Goal: Task Accomplishment & Management: Complete application form

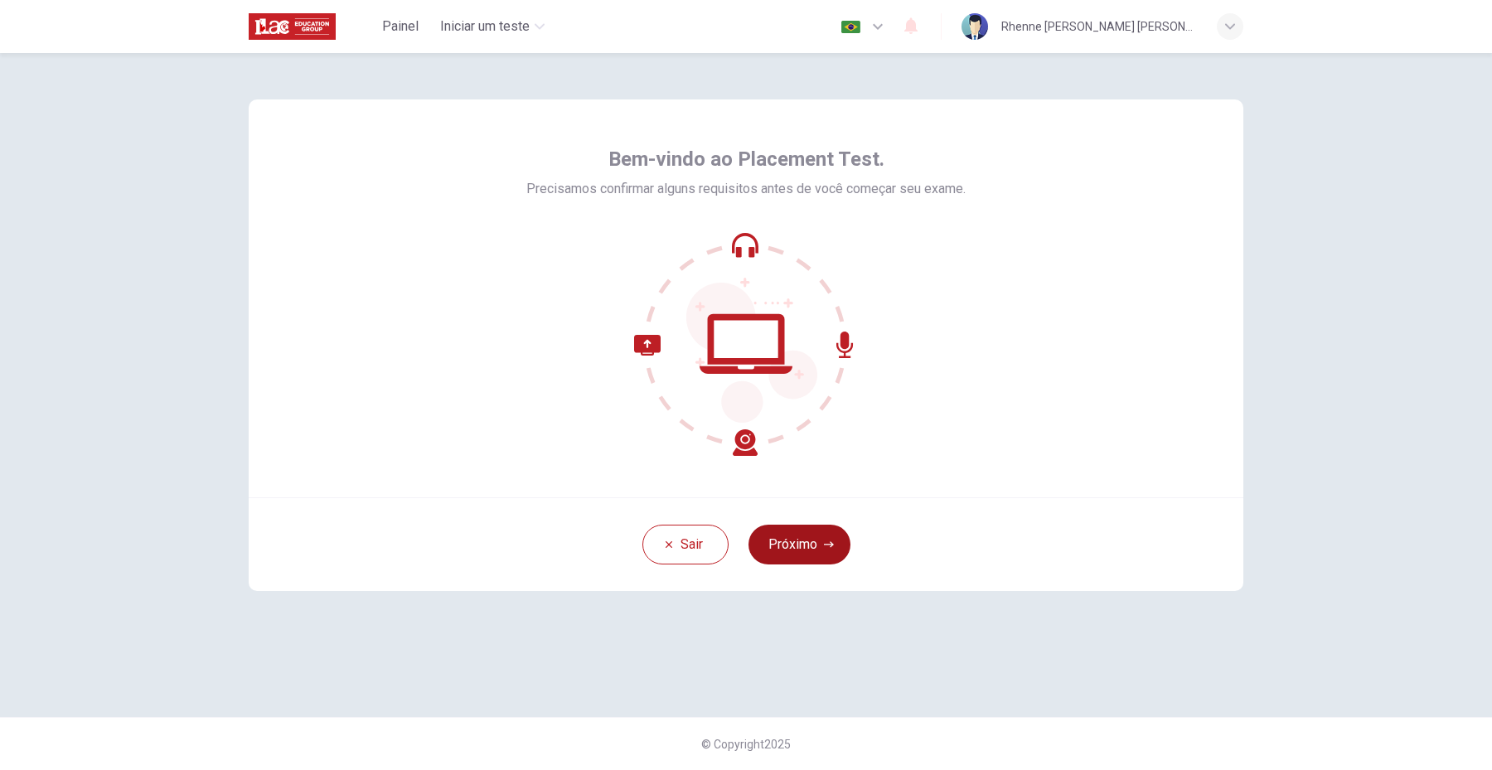
click at [797, 541] on button "Próximo" at bounding box center [799, 545] width 102 height 40
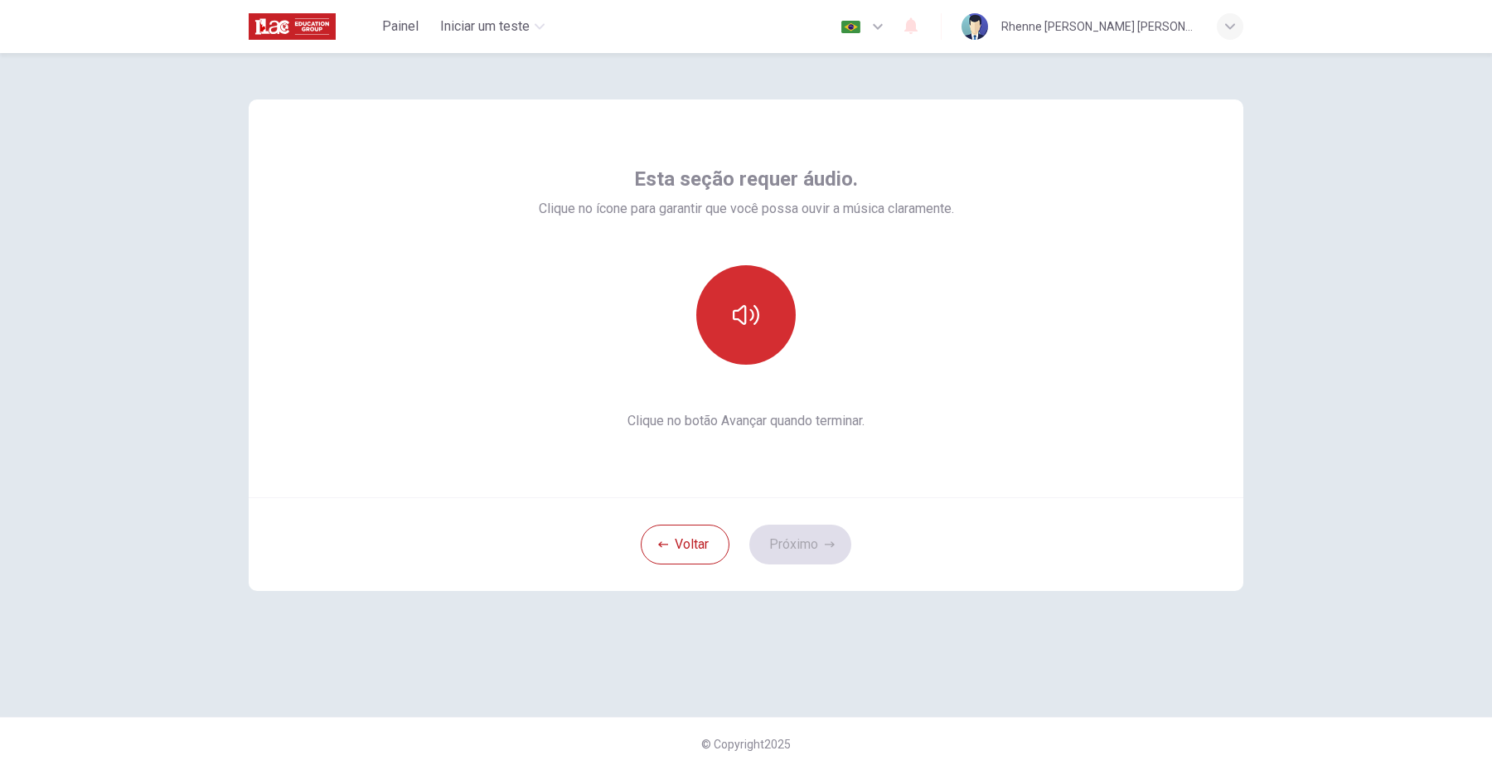
click at [754, 319] on icon "button" at bounding box center [746, 315] width 27 height 27
click at [819, 540] on button "Próximo" at bounding box center [800, 545] width 102 height 40
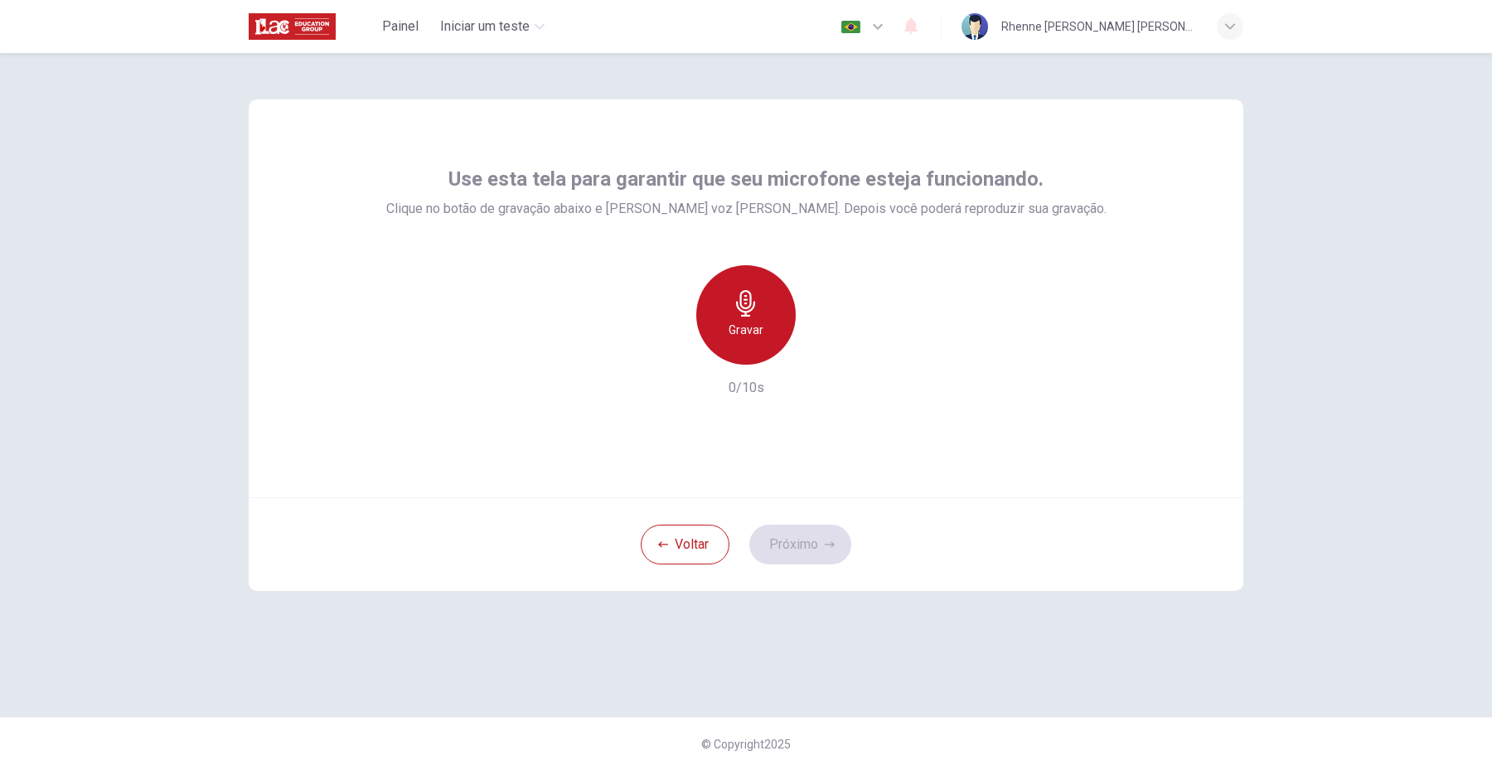
click at [772, 311] on div "Gravar" at bounding box center [745, 314] width 99 height 99
click at [760, 312] on div "Parar" at bounding box center [745, 314] width 99 height 99
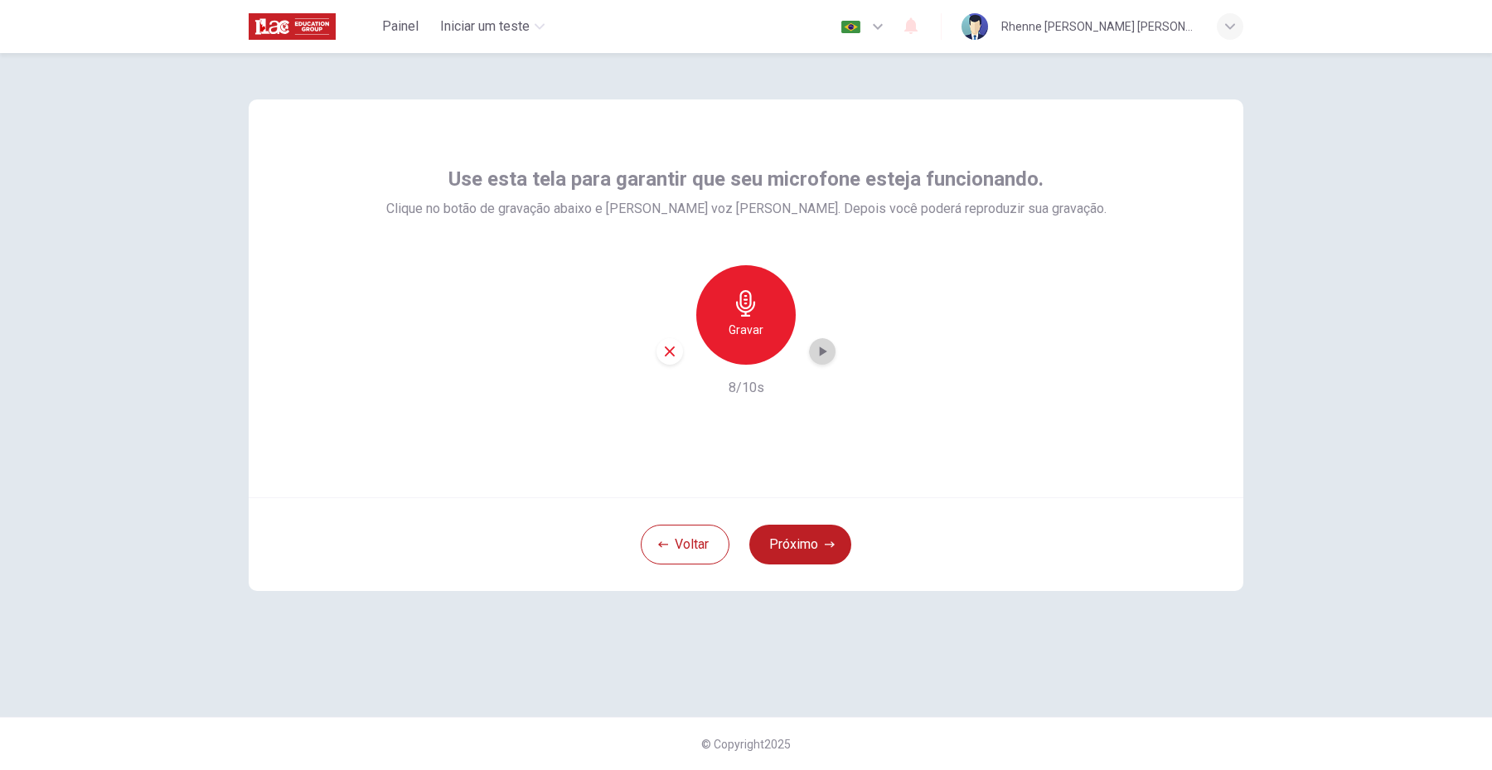
click at [818, 351] on icon "button" at bounding box center [822, 351] width 17 height 17
click at [805, 546] on button "Próximo" at bounding box center [800, 545] width 102 height 40
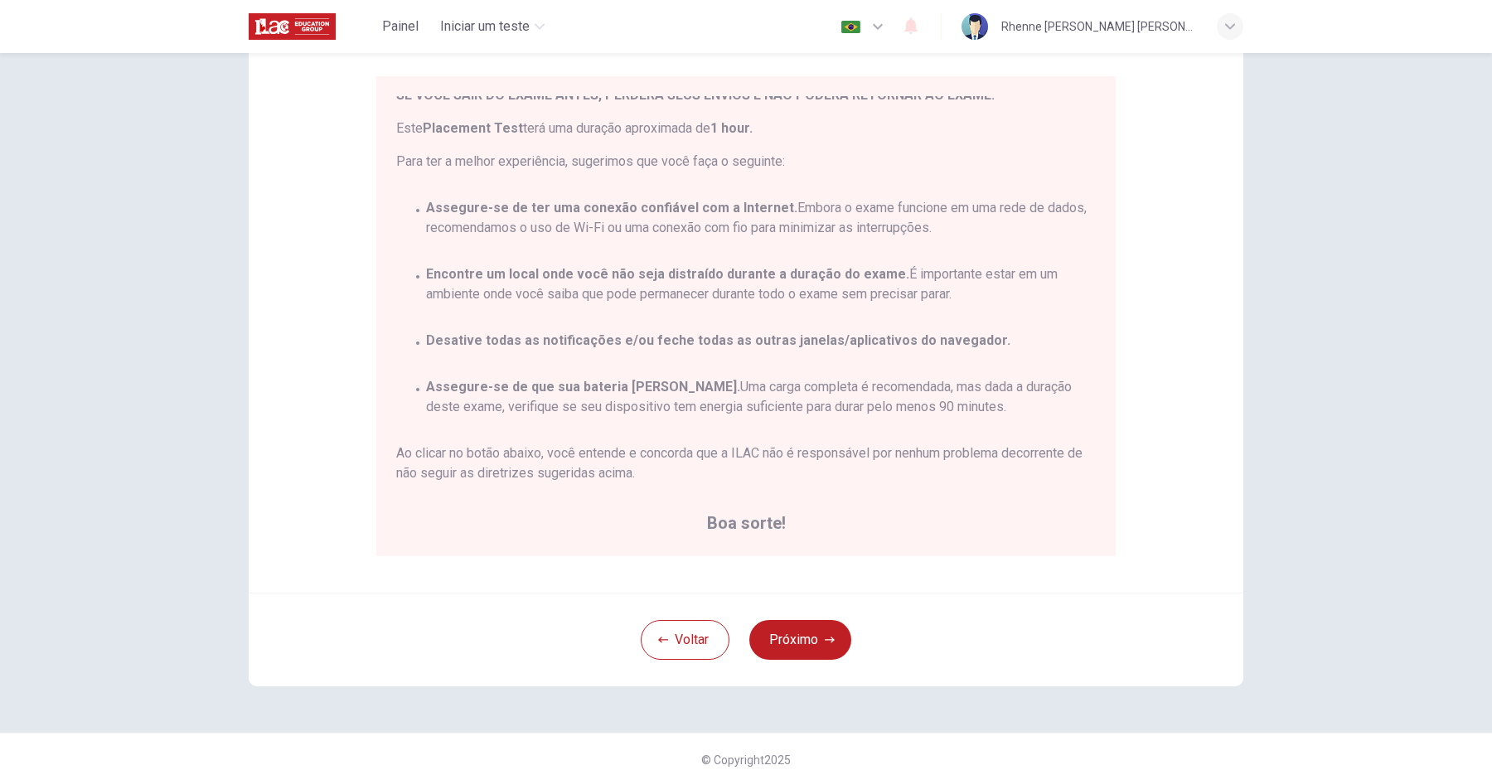
scroll to position [152, 0]
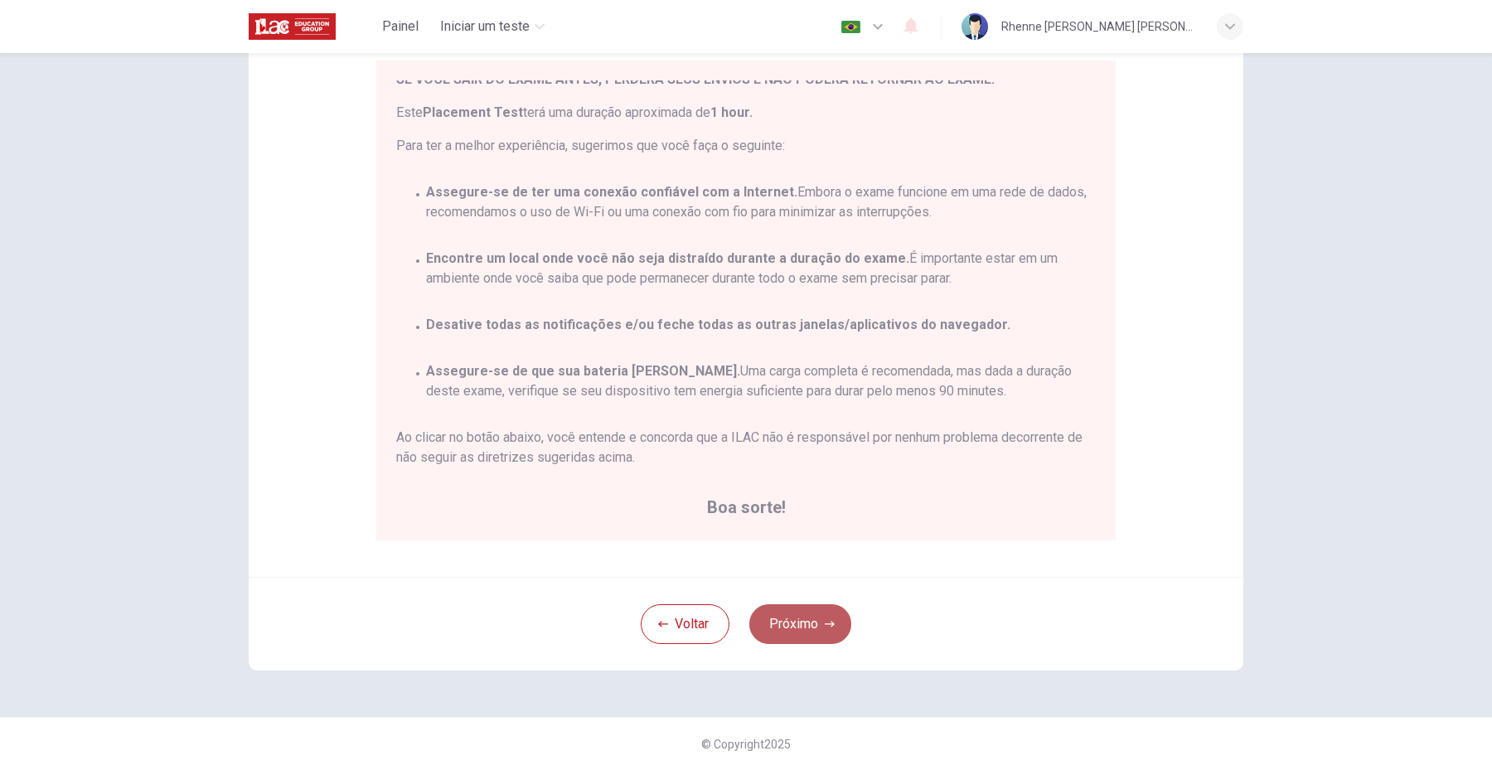
click at [794, 615] on button "Próximo" at bounding box center [800, 624] width 102 height 40
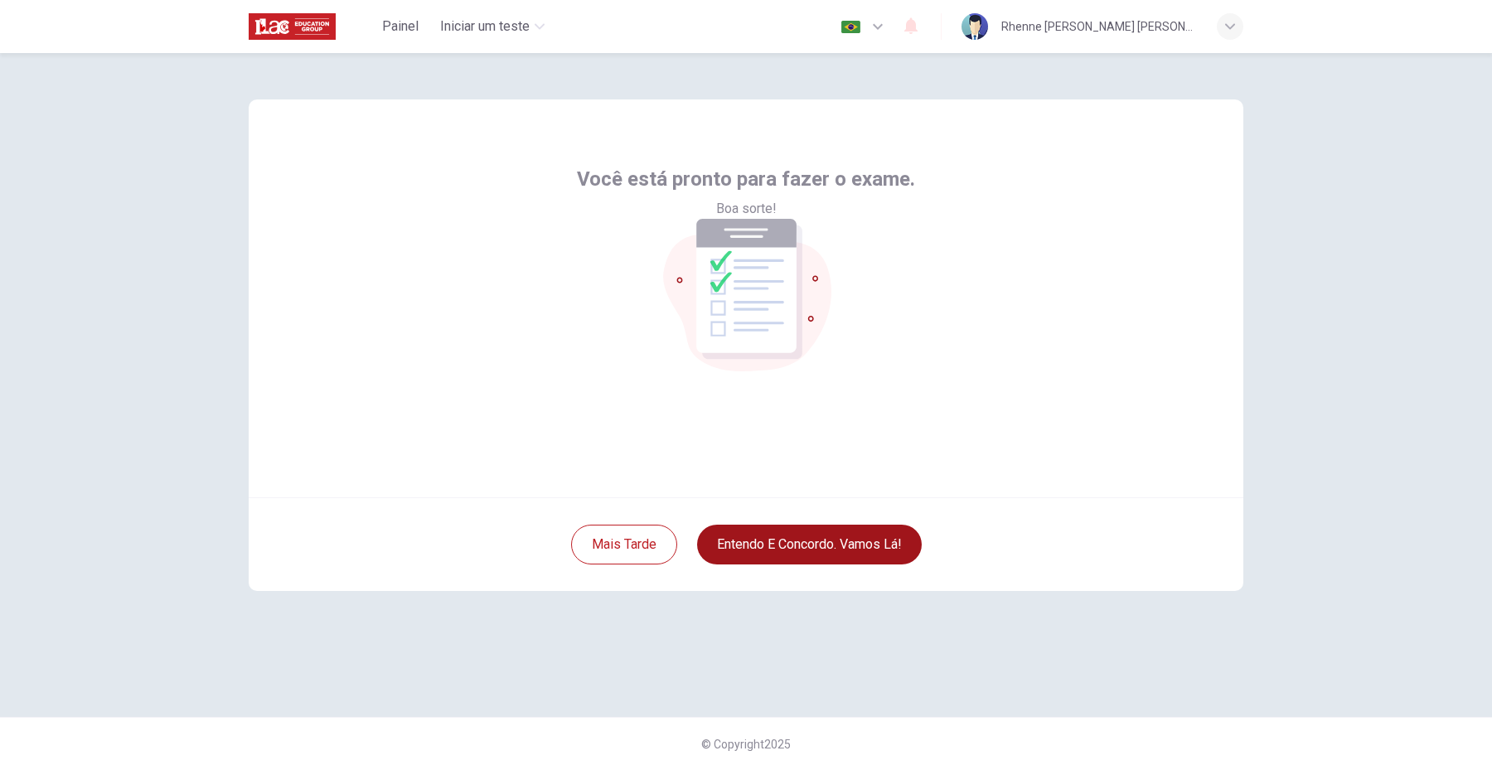
scroll to position [0, 0]
click at [786, 549] on button "Entendo e concordo. Vamos lá!" at bounding box center [809, 545] width 225 height 40
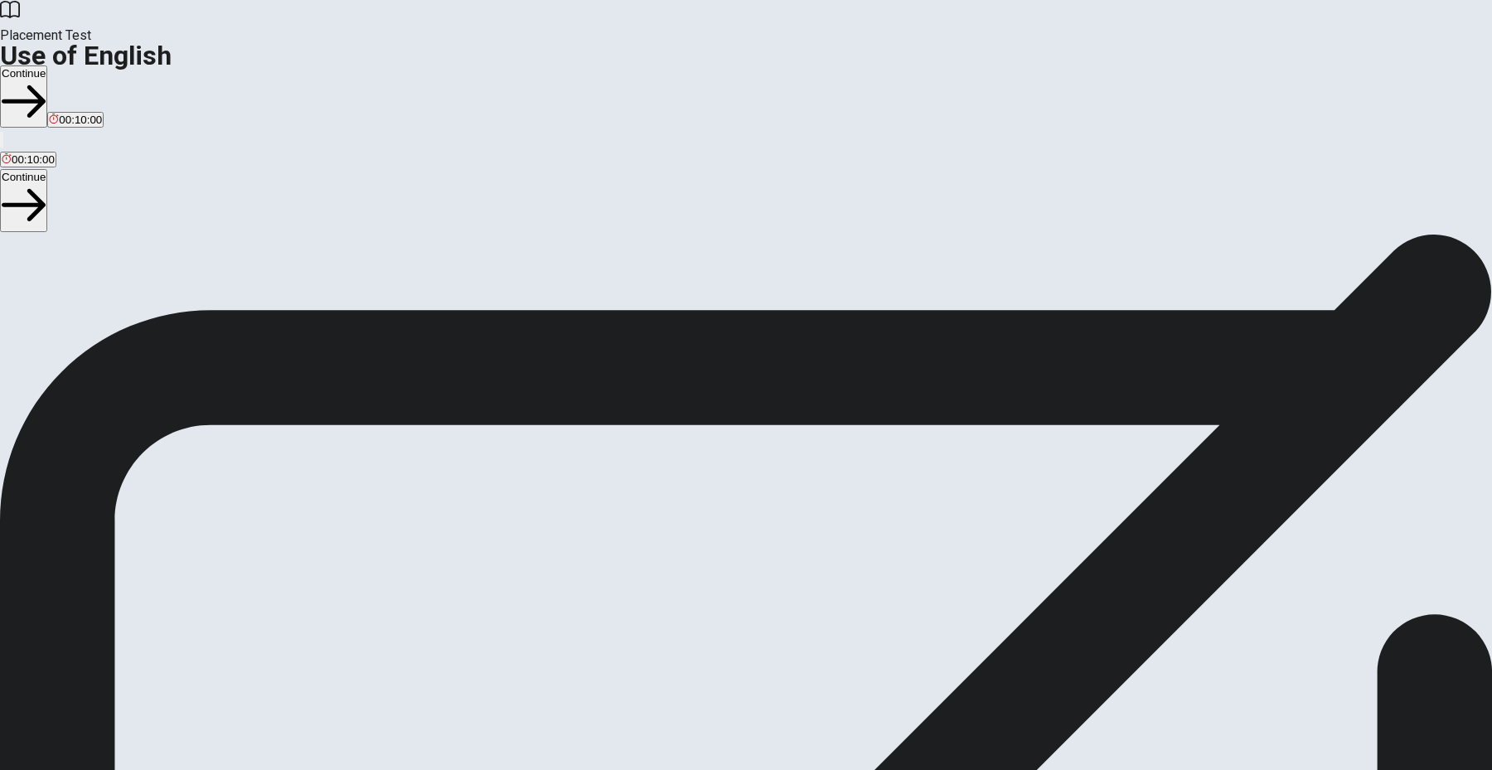
click at [47, 65] on button "Continue" at bounding box center [23, 96] width 47 height 62
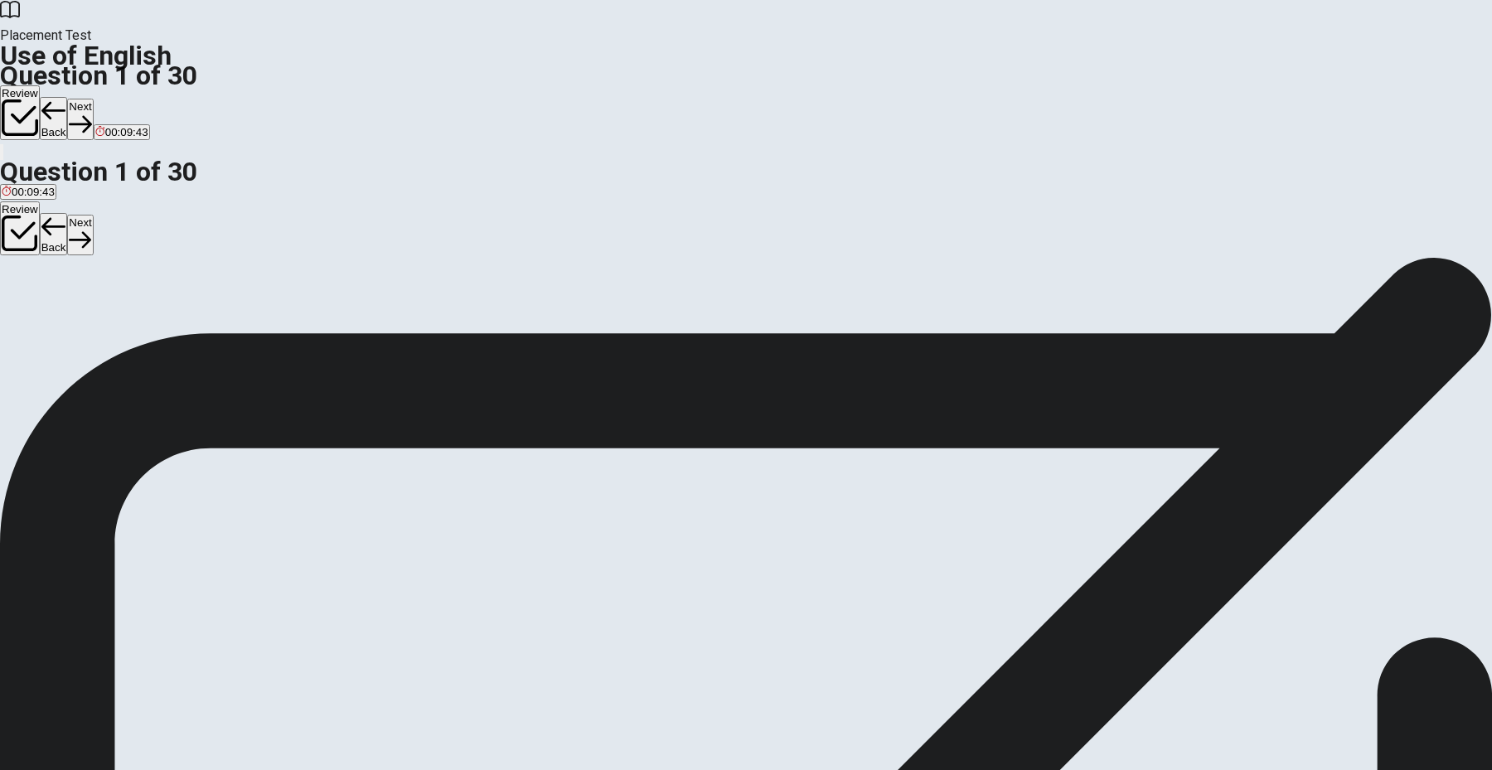
click at [62, 311] on div "C" at bounding box center [53, 304] width 17 height 12
click at [93, 99] on button "Next" at bounding box center [80, 119] width 26 height 41
click at [44, 311] on div "C" at bounding box center [36, 304] width 16 height 12
click at [93, 99] on button "Next" at bounding box center [80, 119] width 26 height 41
click at [118, 311] on div "C" at bounding box center [101, 304] width 32 height 12
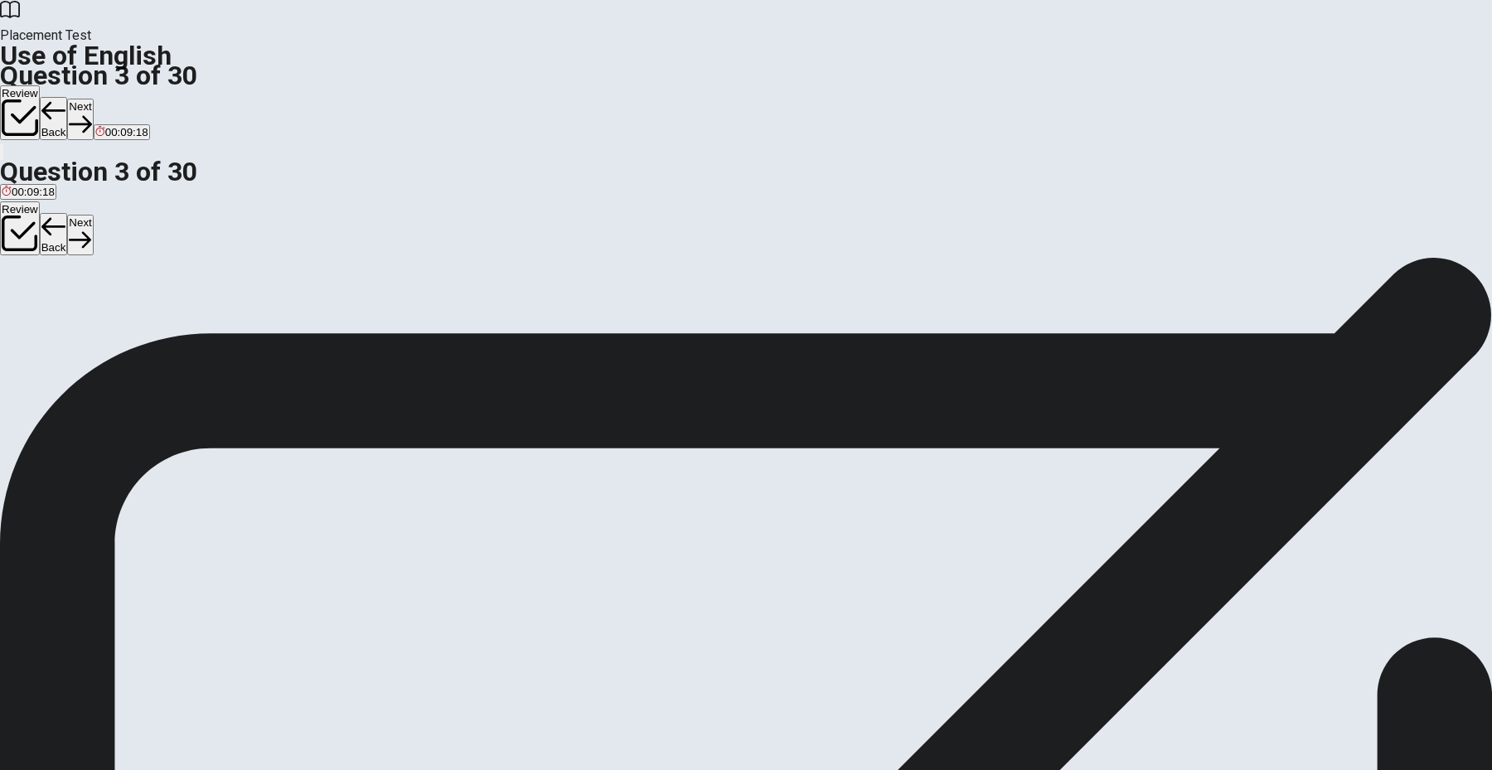
click at [93, 99] on button "Next" at bounding box center [80, 119] width 26 height 41
click at [99, 311] on div "D" at bounding box center [87, 304] width 24 height 12
click at [93, 99] on button "Next" at bounding box center [80, 119] width 26 height 41
click at [127, 311] on div "D" at bounding box center [108, 304] width 38 height 12
click at [93, 99] on button "Next" at bounding box center [80, 119] width 26 height 41
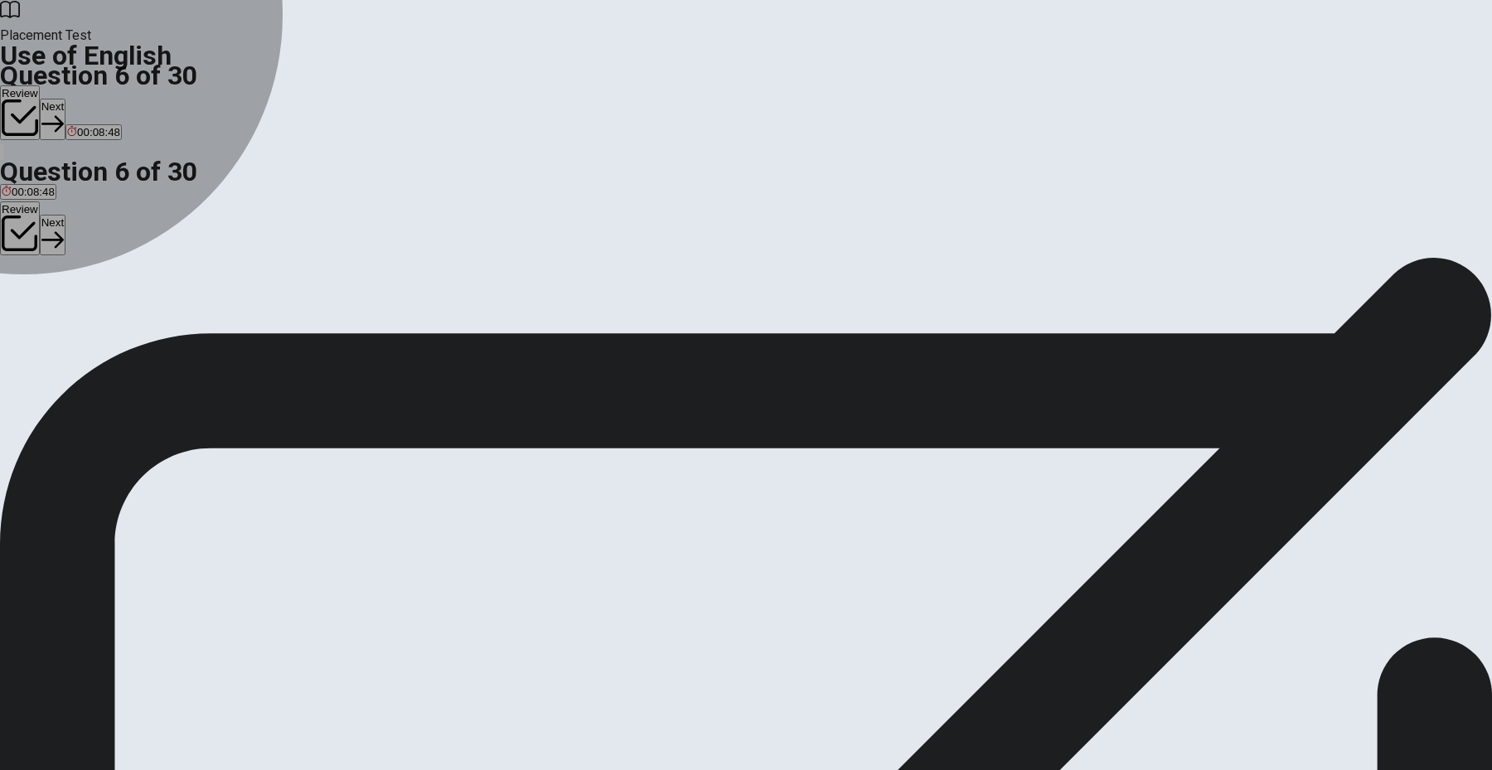
click at [409, 311] on div "D" at bounding box center [357, 304] width 104 height 12
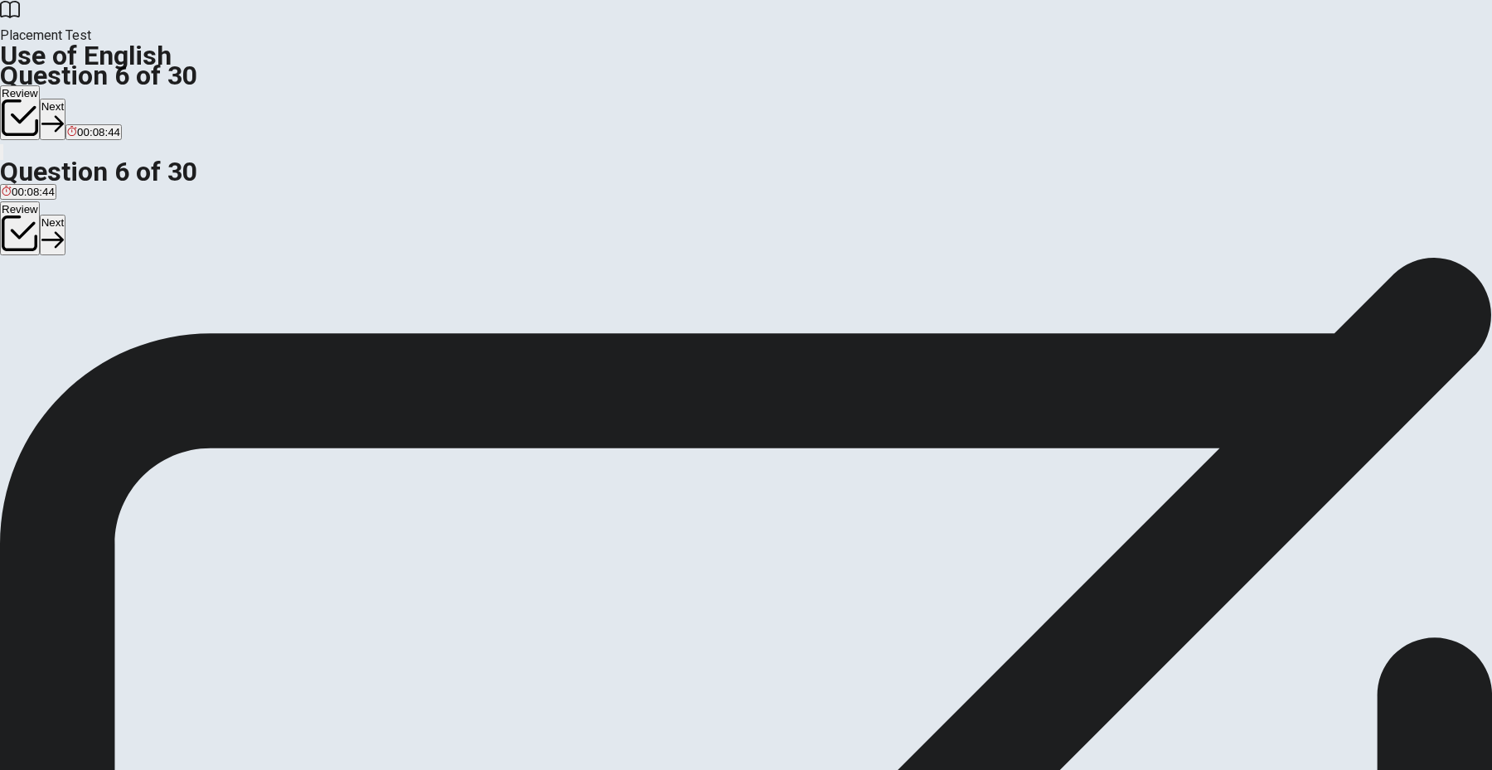
click at [65, 99] on button "Next" at bounding box center [53, 119] width 26 height 41
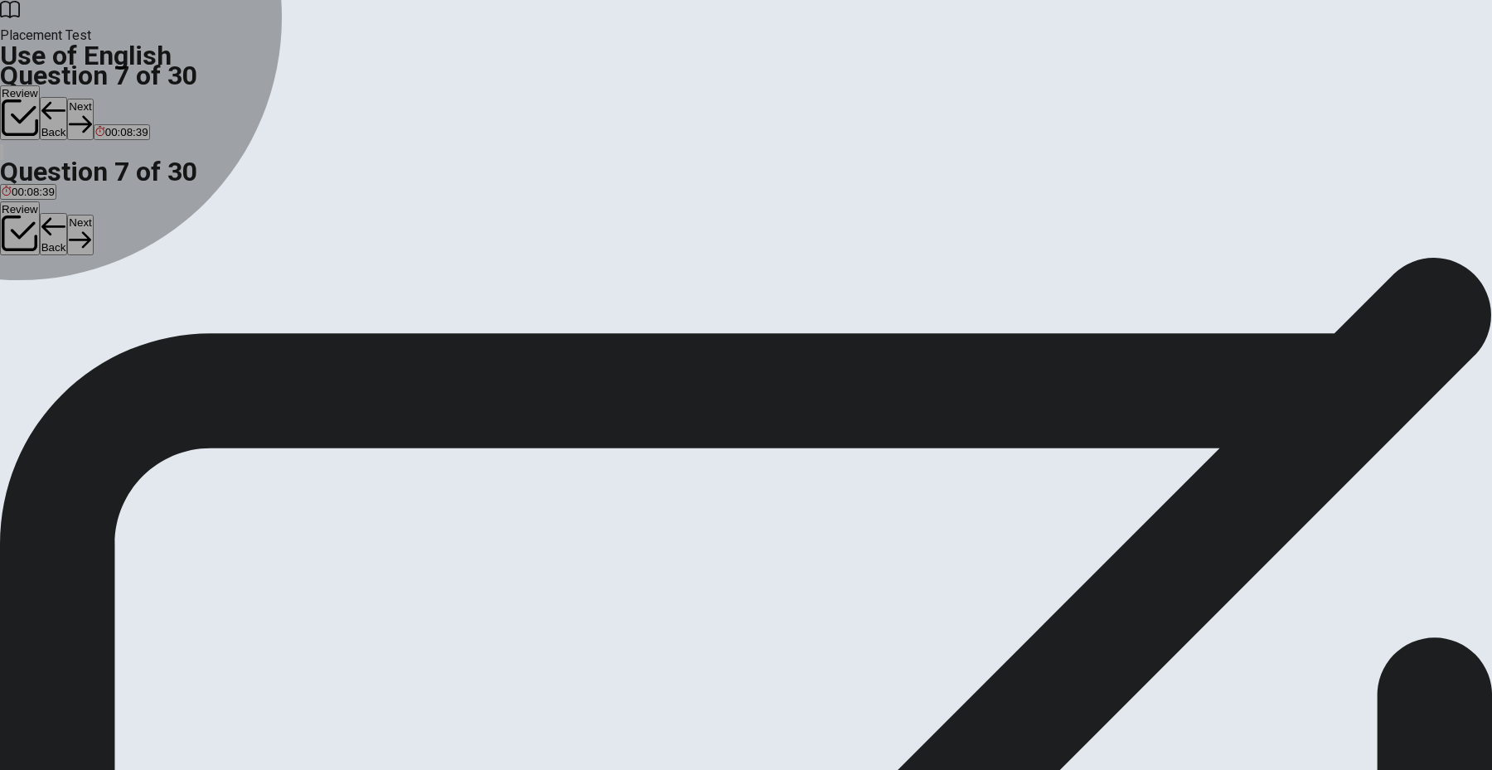
click at [96, 311] on div "D" at bounding box center [84, 304] width 24 height 12
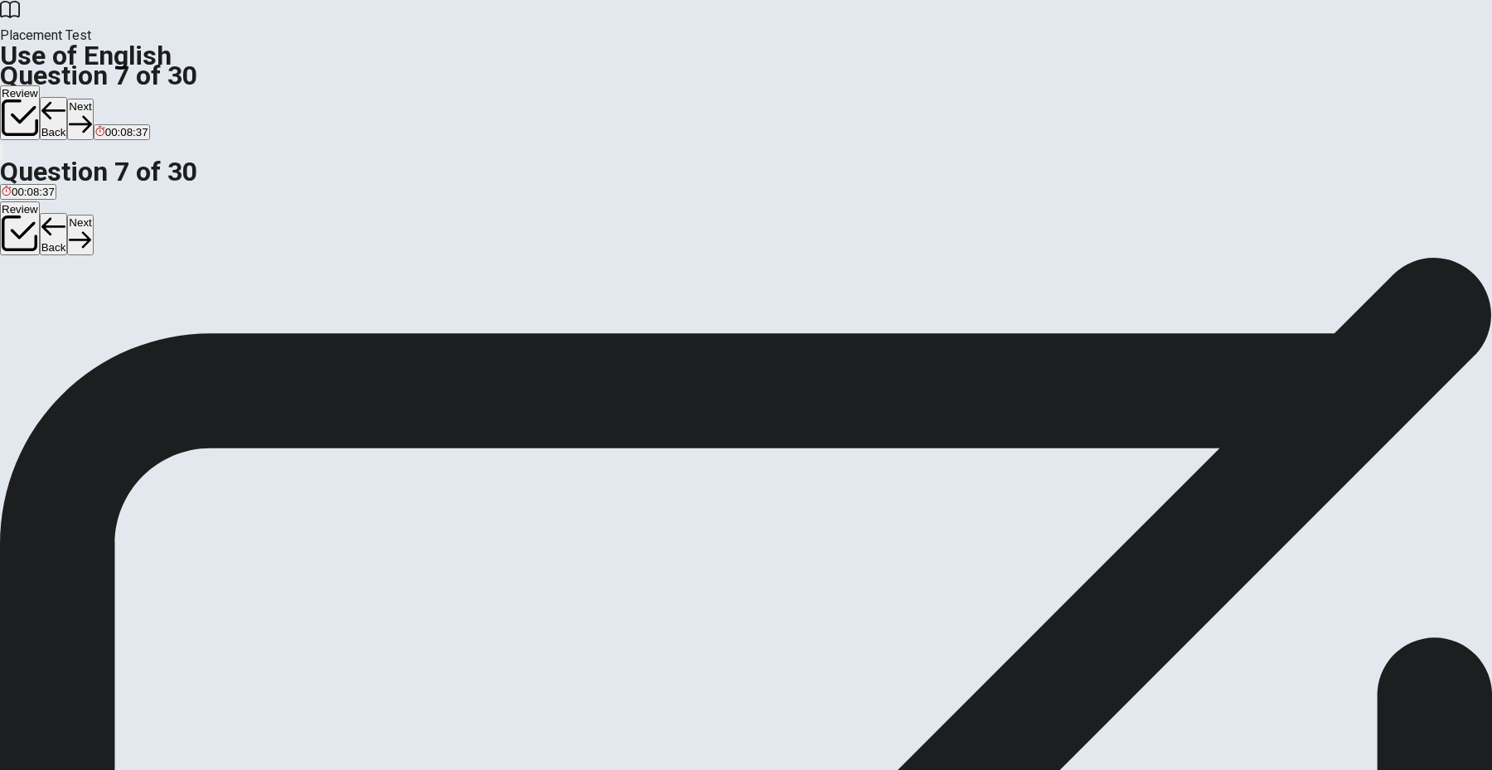
click at [93, 99] on button "Next" at bounding box center [80, 119] width 26 height 41
click at [71, 311] on div "C" at bounding box center [62, 304] width 18 height 12
click at [93, 99] on button "Next" at bounding box center [80, 119] width 26 height 41
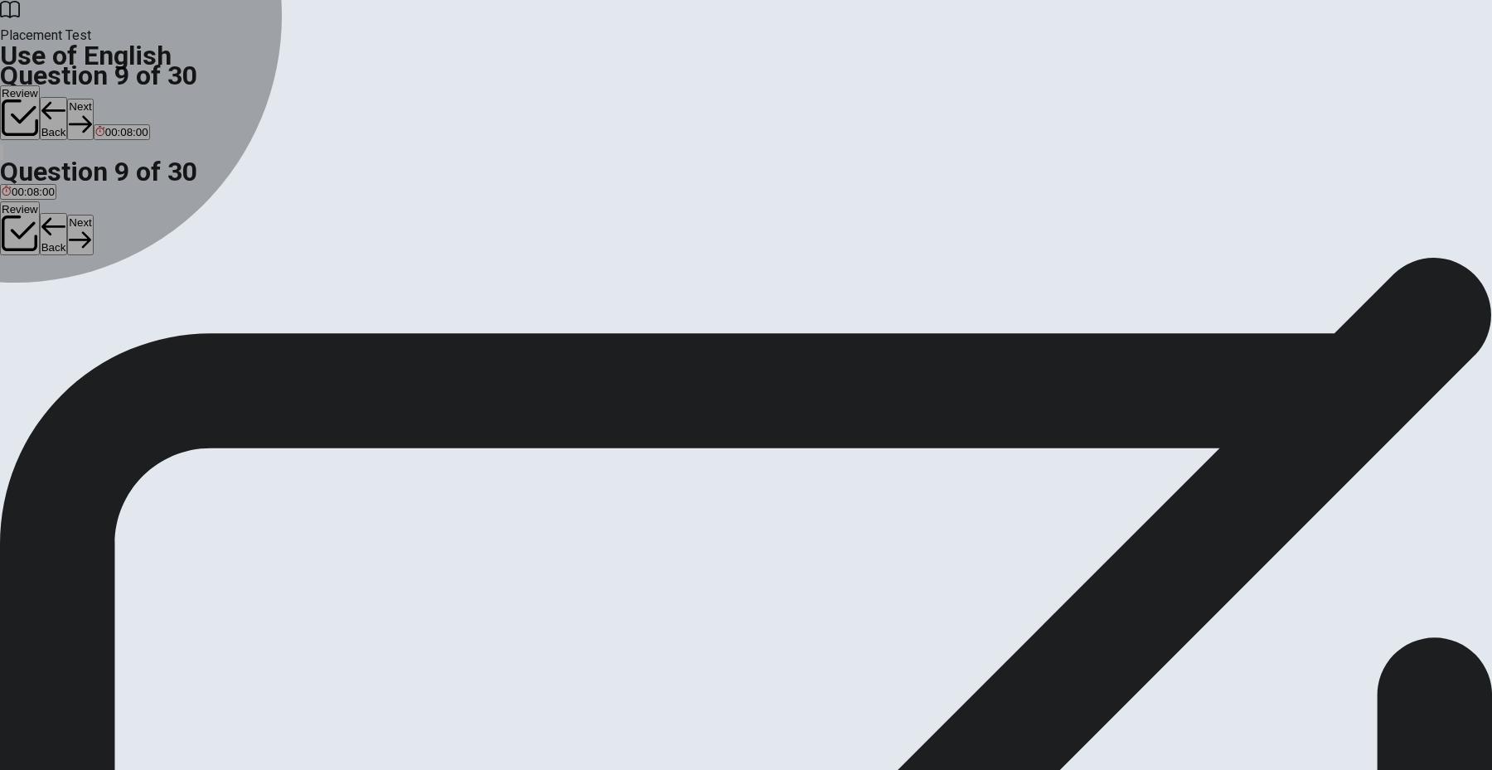
click at [70, 311] on div "C" at bounding box center [60, 304] width 17 height 12
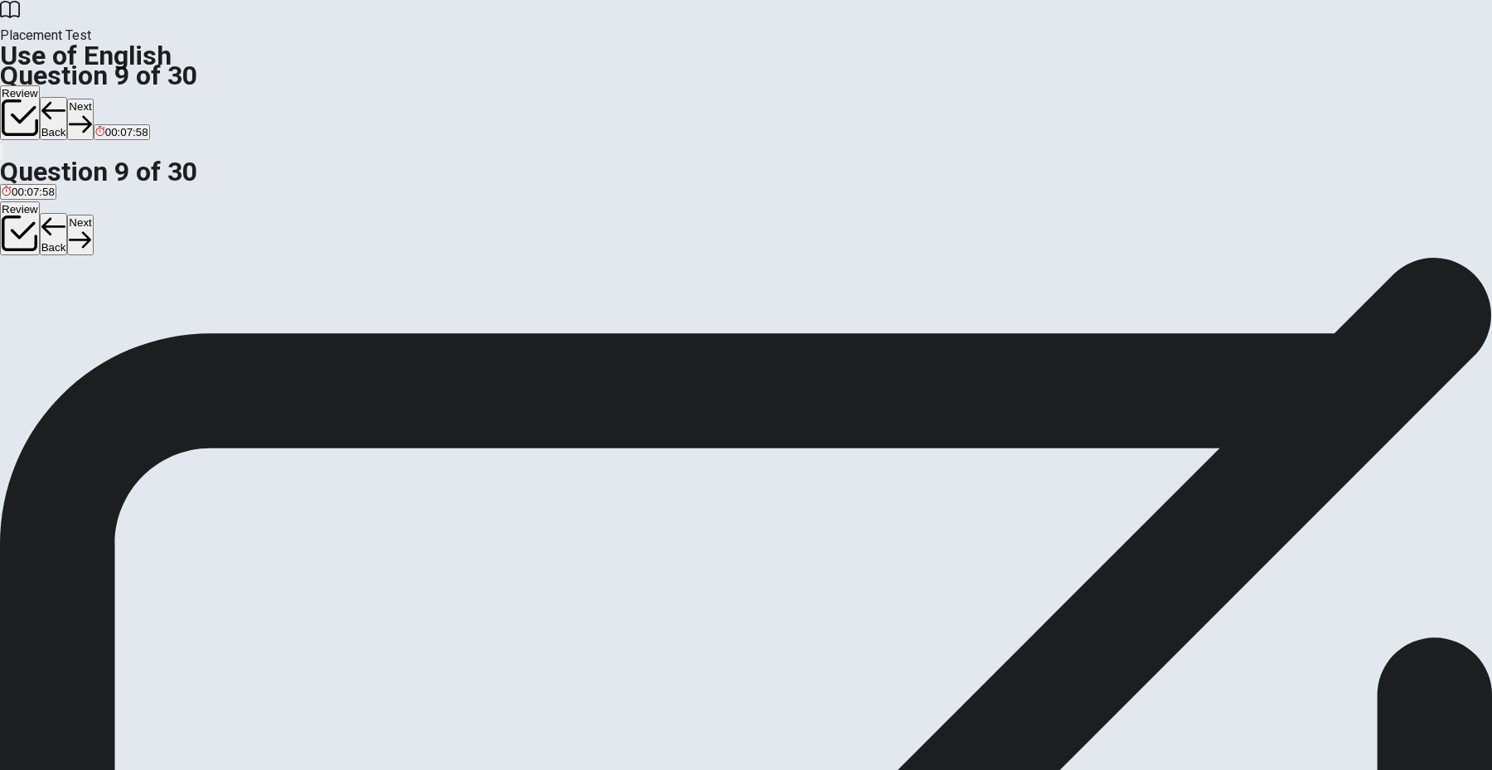
click at [91, 113] on icon "button" at bounding box center [80, 124] width 22 height 22
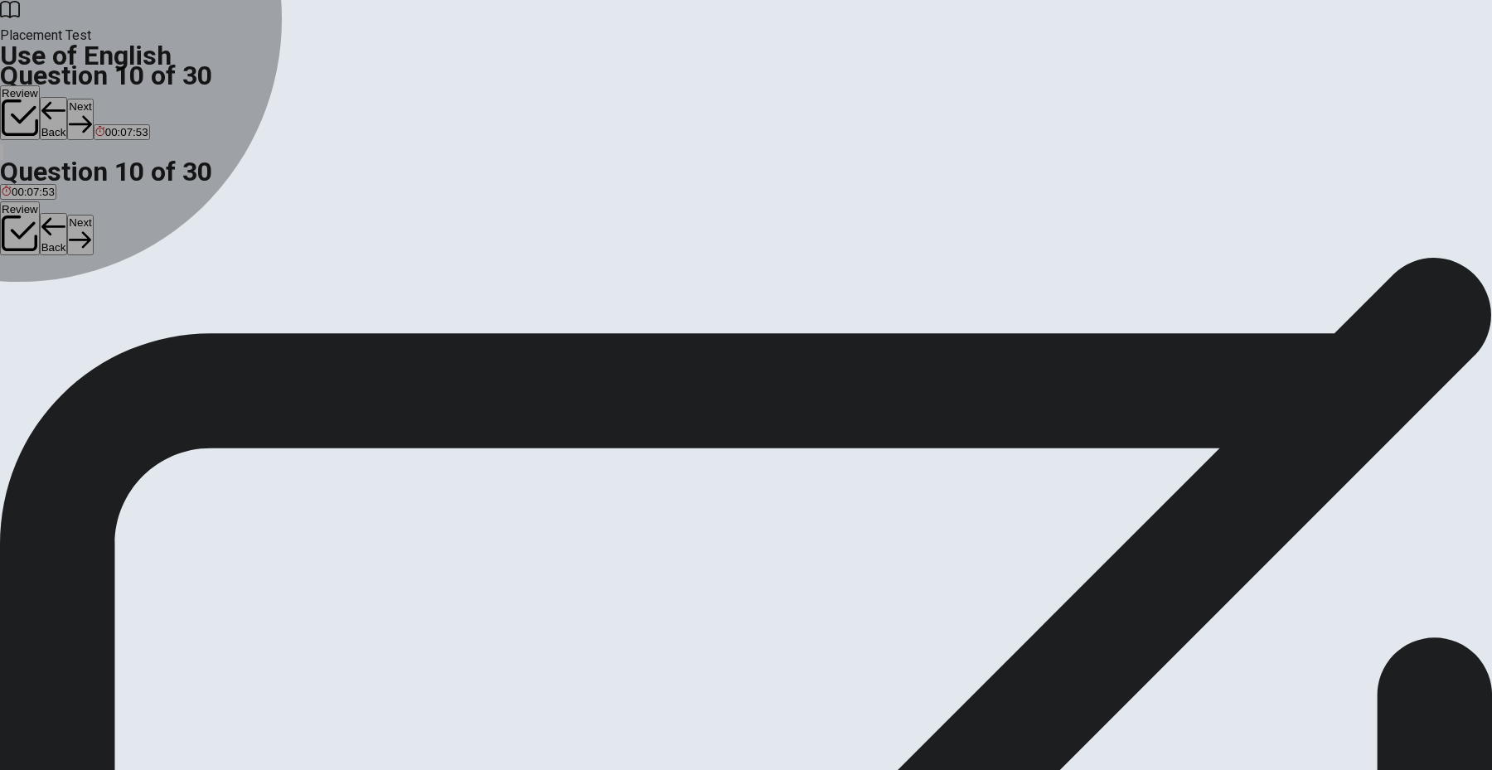
click at [65, 311] on div "B" at bounding box center [53, 304] width 26 height 12
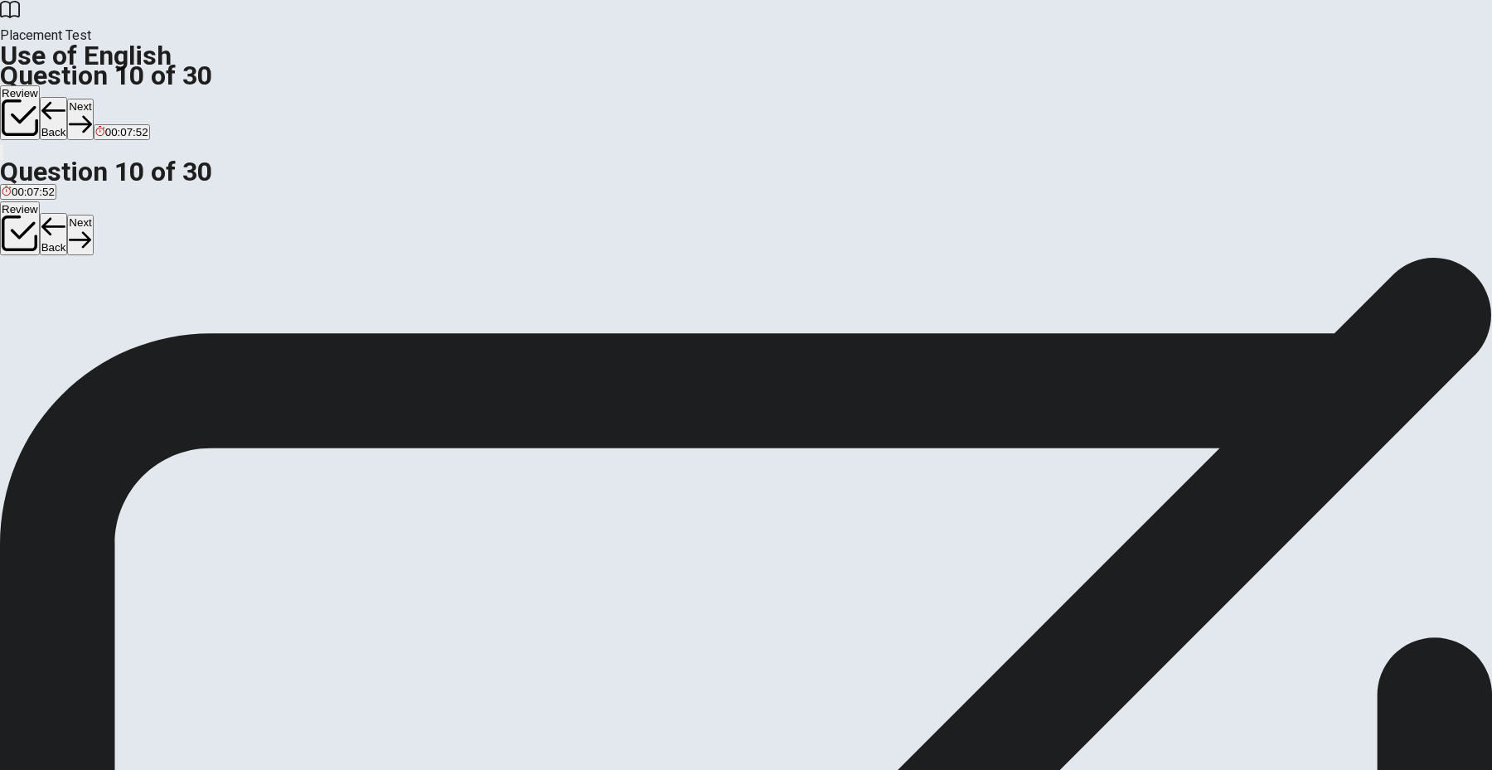
click at [93, 99] on button "Next" at bounding box center [80, 119] width 26 height 41
click at [94, 311] on div "D" at bounding box center [83, 304] width 22 height 12
click at [65, 99] on button "Next" at bounding box center [53, 119] width 26 height 41
click at [10, 298] on div "A" at bounding box center [6, 304] width 8 height 12
click at [93, 99] on button "Next" at bounding box center [80, 119] width 26 height 41
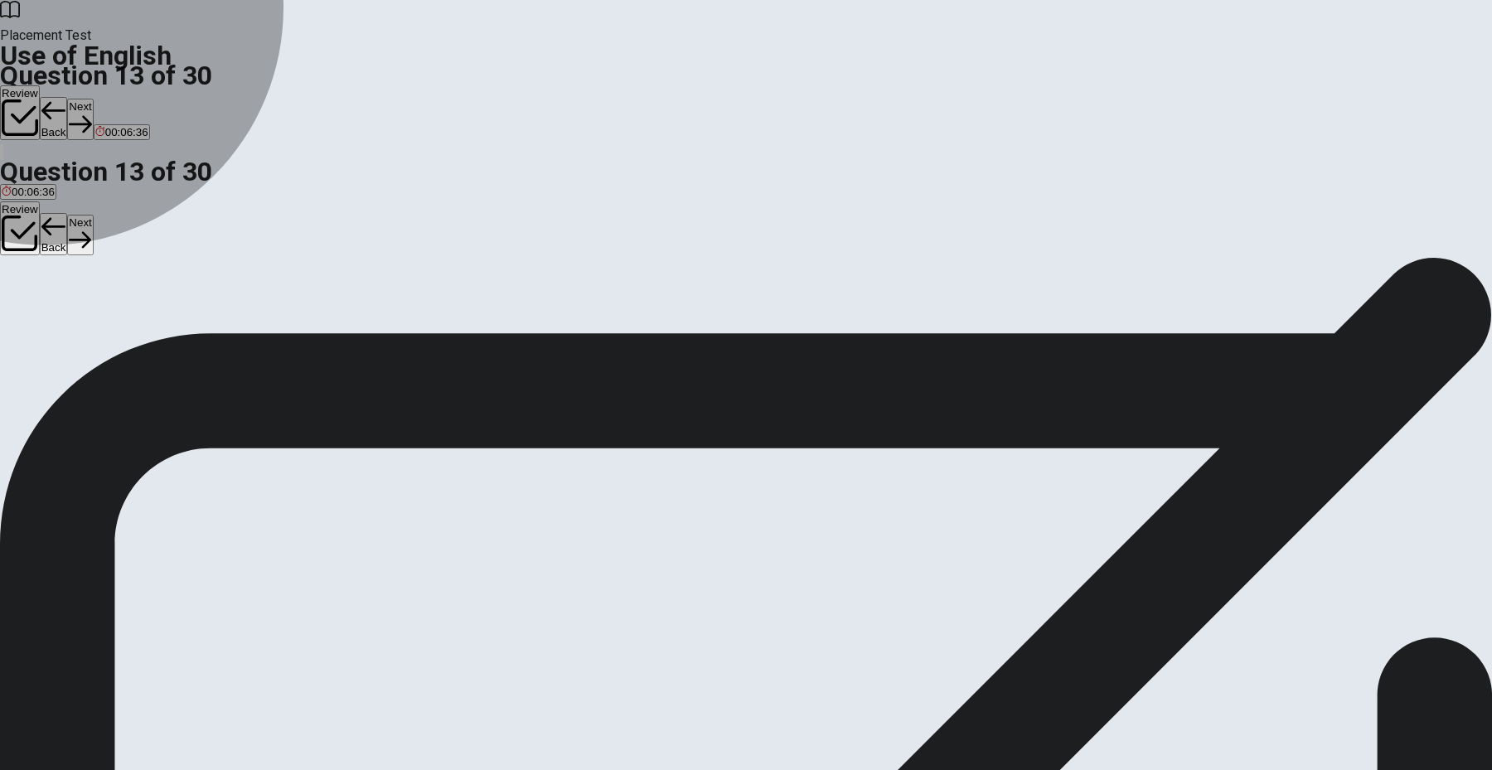
click at [119, 325] on button "D rains" at bounding box center [105, 311] width 27 height 28
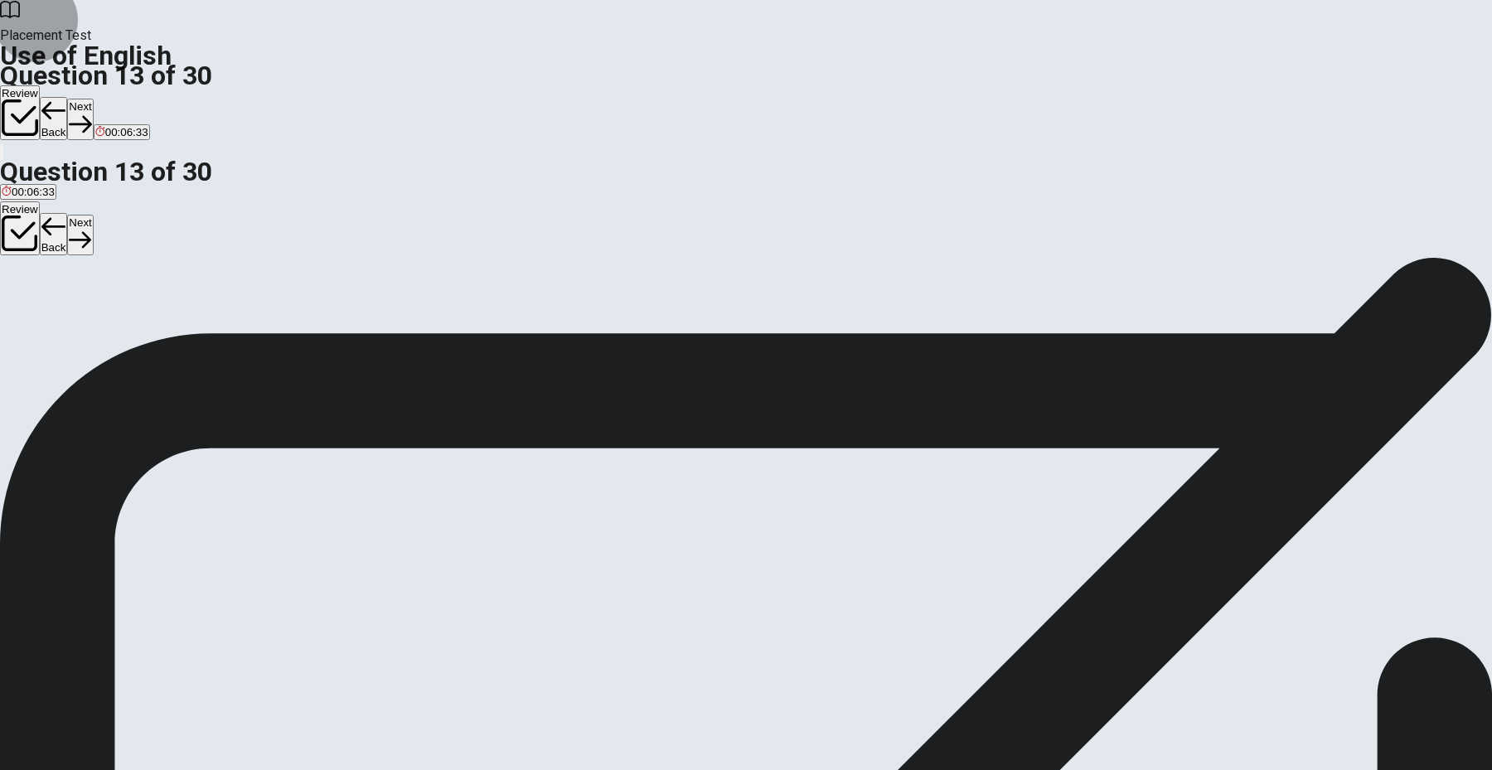
click at [93, 99] on button "Next" at bounding box center [80, 119] width 26 height 41
click at [53, 311] on div "B" at bounding box center [44, 304] width 18 height 12
click at [89, 311] on div "C" at bounding box center [72, 304] width 32 height 12
click at [93, 99] on button "Next" at bounding box center [80, 119] width 26 height 41
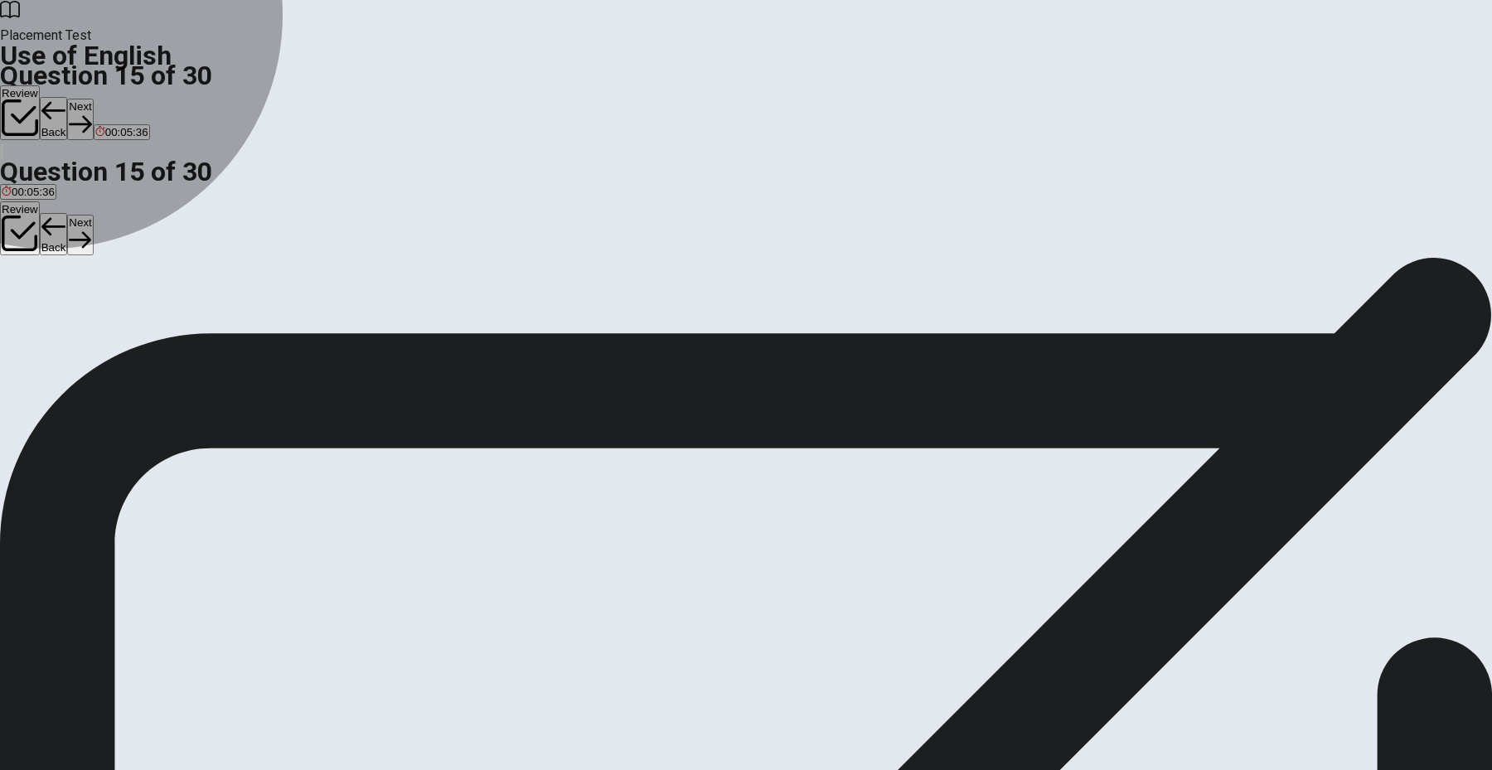
click at [155, 323] on span "resolve it" at bounding box center [133, 317] width 44 height 12
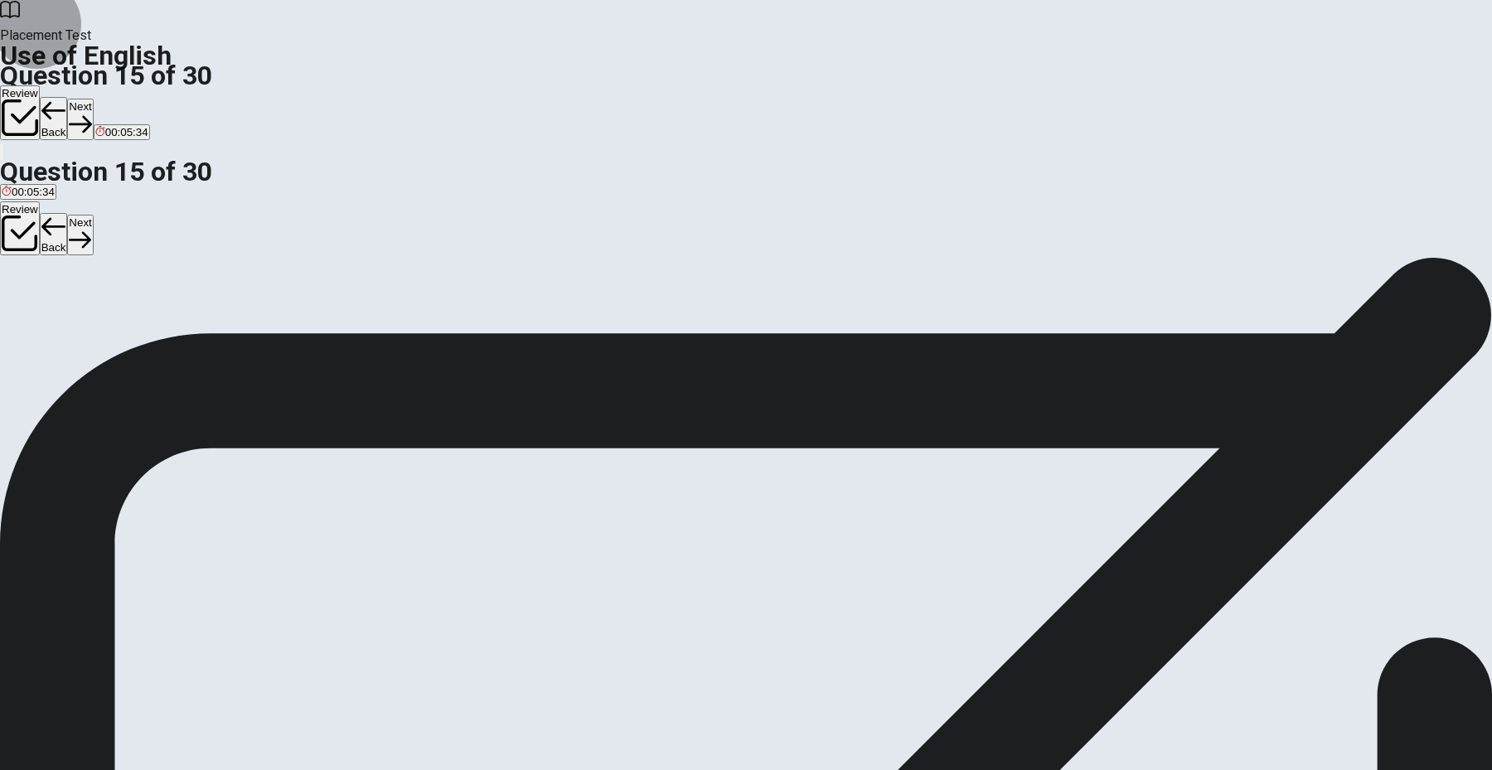
click at [93, 99] on button "Next" at bounding box center [80, 119] width 26 height 41
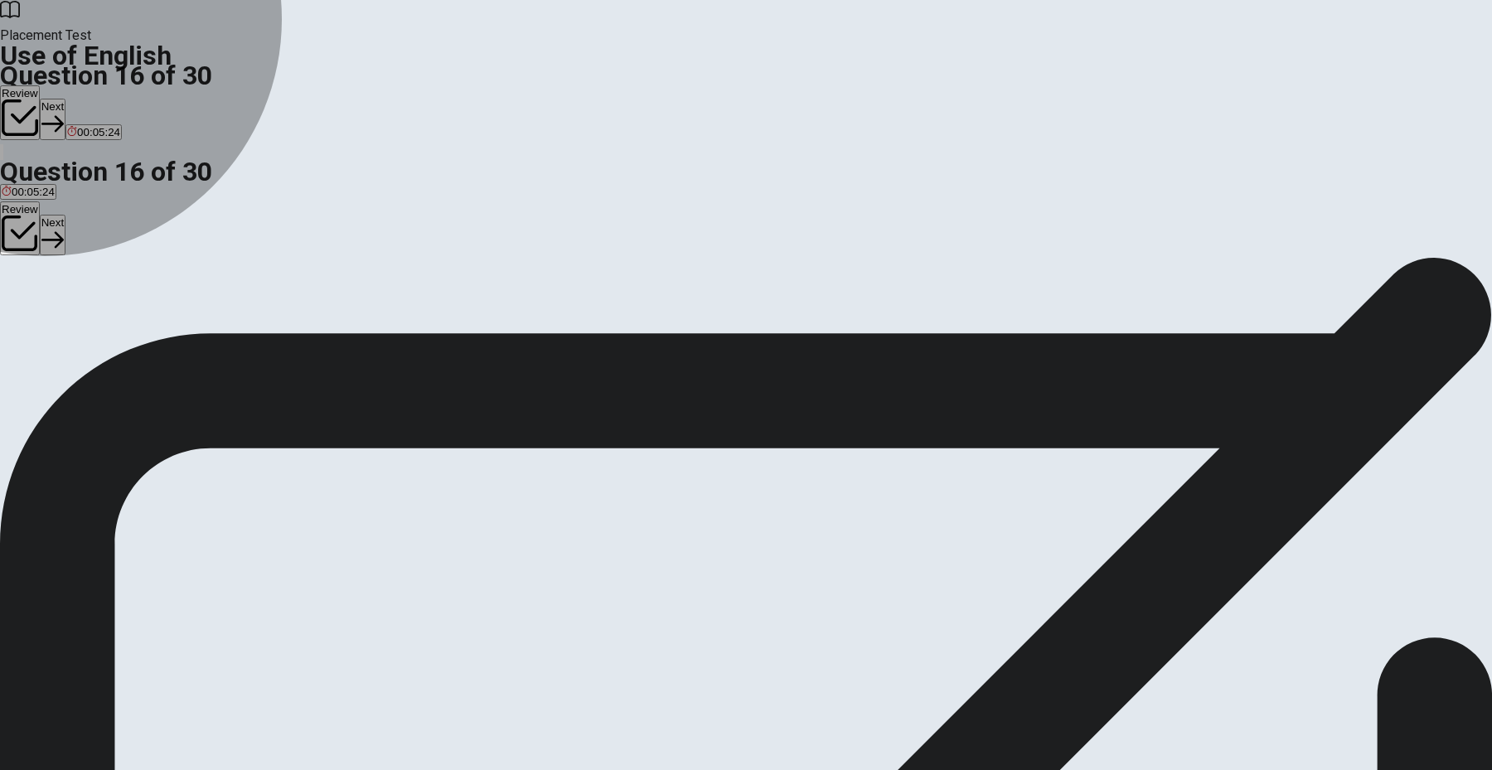
click at [99, 323] on span "mouse" at bounding box center [81, 317] width 33 height 12
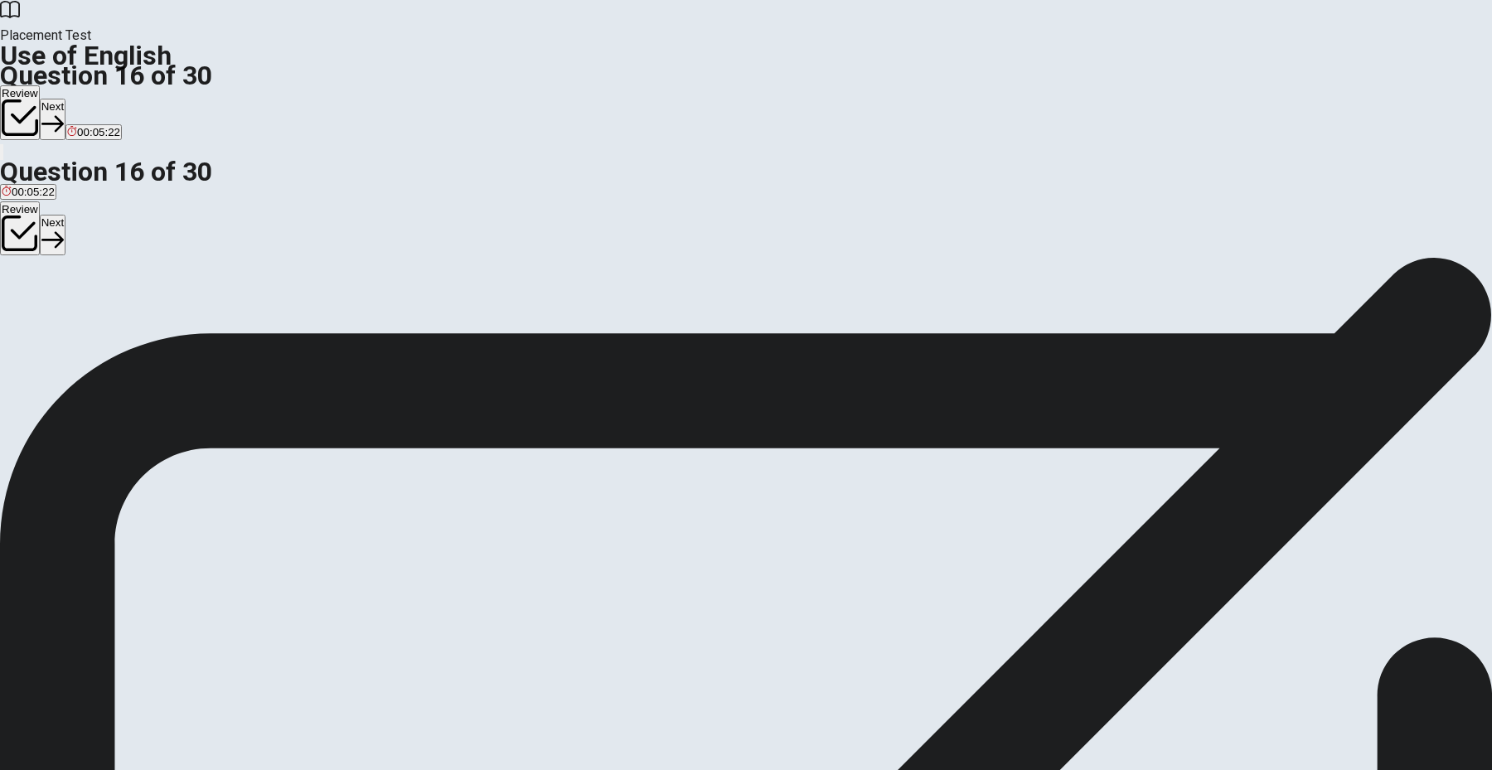
click at [65, 99] on button "Next" at bounding box center [53, 119] width 26 height 41
click at [24, 298] on div "A" at bounding box center [13, 304] width 22 height 12
click at [93, 99] on button "Next" at bounding box center [80, 119] width 26 height 41
click at [82, 311] on div "C" at bounding box center [71, 304] width 21 height 12
click at [93, 99] on button "Next" at bounding box center [80, 119] width 26 height 41
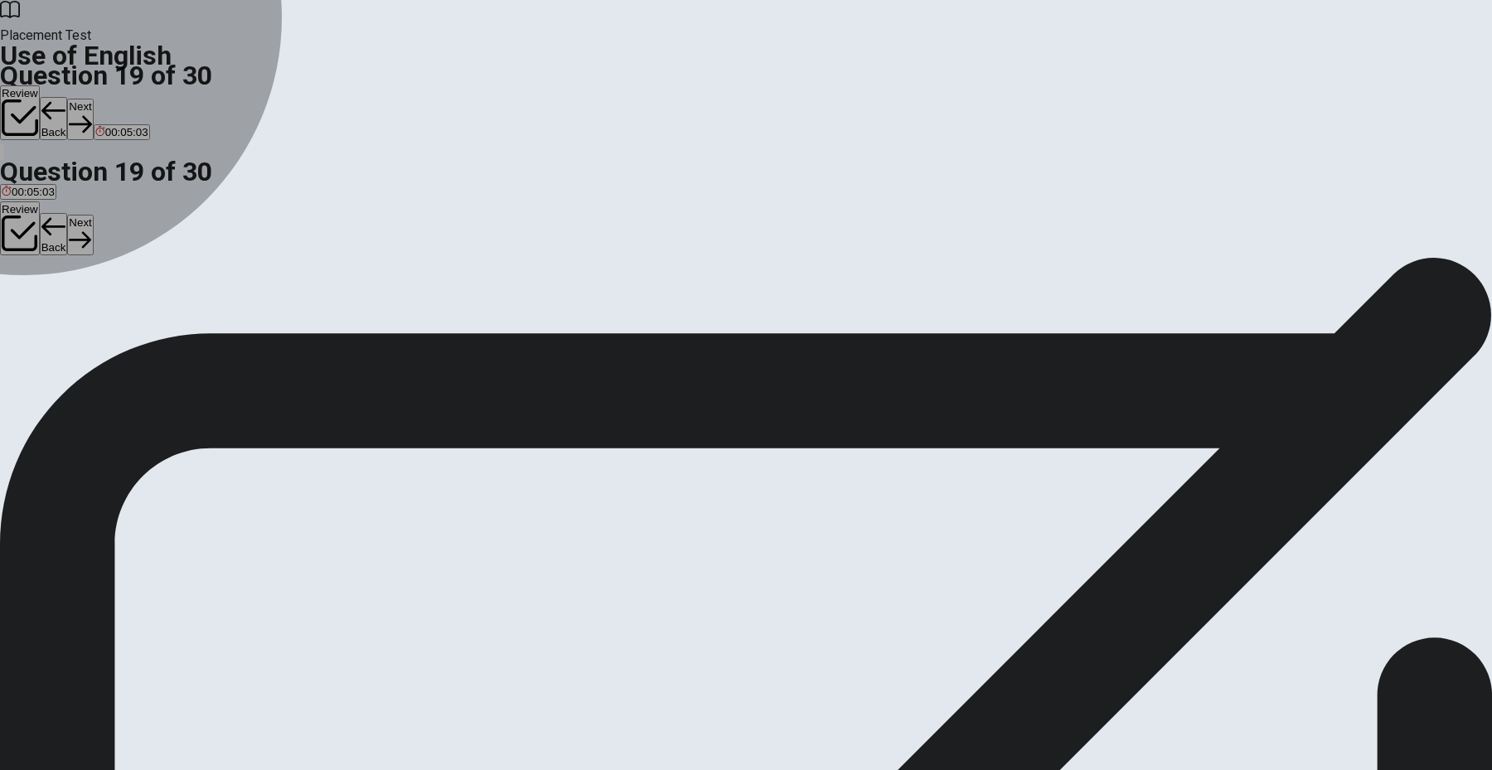
click at [113, 311] on div "C" at bounding box center [88, 304] width 50 height 12
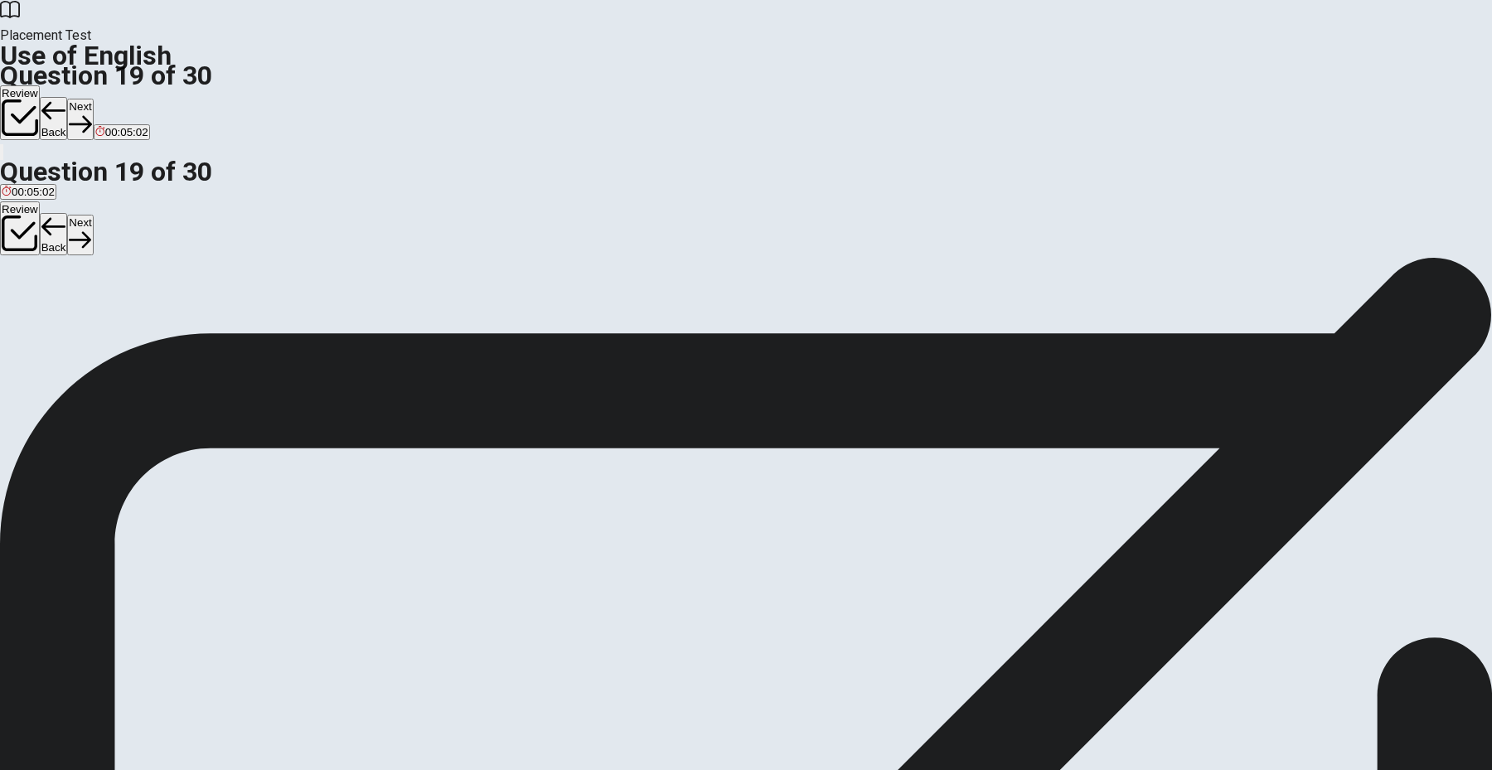
click at [93, 99] on button "Next" at bounding box center [80, 119] width 26 height 41
click at [51, 311] on div "C" at bounding box center [46, 304] width 8 height 12
click at [91, 113] on icon "button" at bounding box center [80, 124] width 22 height 22
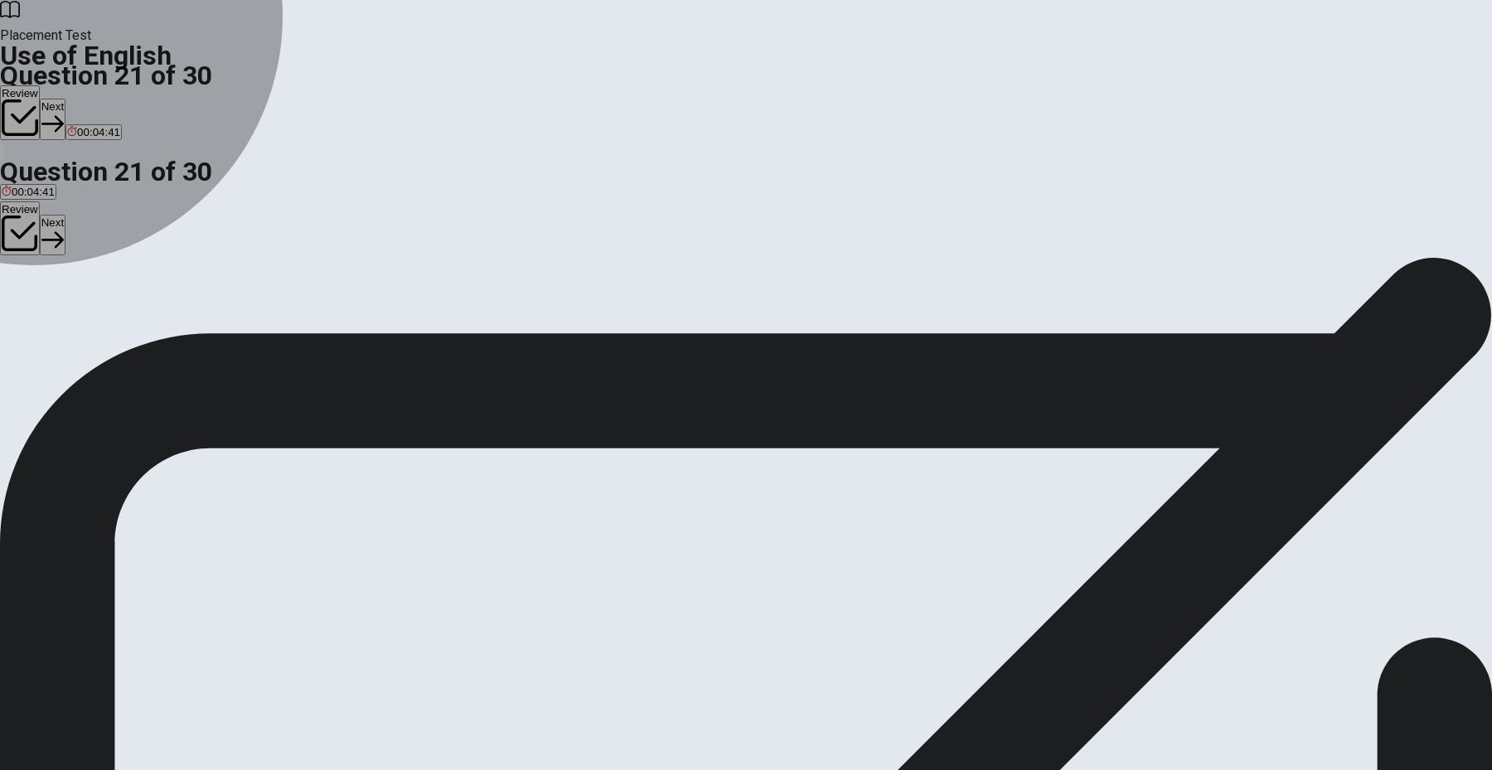
click at [66, 318] on button "B make" at bounding box center [51, 311] width 31 height 28
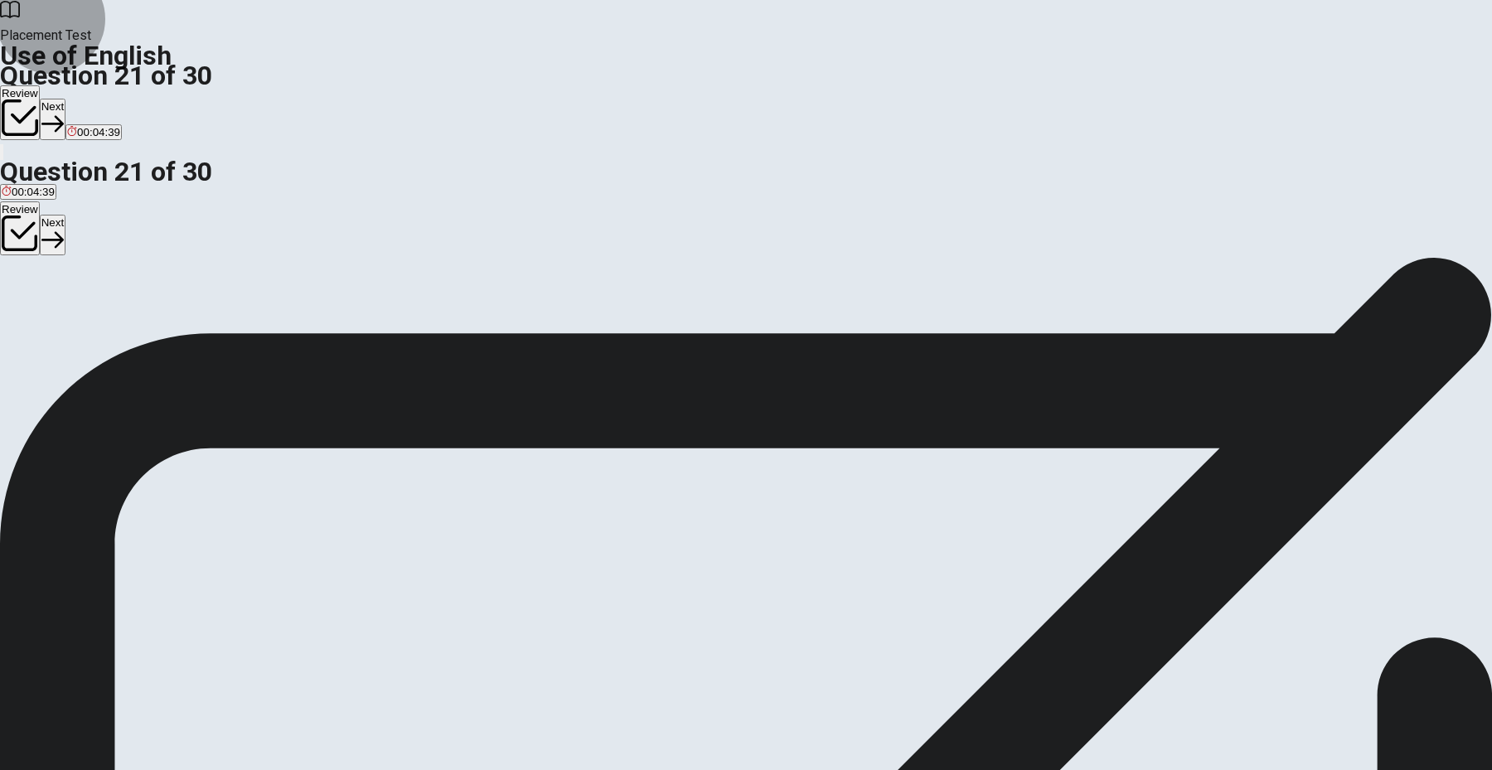
click at [64, 113] on icon "button" at bounding box center [52, 124] width 22 height 22
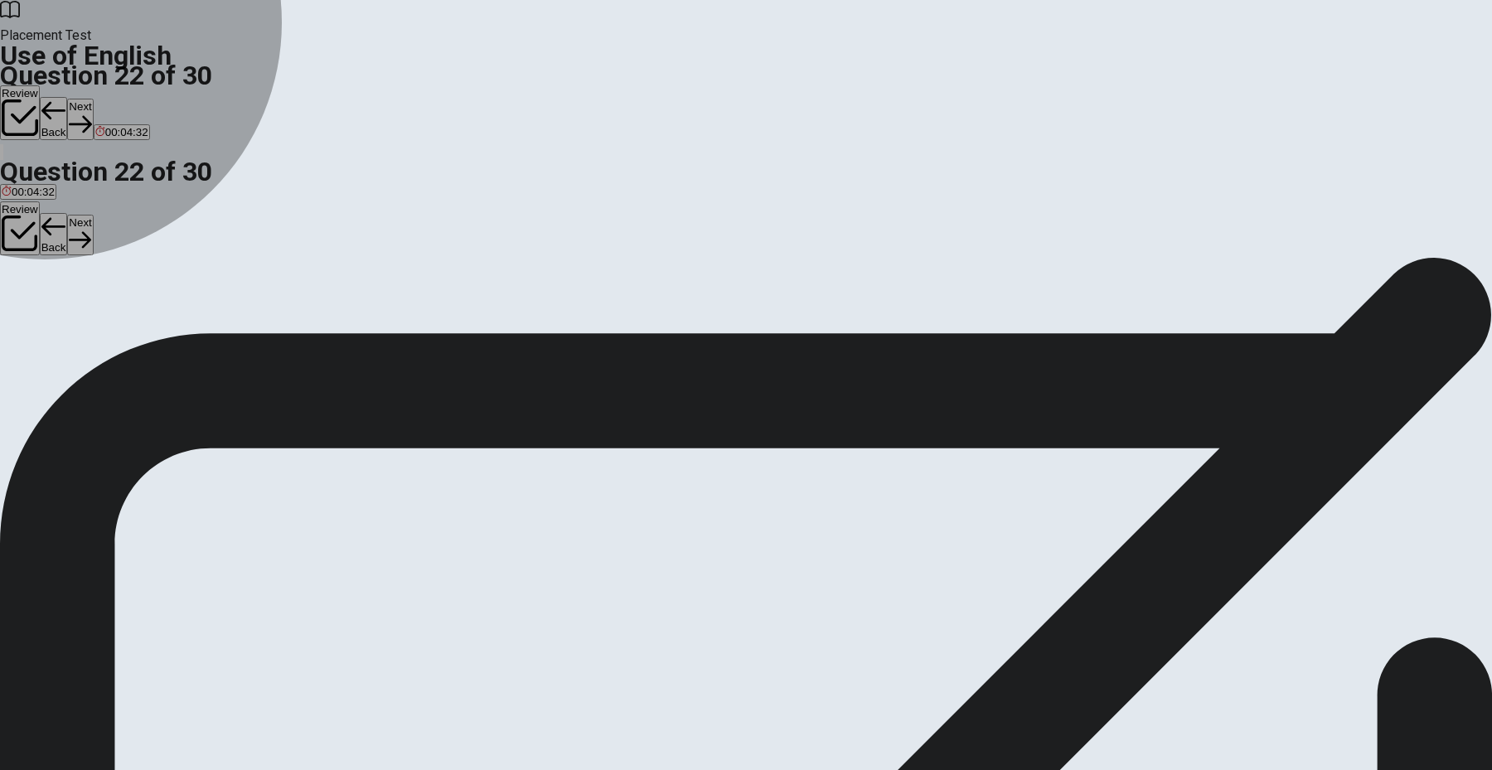
click at [123, 323] on span "was sent" at bounding box center [101, 317] width 44 height 12
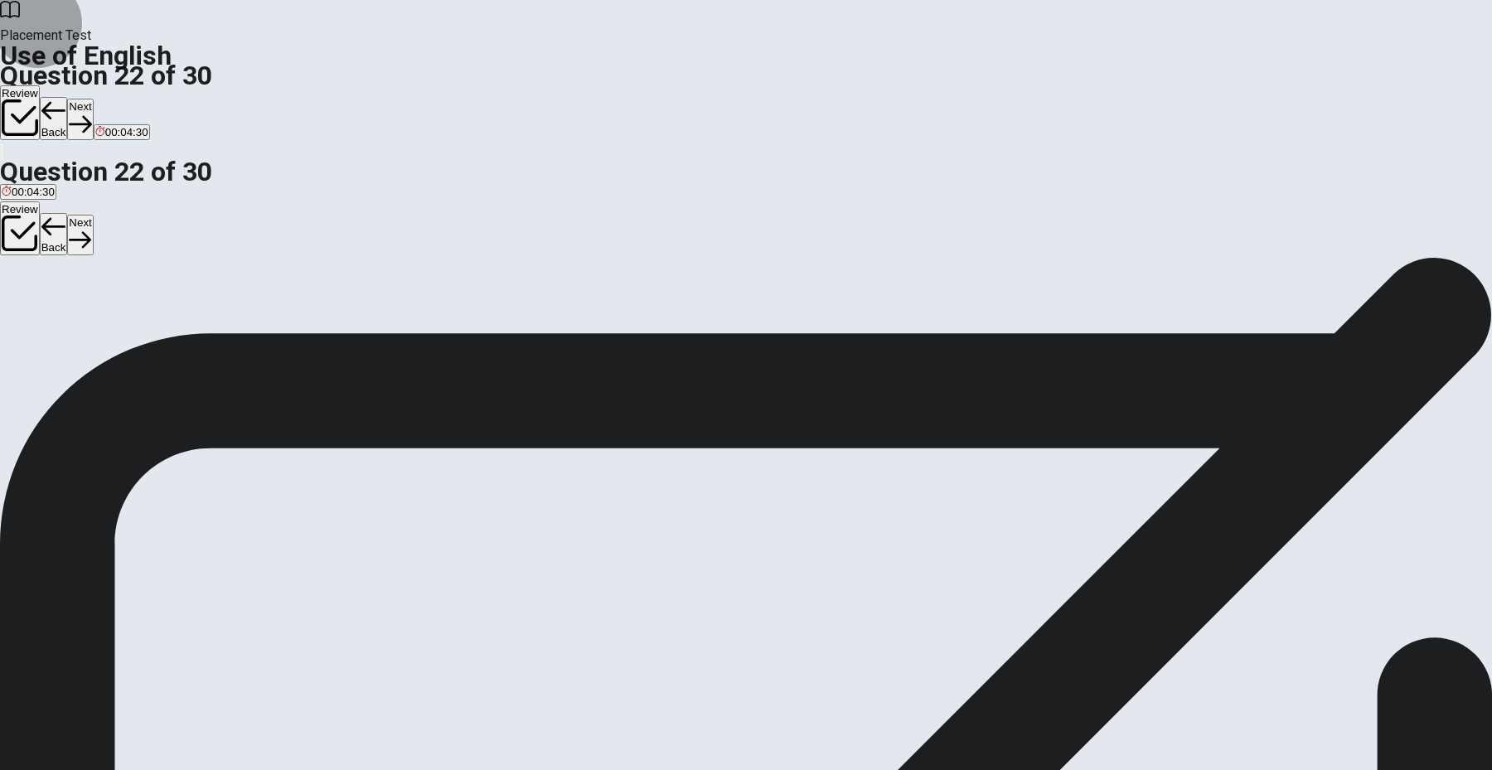
click at [93, 99] on button "Next" at bounding box center [80, 119] width 26 height 41
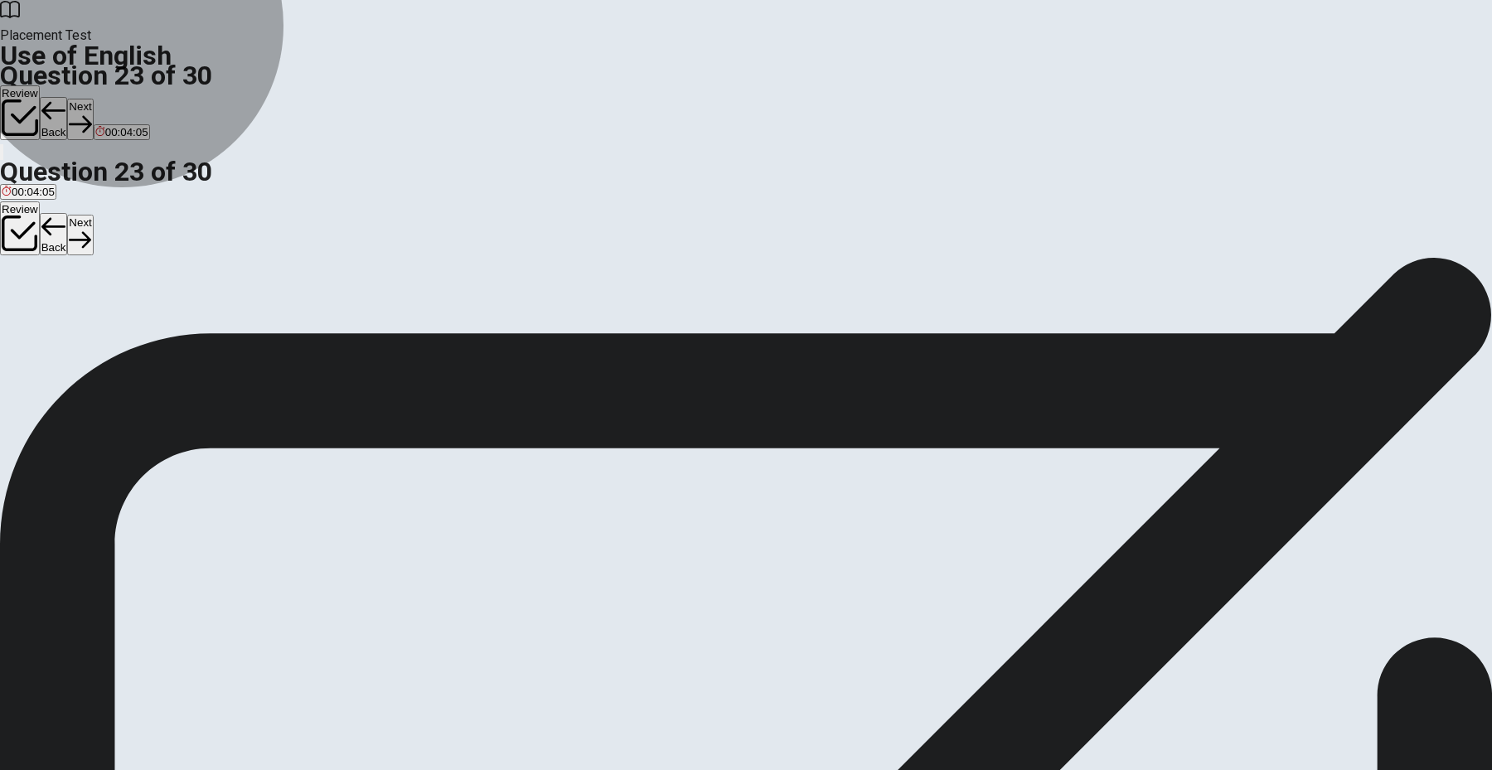
click at [294, 323] on span "He said he speaks Spanish." at bounding box center [225, 317] width 137 height 12
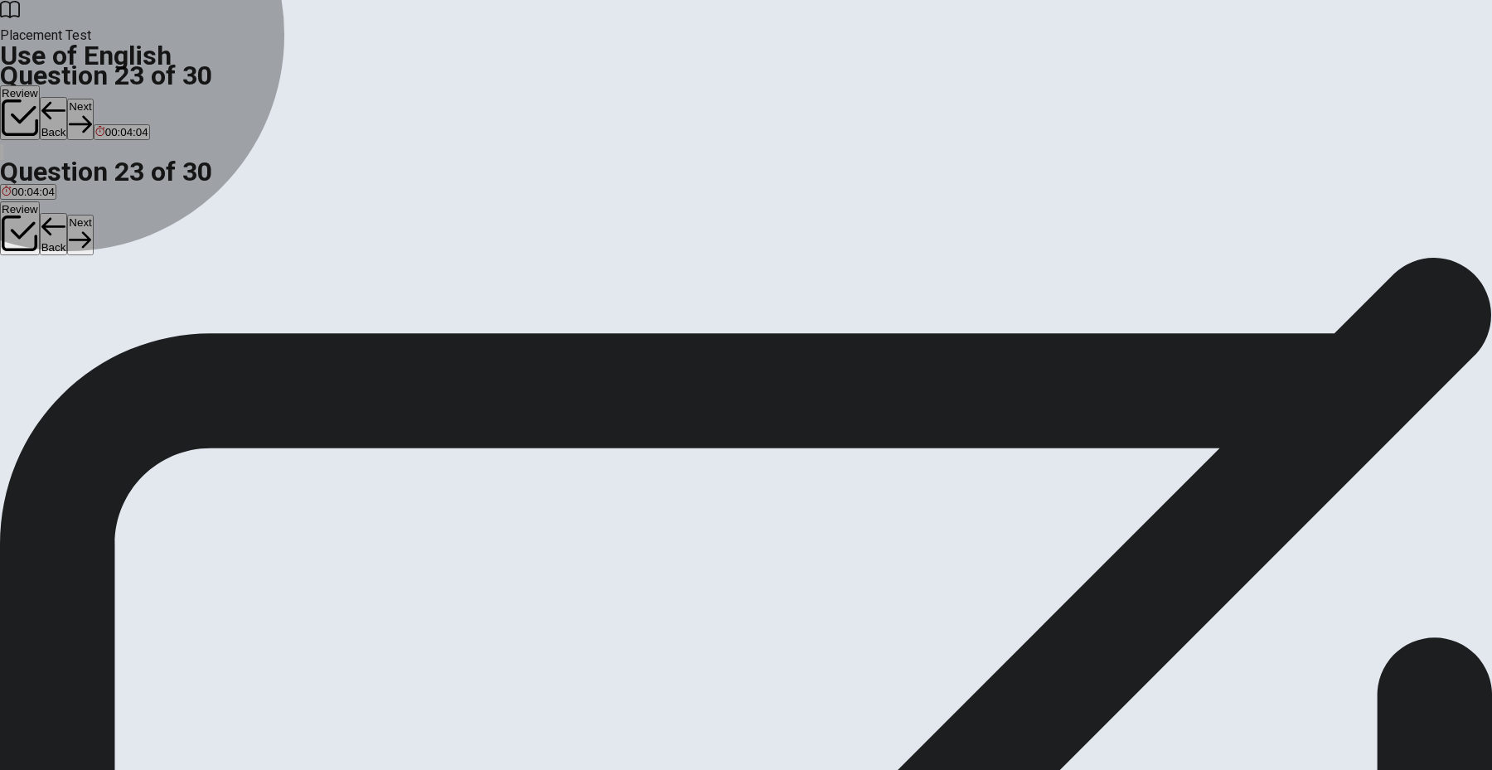
click at [632, 325] on button "D He said he could speak Spanish." at bounding box center [550, 311] width 164 height 28
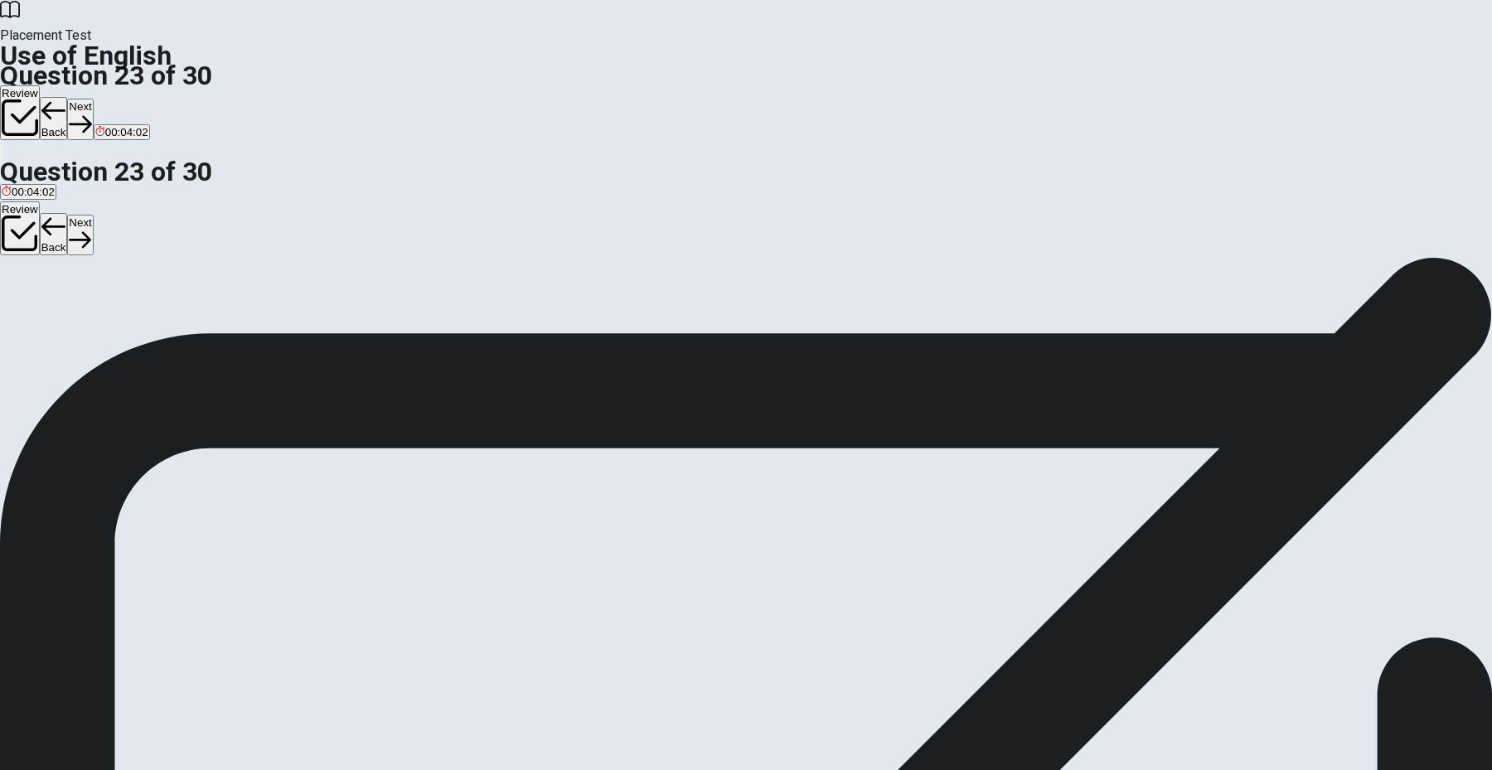
click at [93, 99] on button "Next" at bounding box center [80, 119] width 26 height 41
click at [20, 311] on span "has" at bounding box center [11, 317] width 18 height 12
click at [1005, 50] on div "Placement Test Use of English Question 24 of 30 Review Back Next 00:03:52" at bounding box center [746, 81] width 1492 height 162
click at [93, 99] on button "Next" at bounding box center [80, 119] width 26 height 41
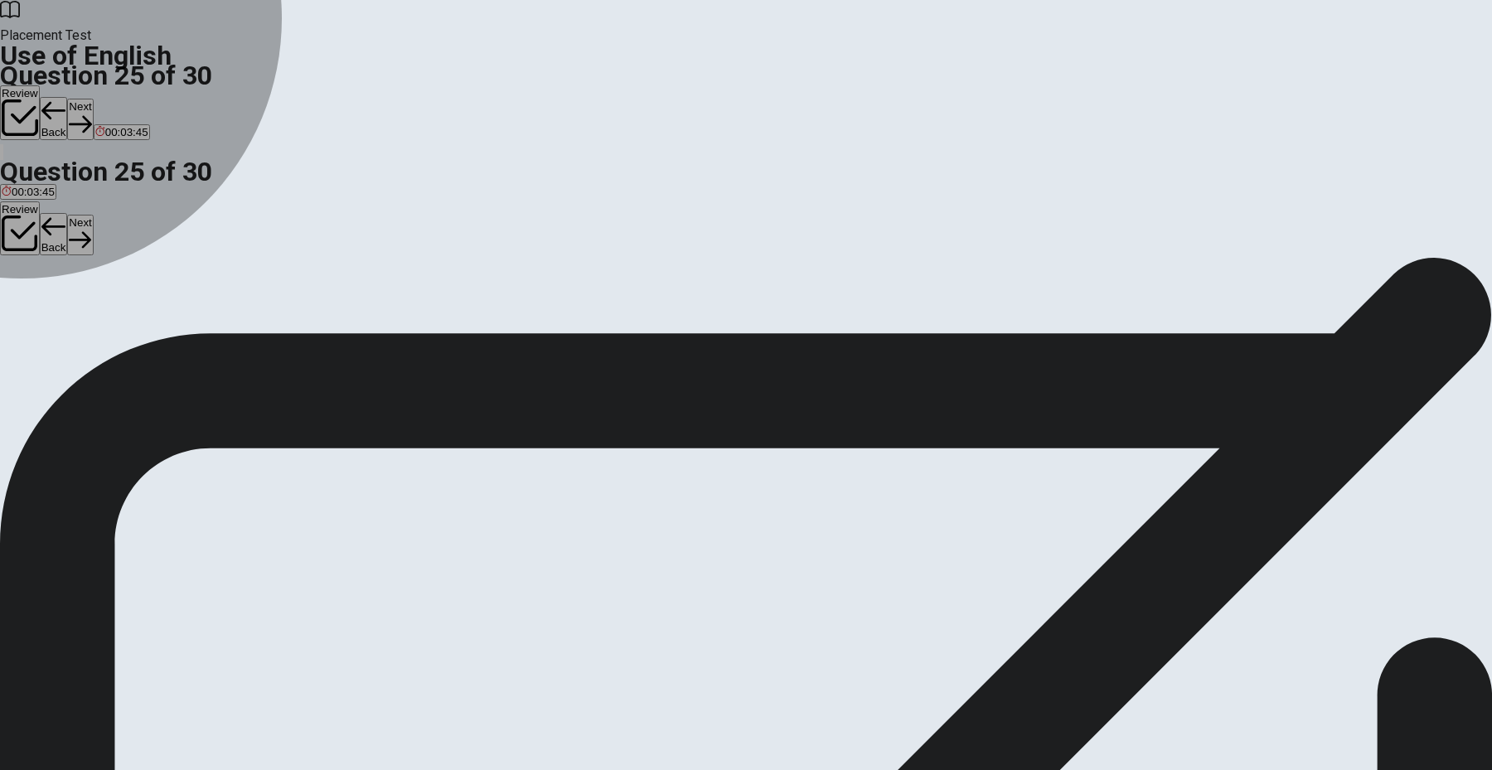
click at [75, 311] on div "B" at bounding box center [66, 304] width 20 height 12
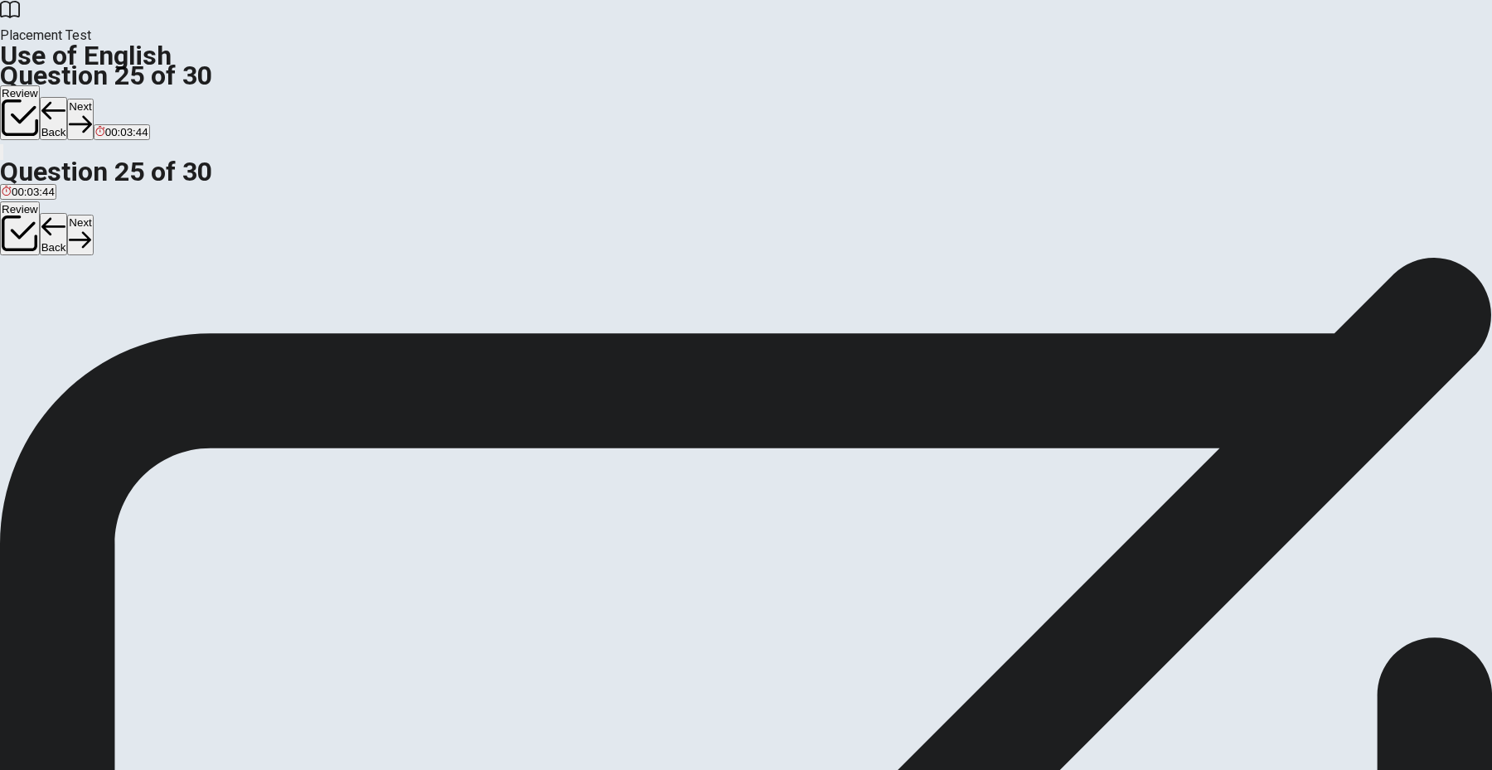
click at [93, 99] on button "Next" at bounding box center [80, 119] width 26 height 41
click at [124, 323] on span "honest" at bounding box center [107, 317] width 33 height 12
click at [64, 113] on icon "button" at bounding box center [52, 124] width 22 height 22
click at [116, 311] on div "C" at bounding box center [100, 304] width 32 height 12
click at [93, 99] on button "Next" at bounding box center [80, 119] width 26 height 41
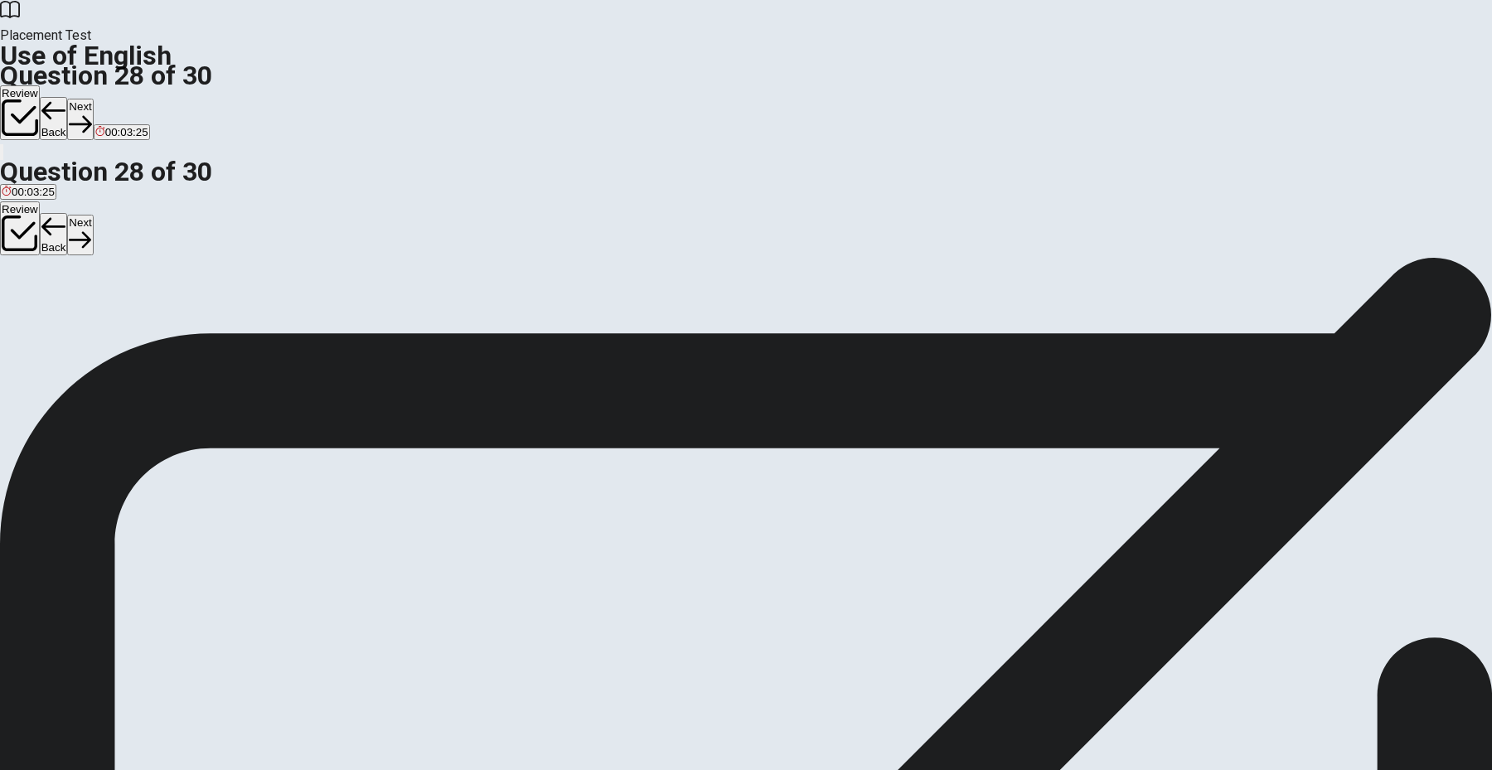
click at [80, 311] on div "B" at bounding box center [68, 304] width 24 height 12
click at [93, 99] on button "Next" at bounding box center [80, 119] width 26 height 41
click at [302, 323] on span "make it easier to understand" at bounding box center [232, 317] width 139 height 12
click at [93, 99] on button "Next" at bounding box center [80, 119] width 26 height 41
click at [54, 311] on div "B" at bounding box center [37, 304] width 31 height 12
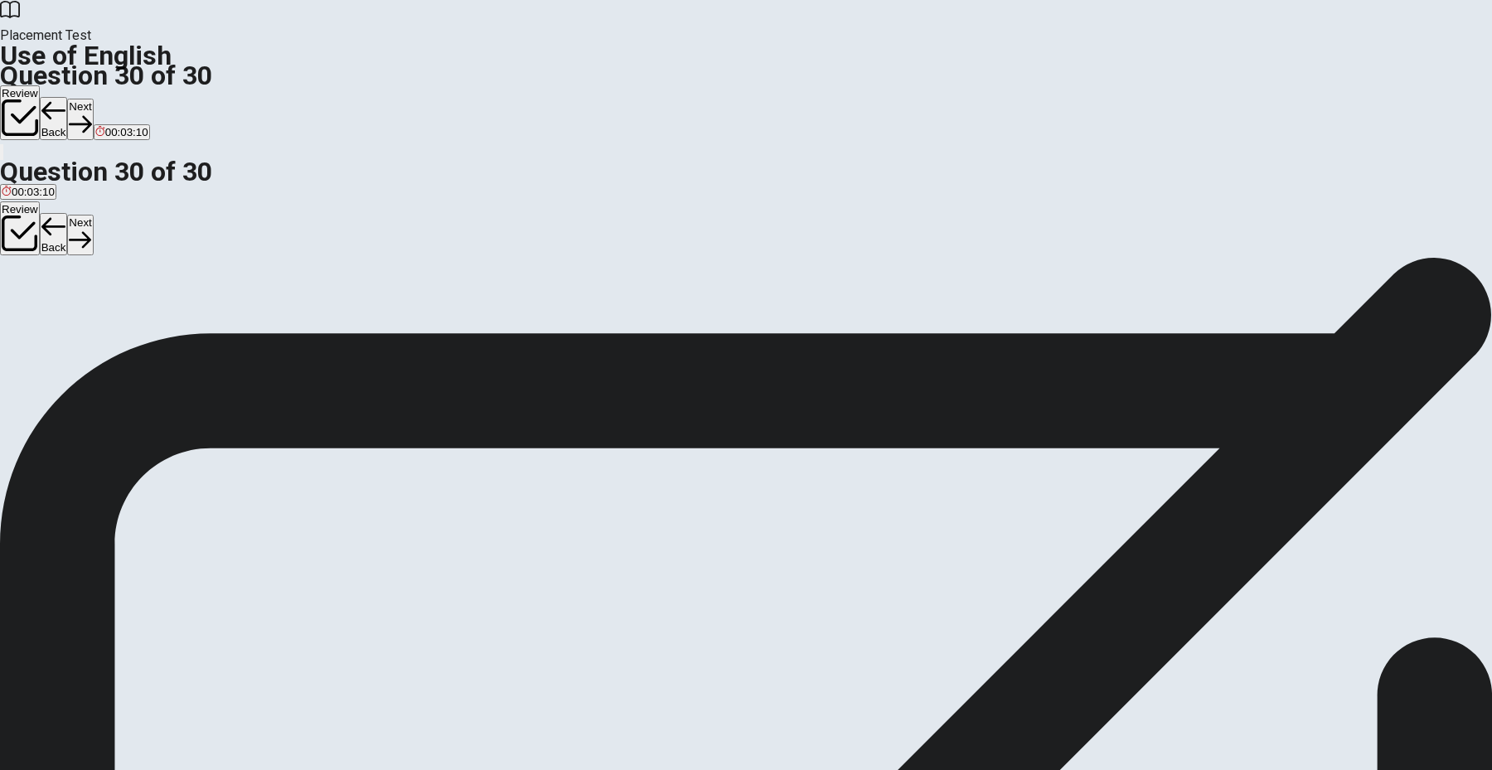
click at [93, 99] on button "Next" at bounding box center [80, 119] width 26 height 41
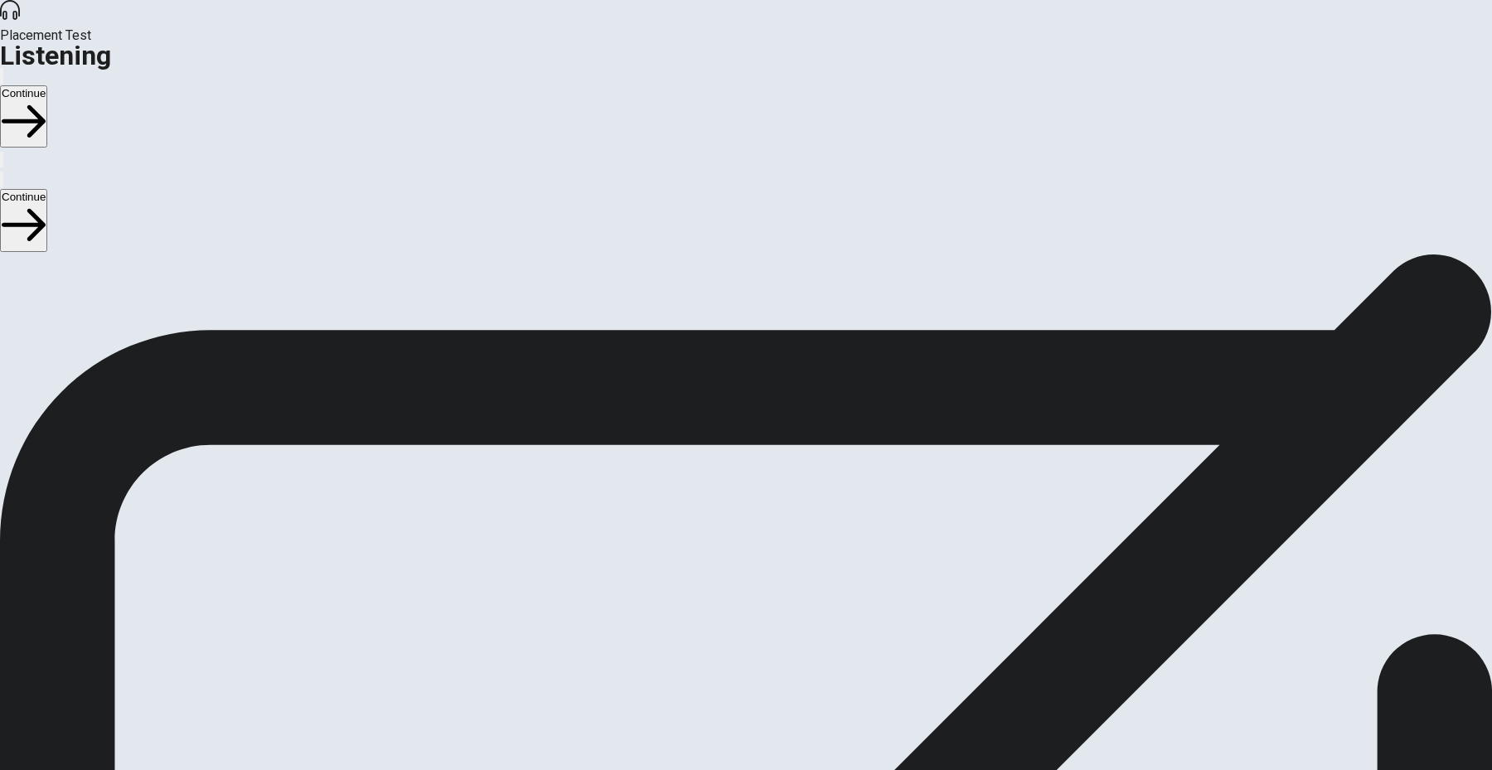
click at [47, 85] on button "Continue" at bounding box center [23, 116] width 47 height 62
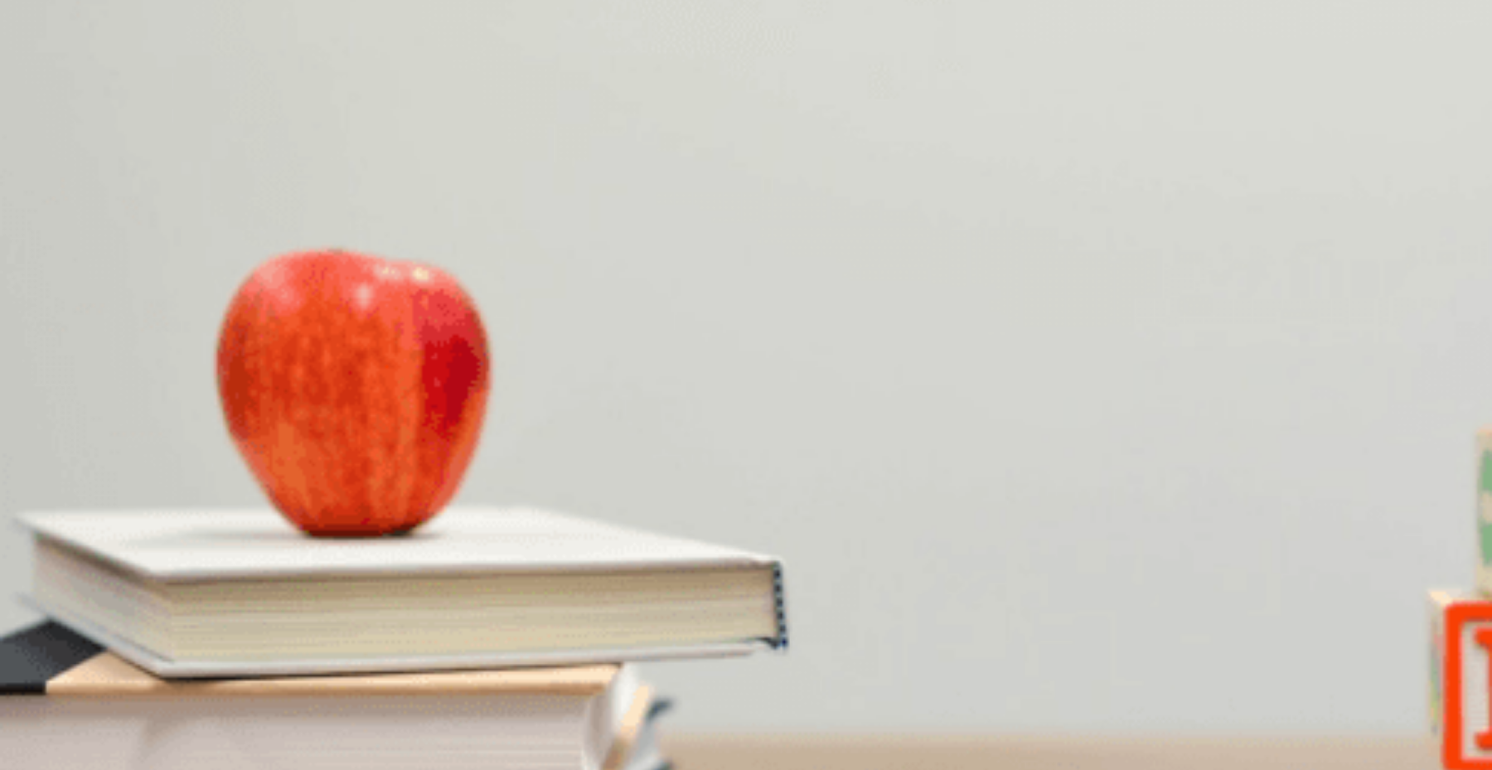
scroll to position [1545, 0]
click at [150, 593] on div "B" at bounding box center [139, 599] width 22 height 12
click at [75, 536] on span "It was fantastic" at bounding box center [38, 542] width 73 height 12
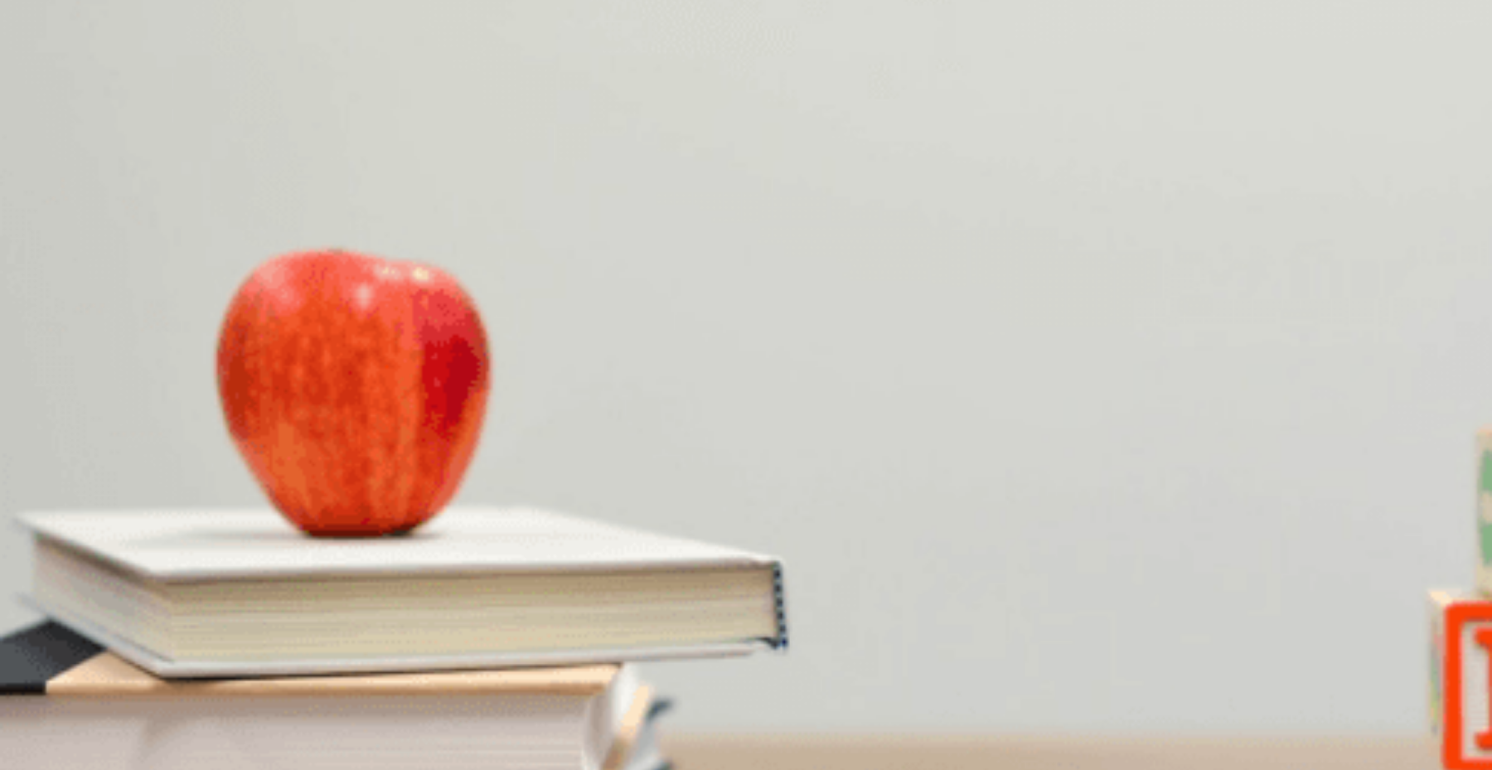
click at [612, 327] on span "They let you choose your spice level" at bounding box center [523, 333] width 178 height 12
click at [583, 397] on span "She will make a reservation to try the restaurant" at bounding box center [467, 403] width 234 height 12
click at [274, 467] on span "She doesn’t like spicy food" at bounding box center [208, 473] width 131 height 12
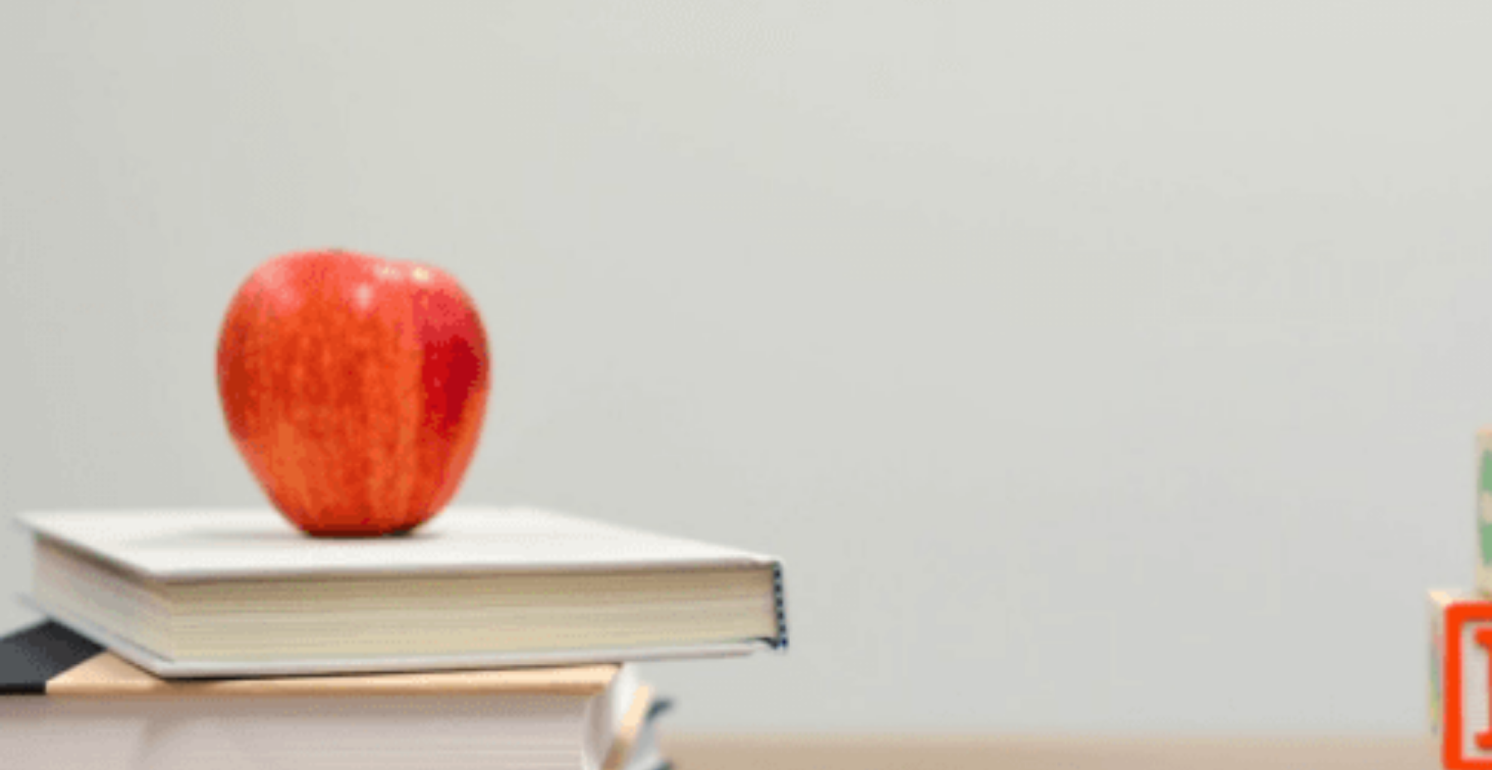
click at [47, 85] on button "Continue" at bounding box center [23, 116] width 47 height 62
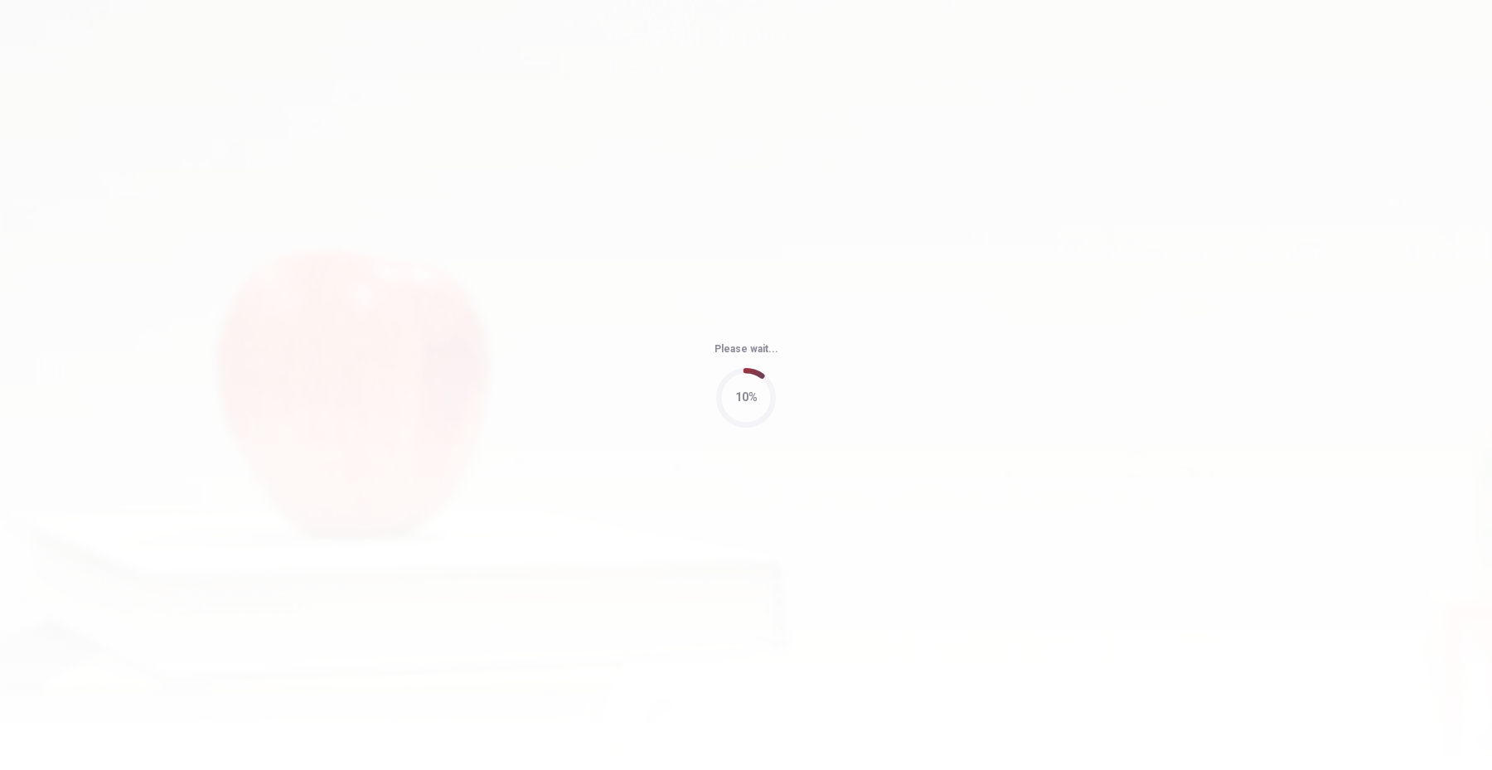
type input "69"
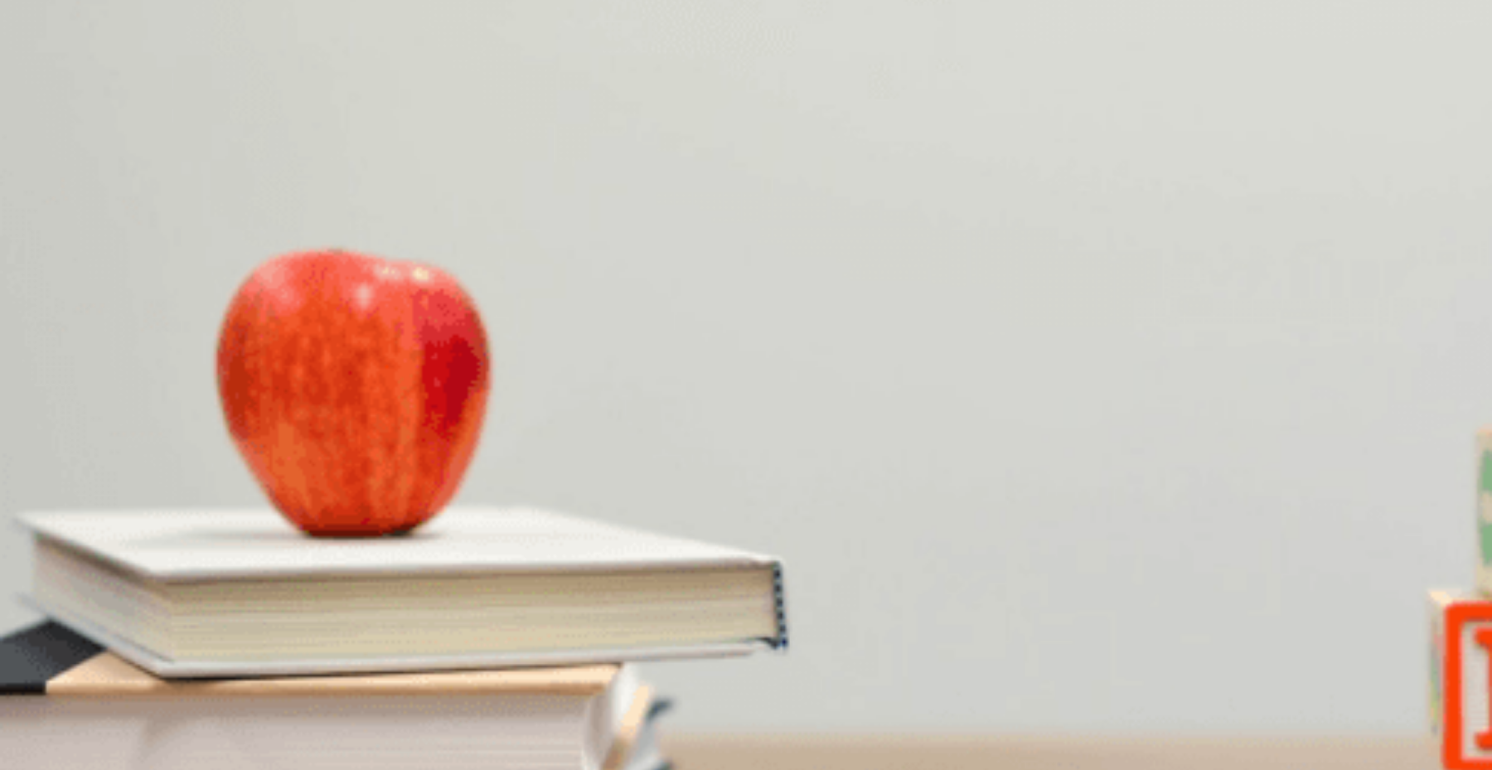
scroll to position [1545, 0]
click at [458, 592] on button "D Unexpected questions" at bounding box center [402, 606] width 113 height 28
click at [324, 397] on span "The STAR method" at bounding box center [279, 403] width 90 height 12
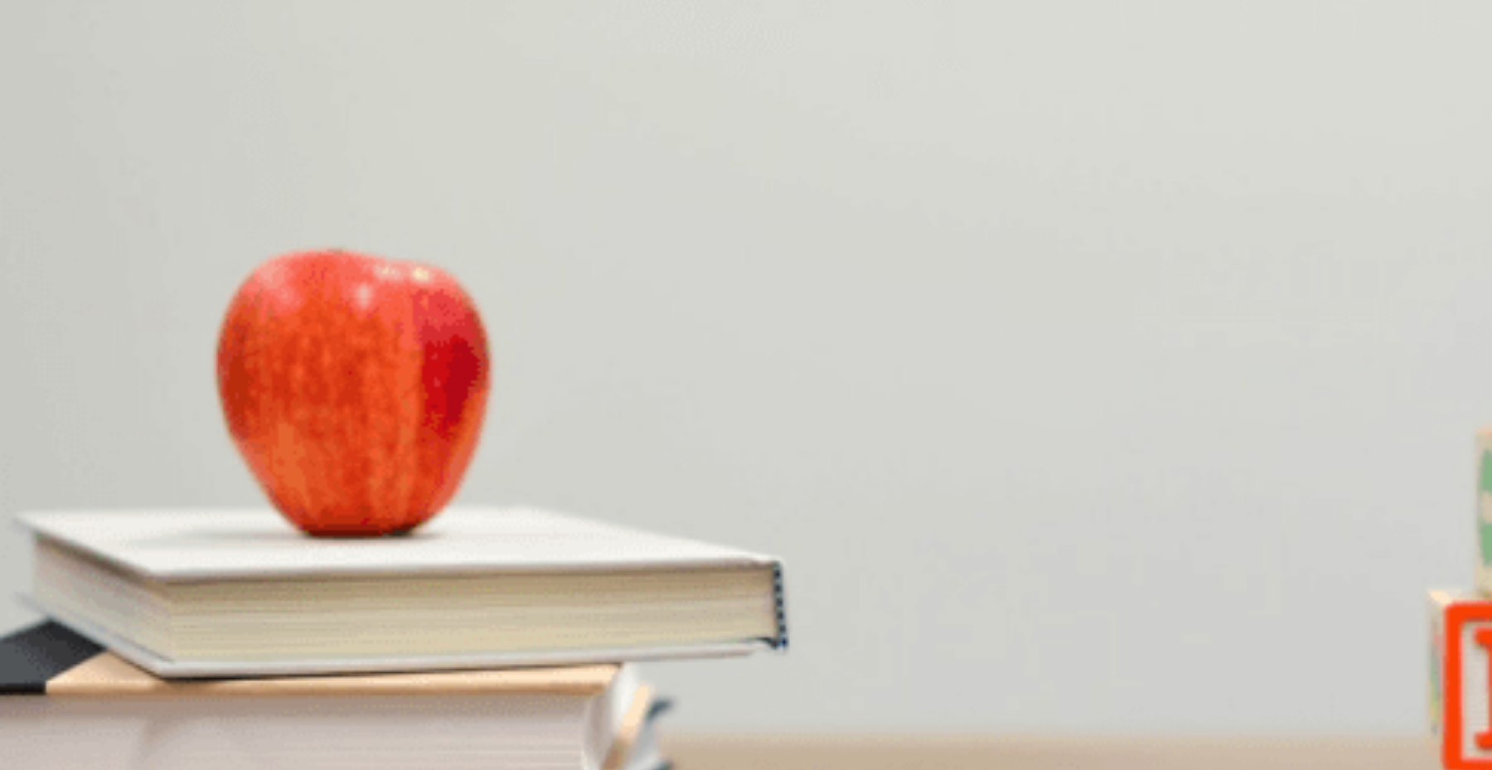
click at [241, 467] on span "Mention a real weakness and show improvement" at bounding box center [121, 473] width 239 height 12
click at [55, 536] on span "A navy suit" at bounding box center [28, 542] width 53 height 12
click at [310, 327] on span "Researched the company’s projects" at bounding box center [222, 333] width 176 height 12
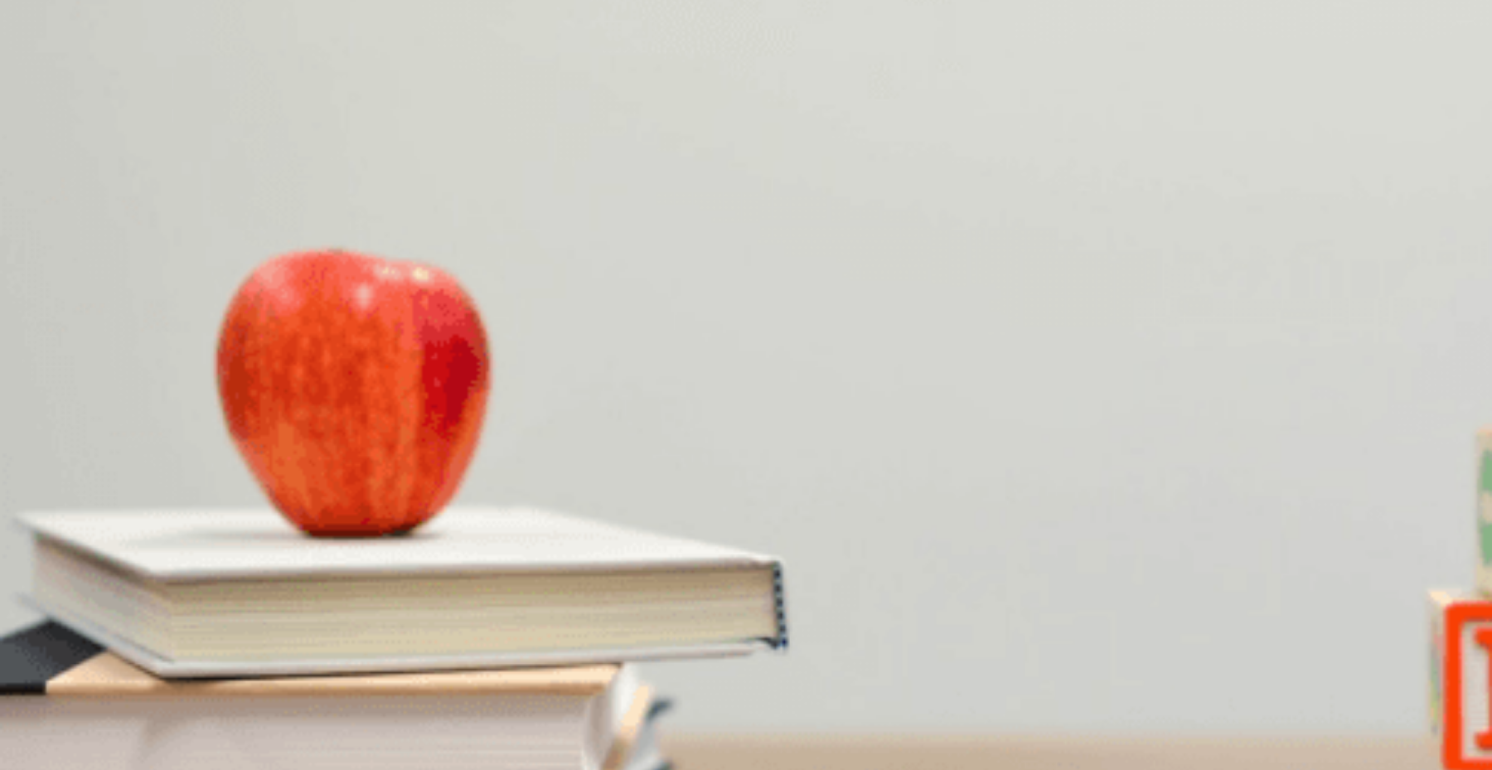
scroll to position [1381, 0]
click at [47, 85] on button "Continue" at bounding box center [23, 116] width 47 height 62
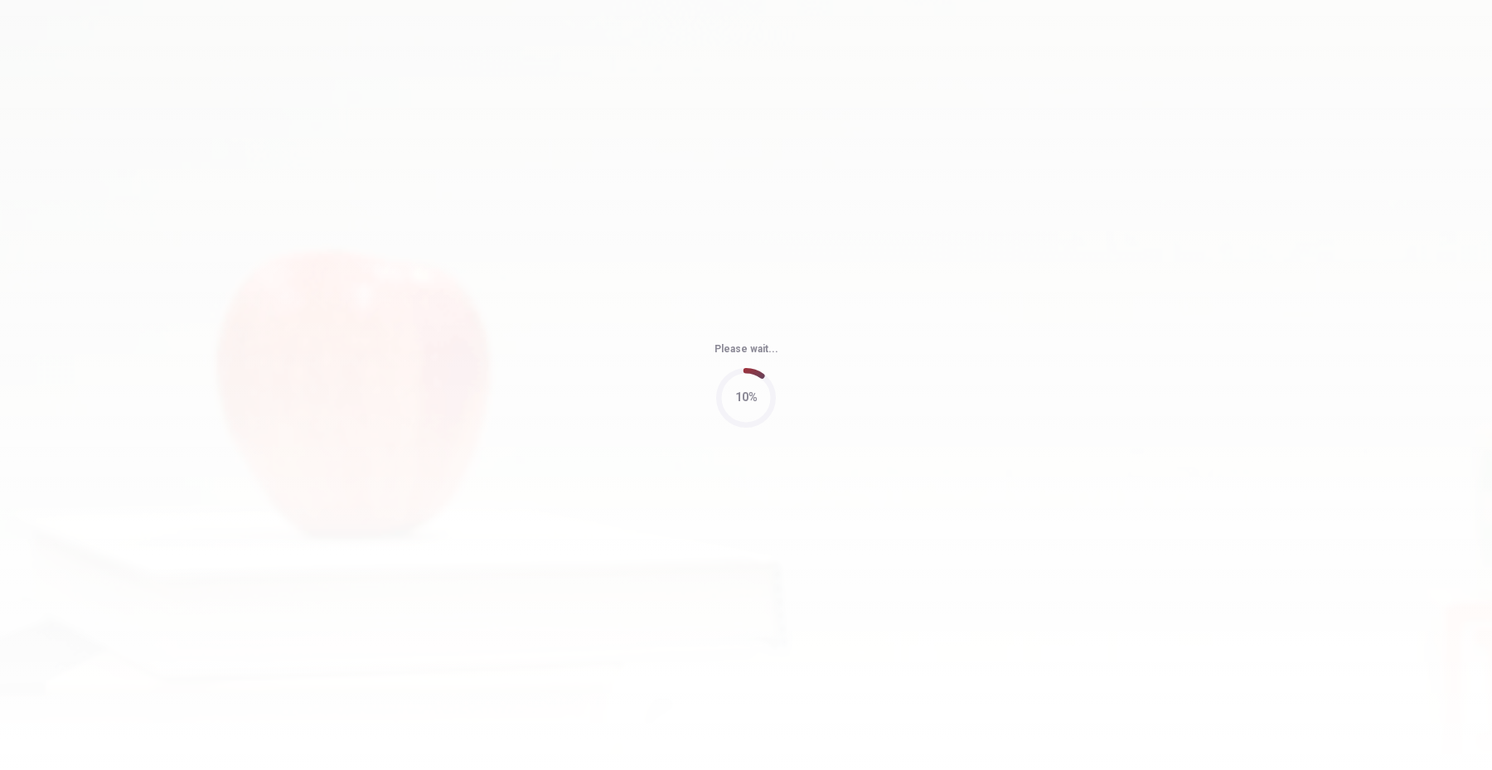
type input "63"
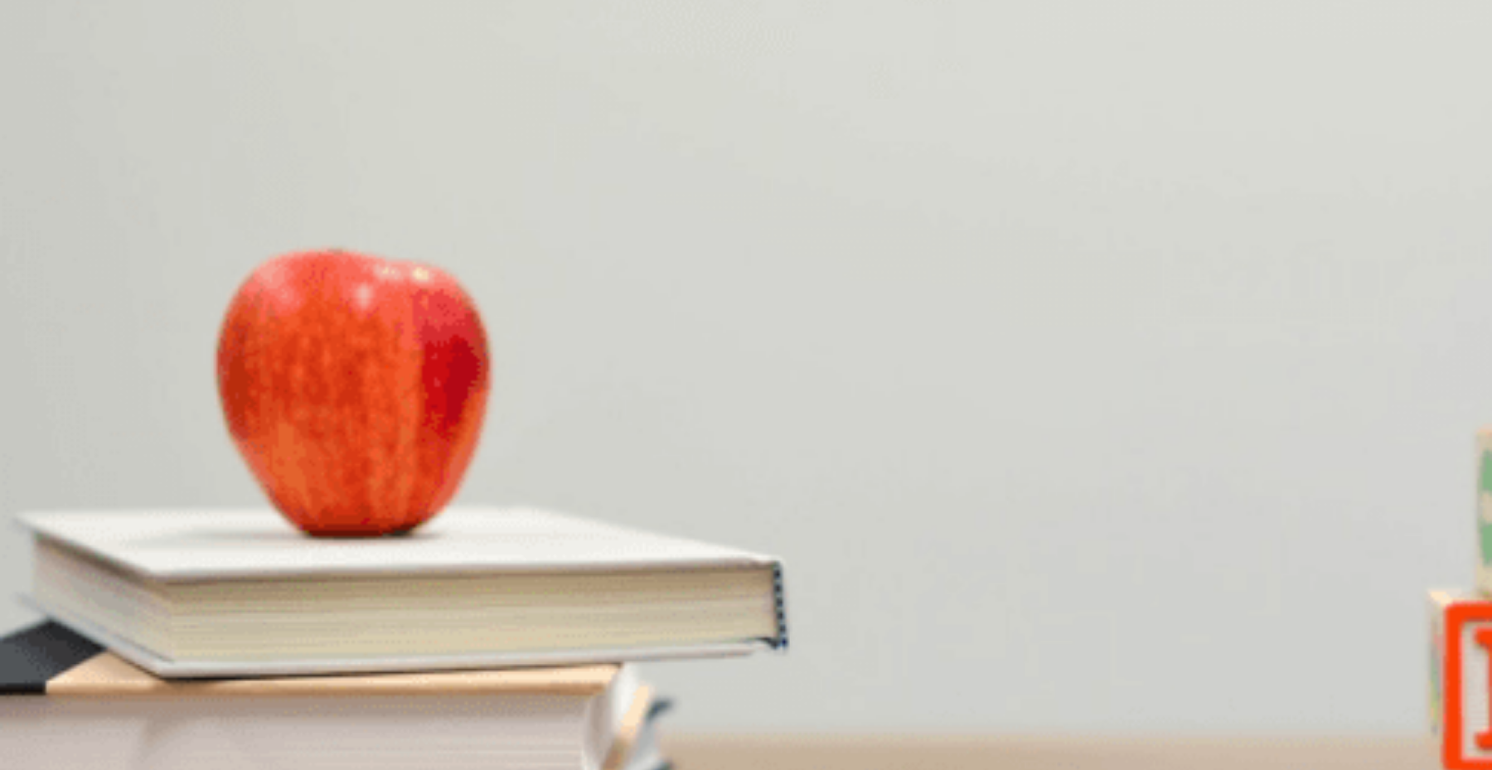
scroll to position [348, 0]
click at [418, 365] on span "How much time does the woman suggest allocating for client feedback?" at bounding box center [209, 373] width 418 height 16
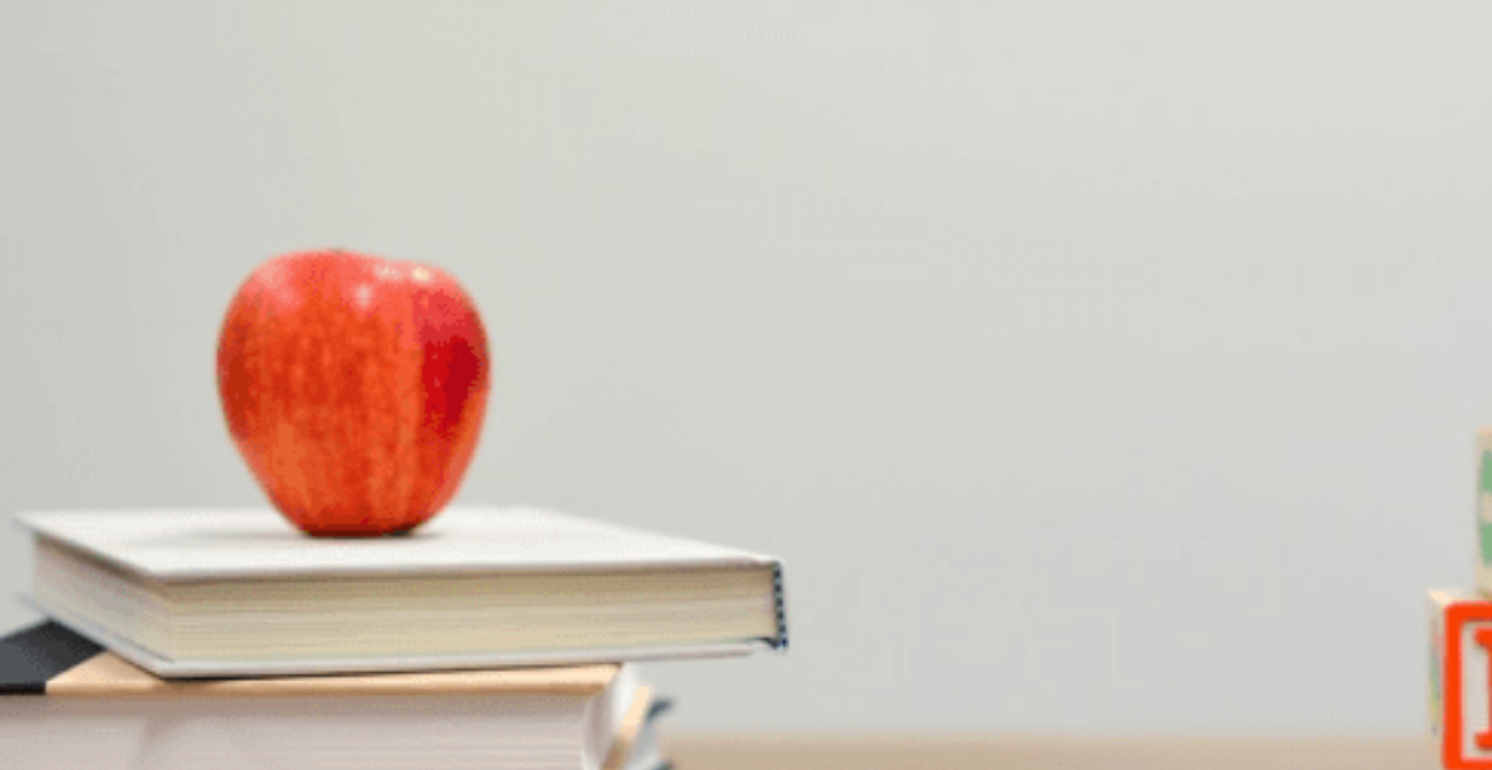
click at [56, 606] on span "Two weeks" at bounding box center [29, 612] width 55 height 12
click at [284, 340] on span "The design phase" at bounding box center [240, 333] width 88 height 12
click at [102, 397] on span "Three days" at bounding box center [74, 403] width 56 height 12
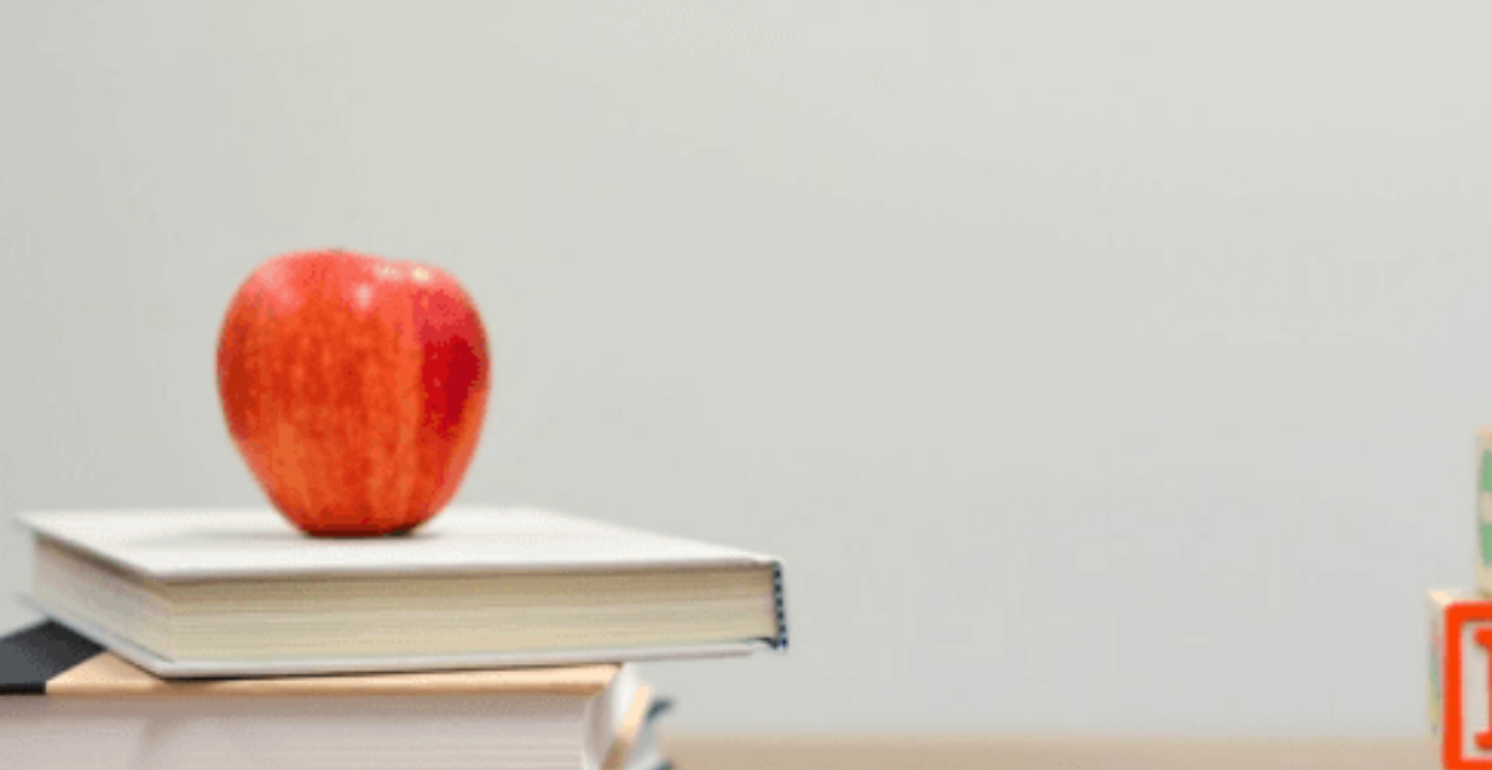
scroll to position [759, 0]
click at [250, 479] on span "[DATE]" at bounding box center [232, 473] width 35 height 12
click at [520, 536] on span "The marketing team needs more time" at bounding box center [428, 542] width 184 height 12
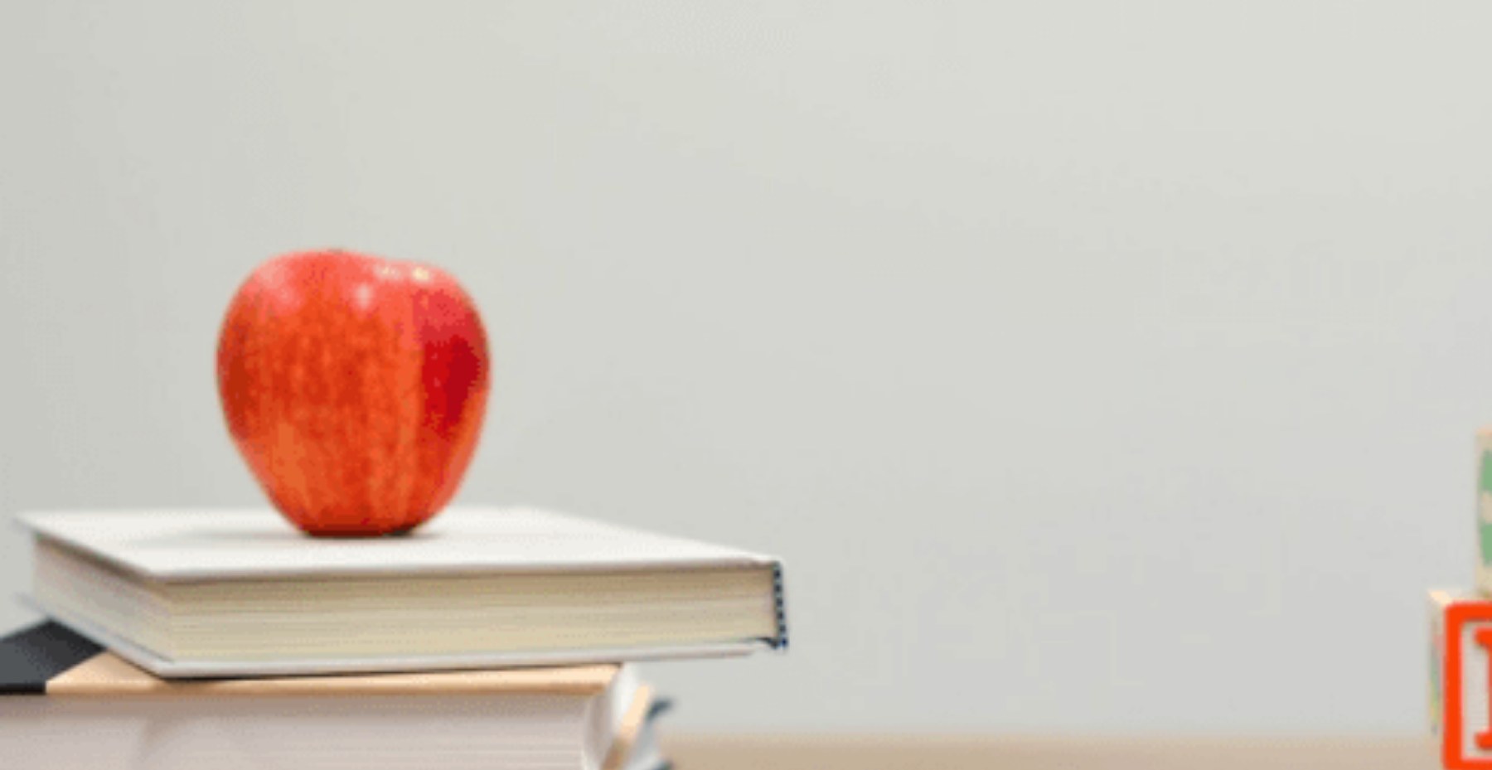
click at [47, 85] on button "Continue" at bounding box center [23, 116] width 47 height 62
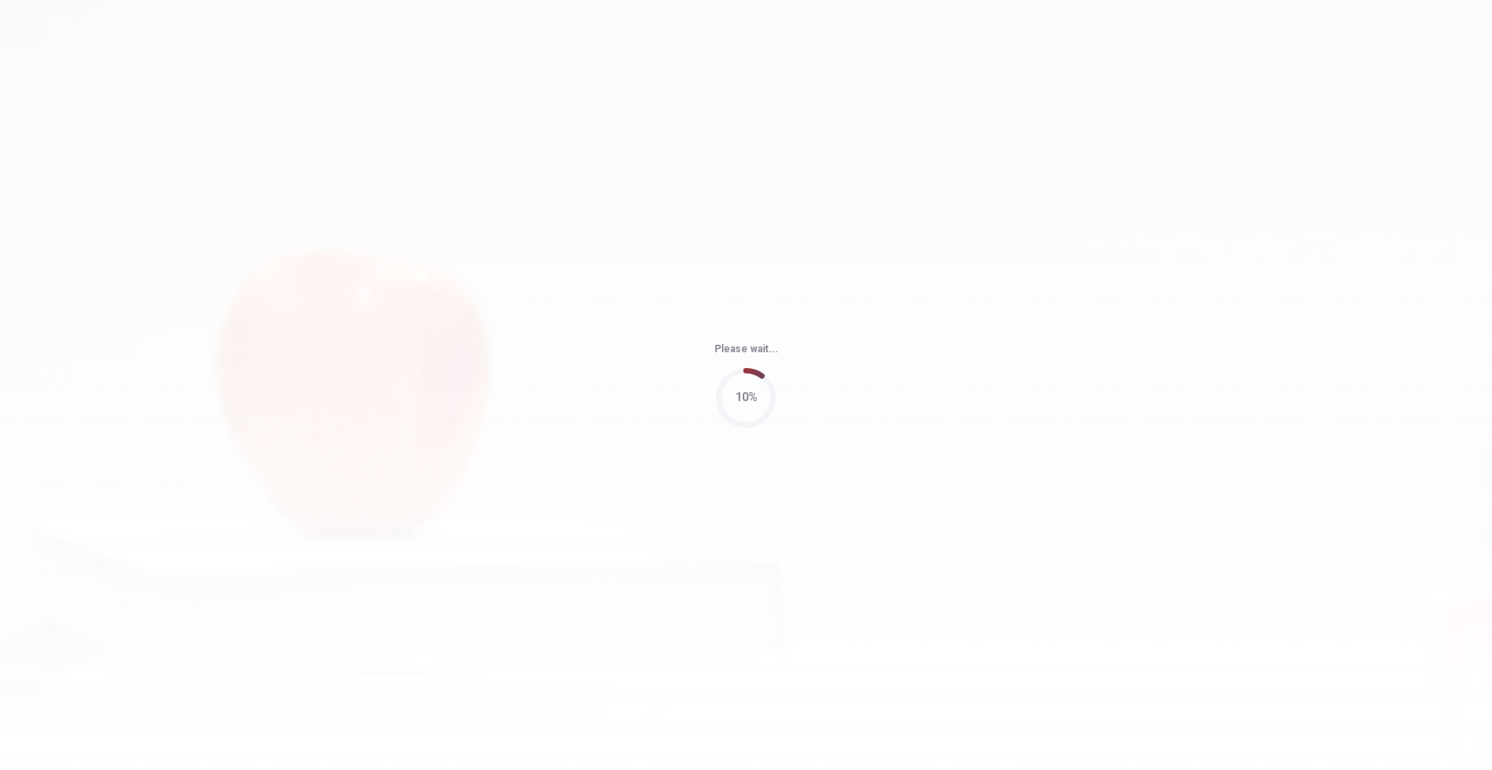
type input "59"
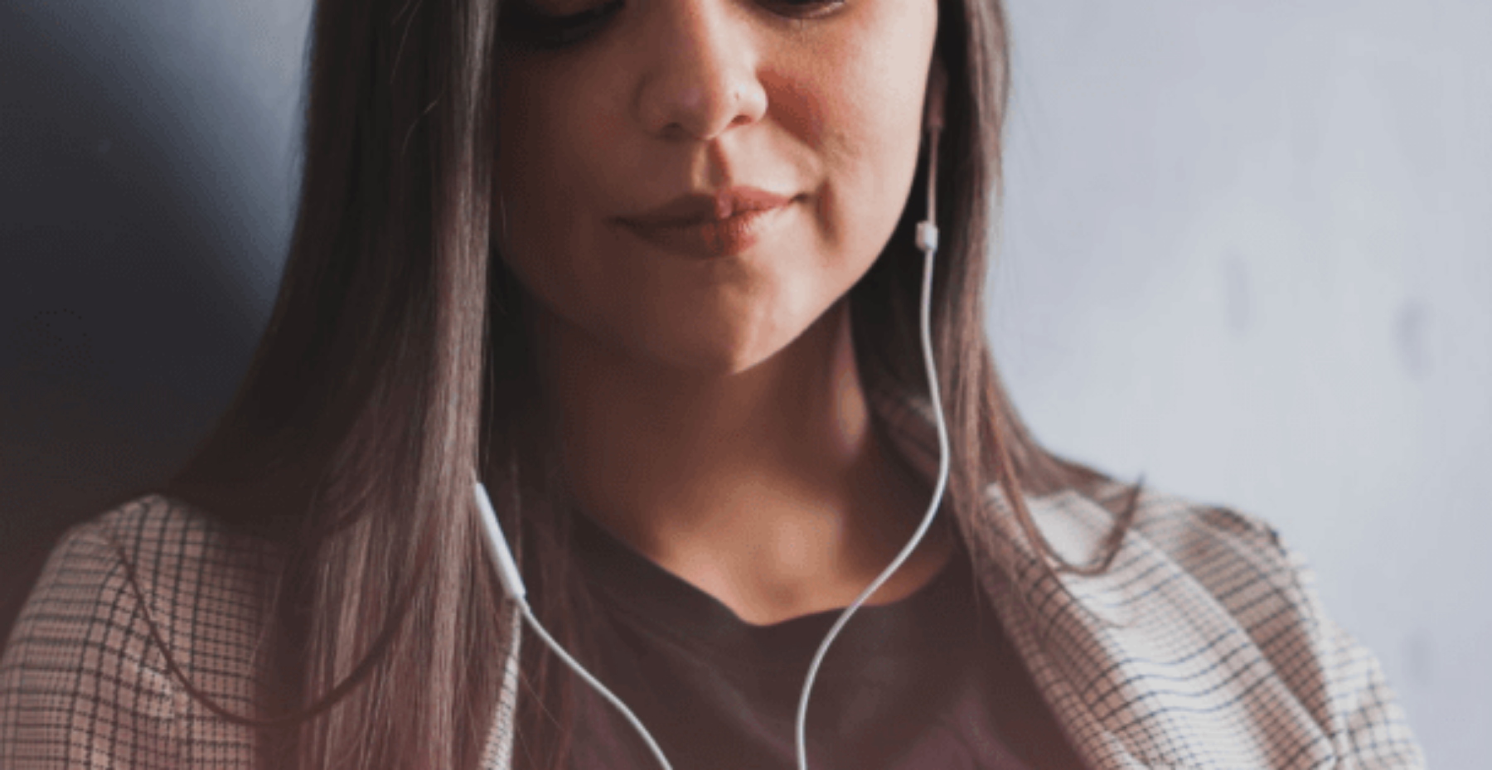
click at [47, 85] on button "Continue" at bounding box center [23, 116] width 47 height 62
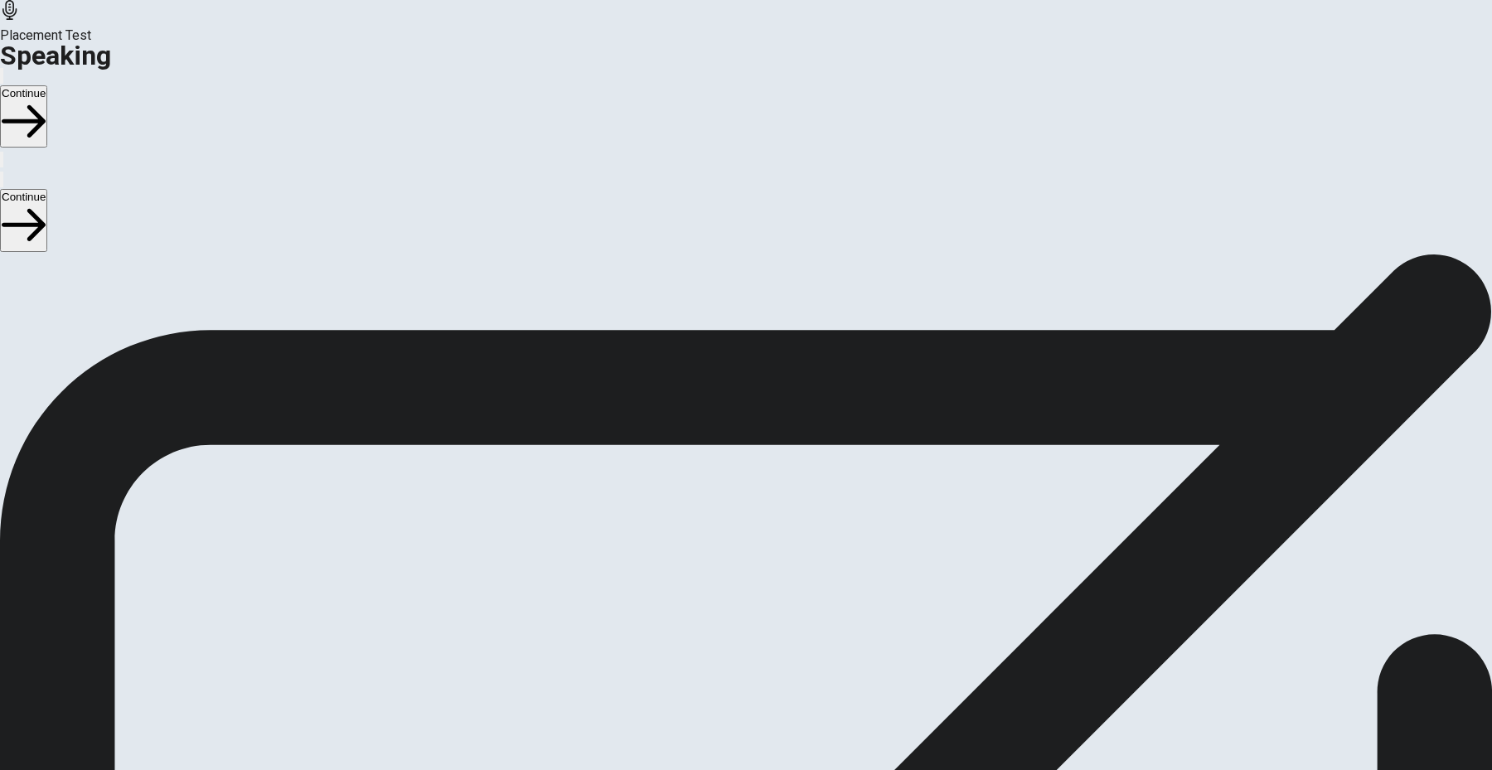
click at [766, 643] on icon at bounding box center [744, 672] width 42 height 59
click at [726, 597] on icon "Play Audio" at bounding box center [726, 597] width 0 height 0
click at [325, 423] on span "Check if your microphone works here. Record your voice. Try to play it back. If…" at bounding box center [211, 362] width 422 height 175
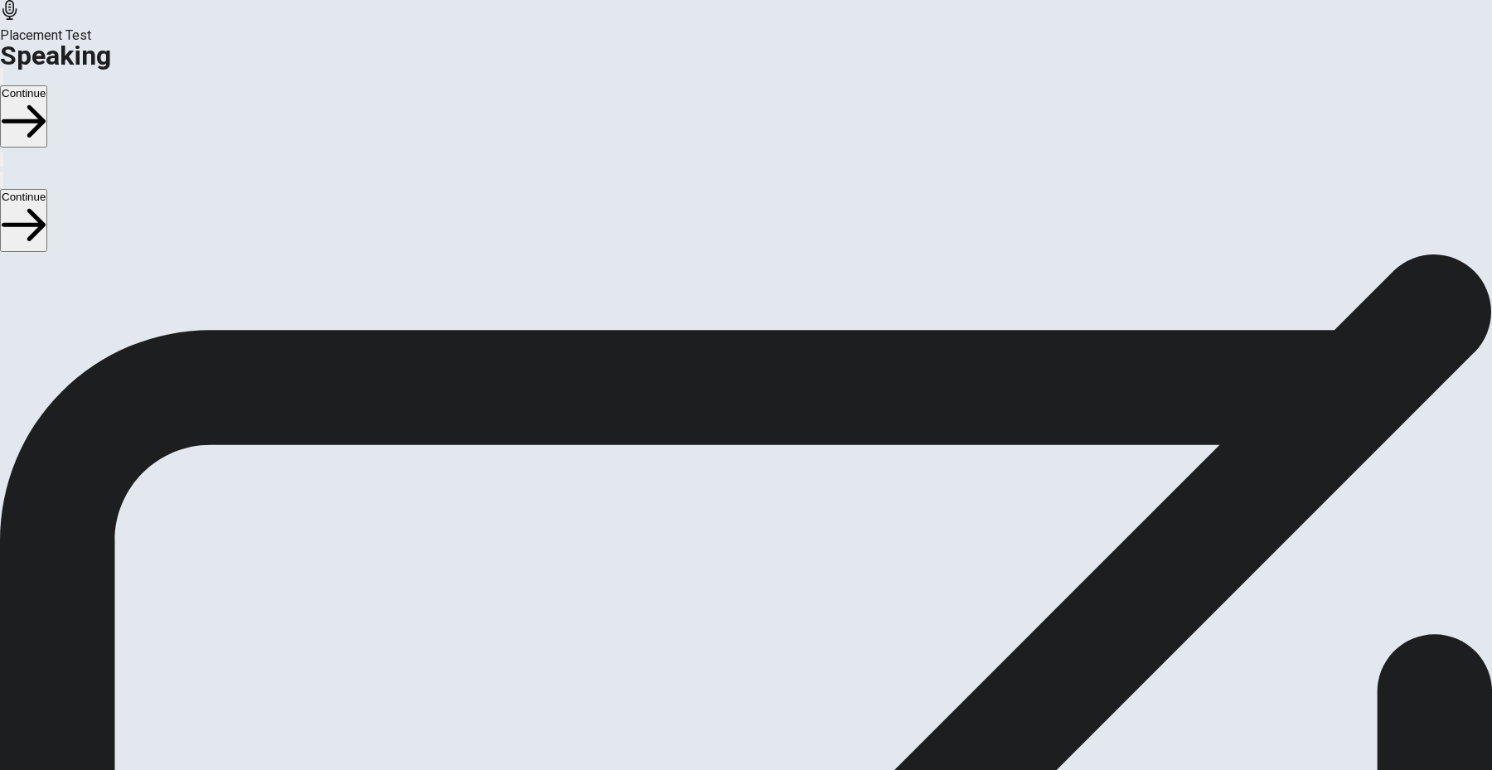
click at [358, 450] on span "Check if your microphone works here. Record your voice. Try to play it back. If…" at bounding box center [211, 362] width 422 height 175
click at [422, 450] on span "Check if your microphone works here. Record your voice. Try to play it back. If…" at bounding box center [211, 362] width 422 height 175
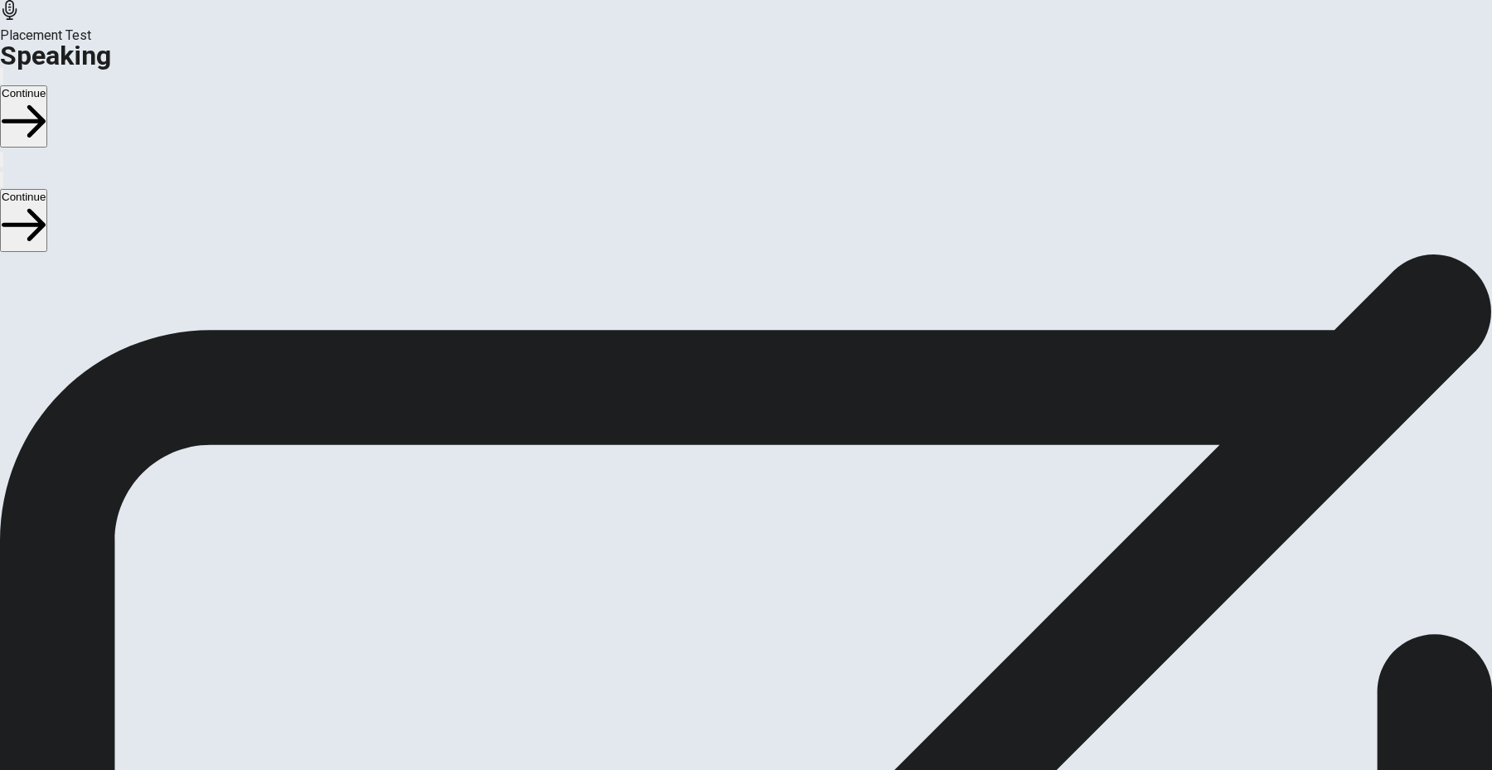
click at [47, 85] on button "Continue" at bounding box center [23, 116] width 47 height 62
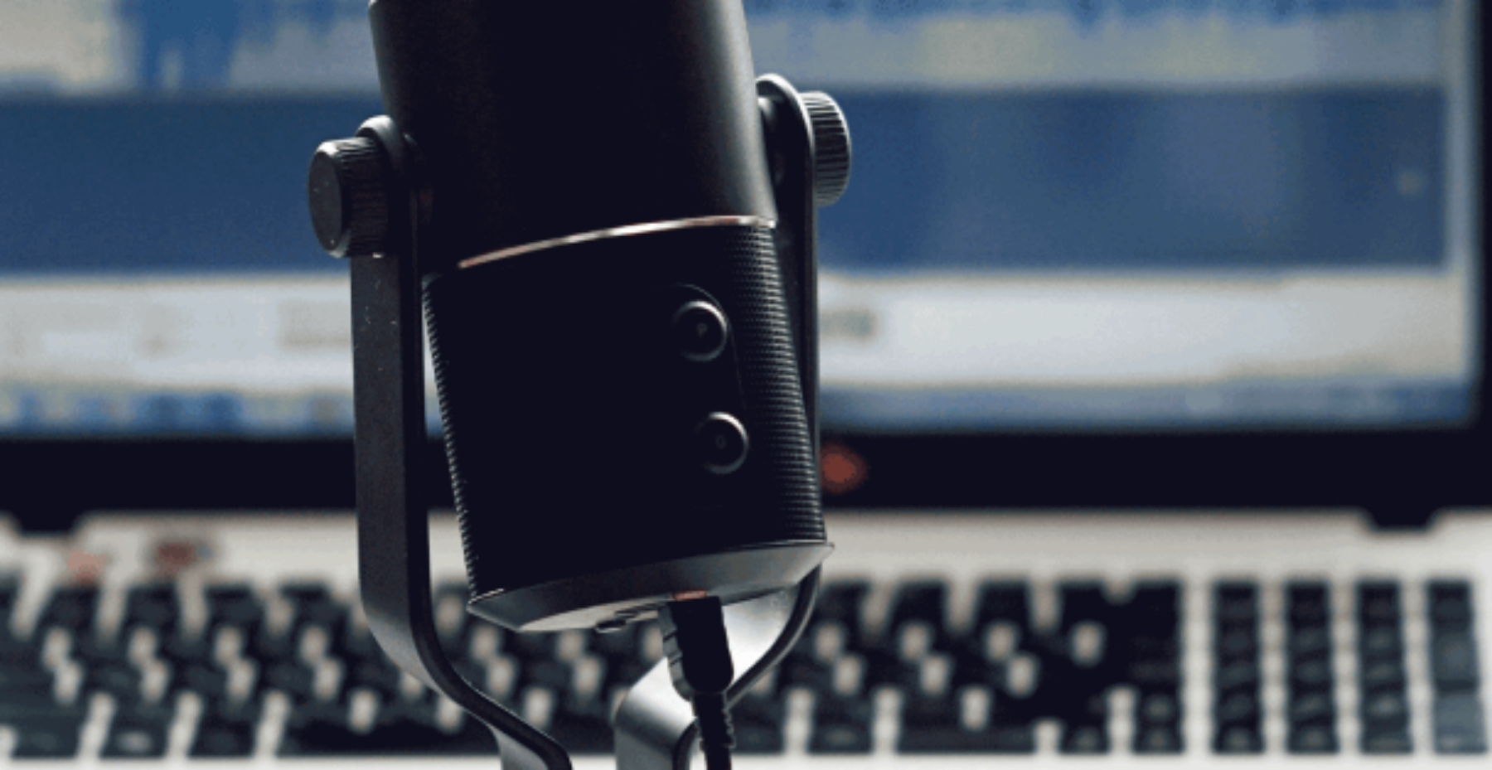
scroll to position [118, 0]
click at [47, 85] on button "Continue" at bounding box center [23, 116] width 47 height 62
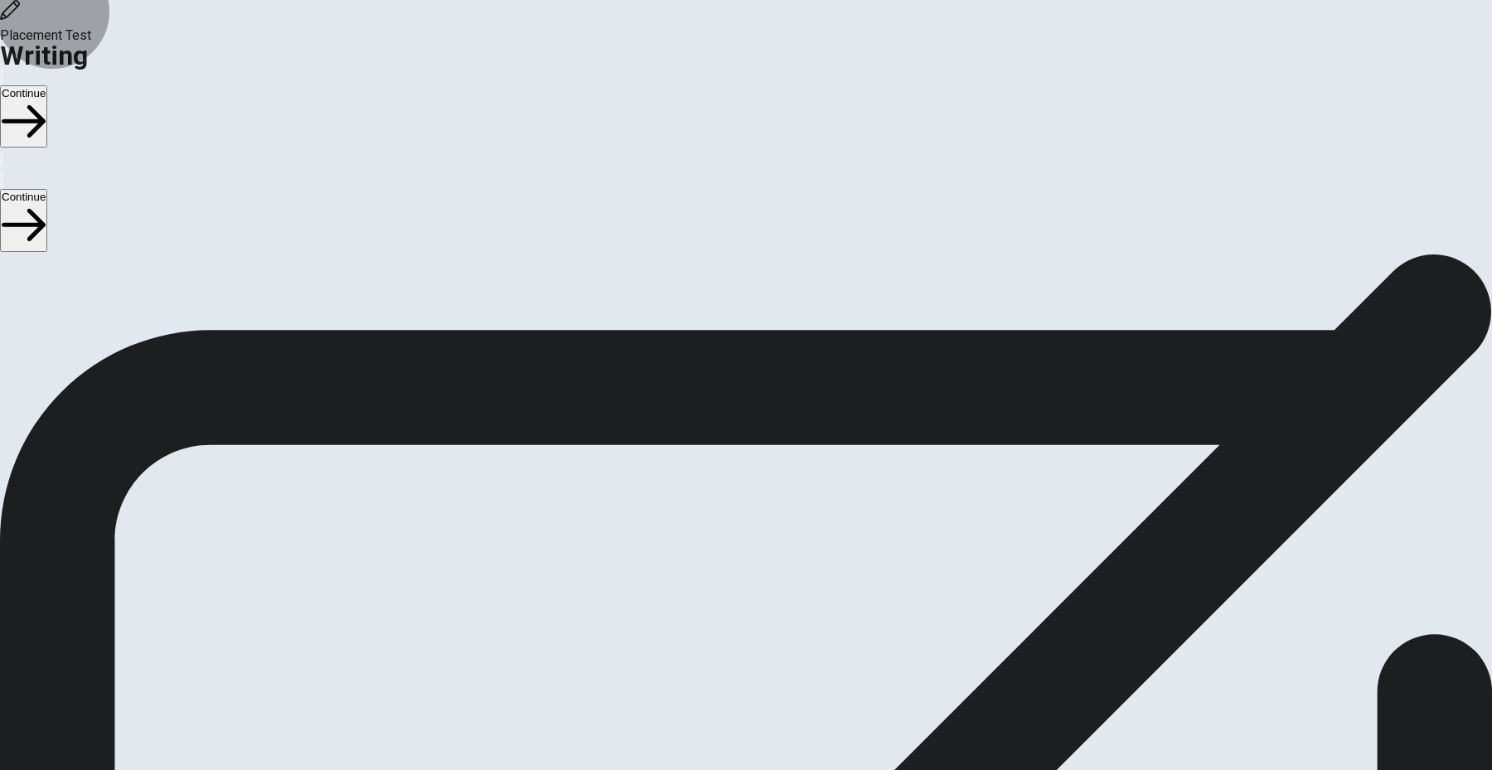
click at [47, 85] on button "Continue" at bounding box center [23, 116] width 47 height 62
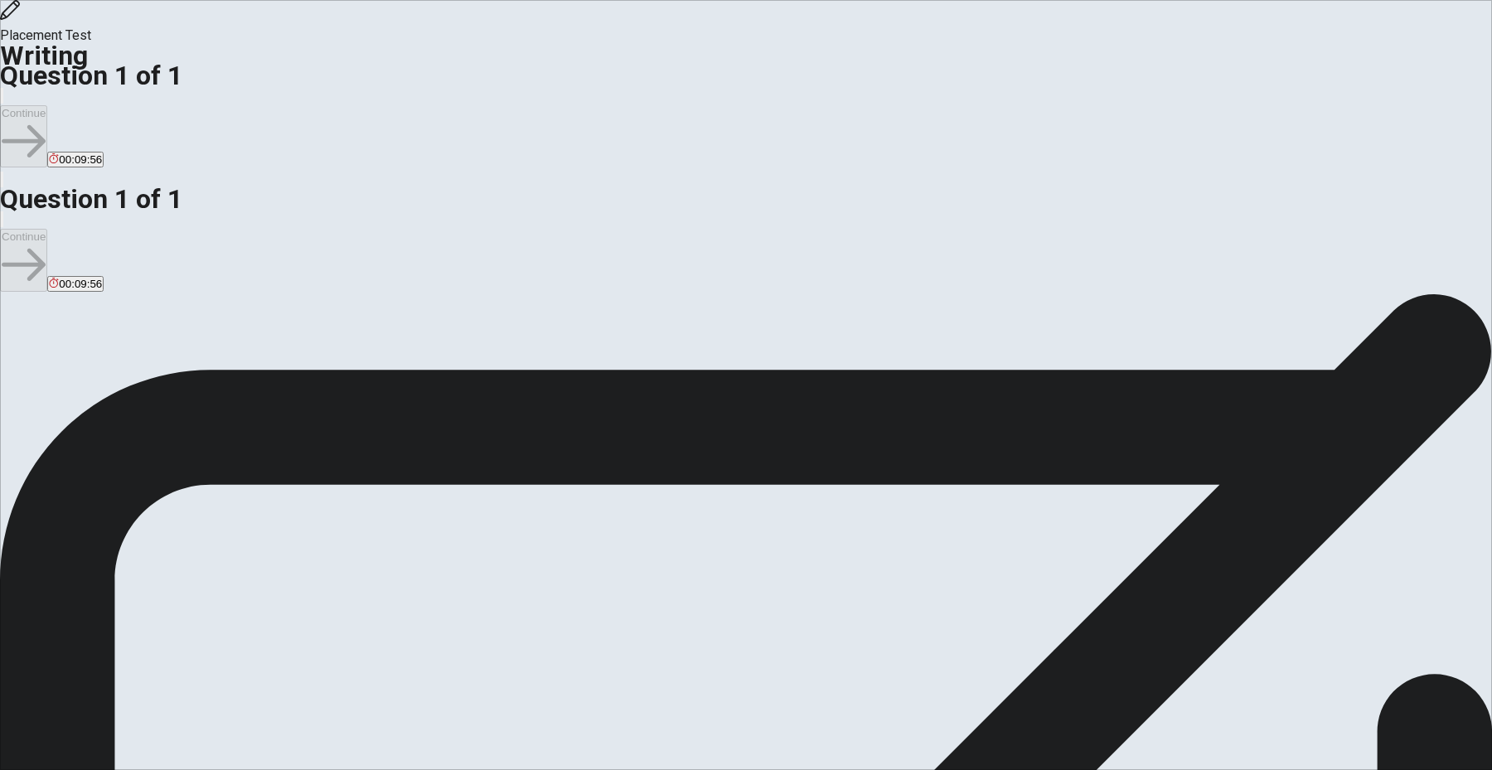
type textarea "I'm currently working as a people manager (Team Lead) and one of my tasks is to…"
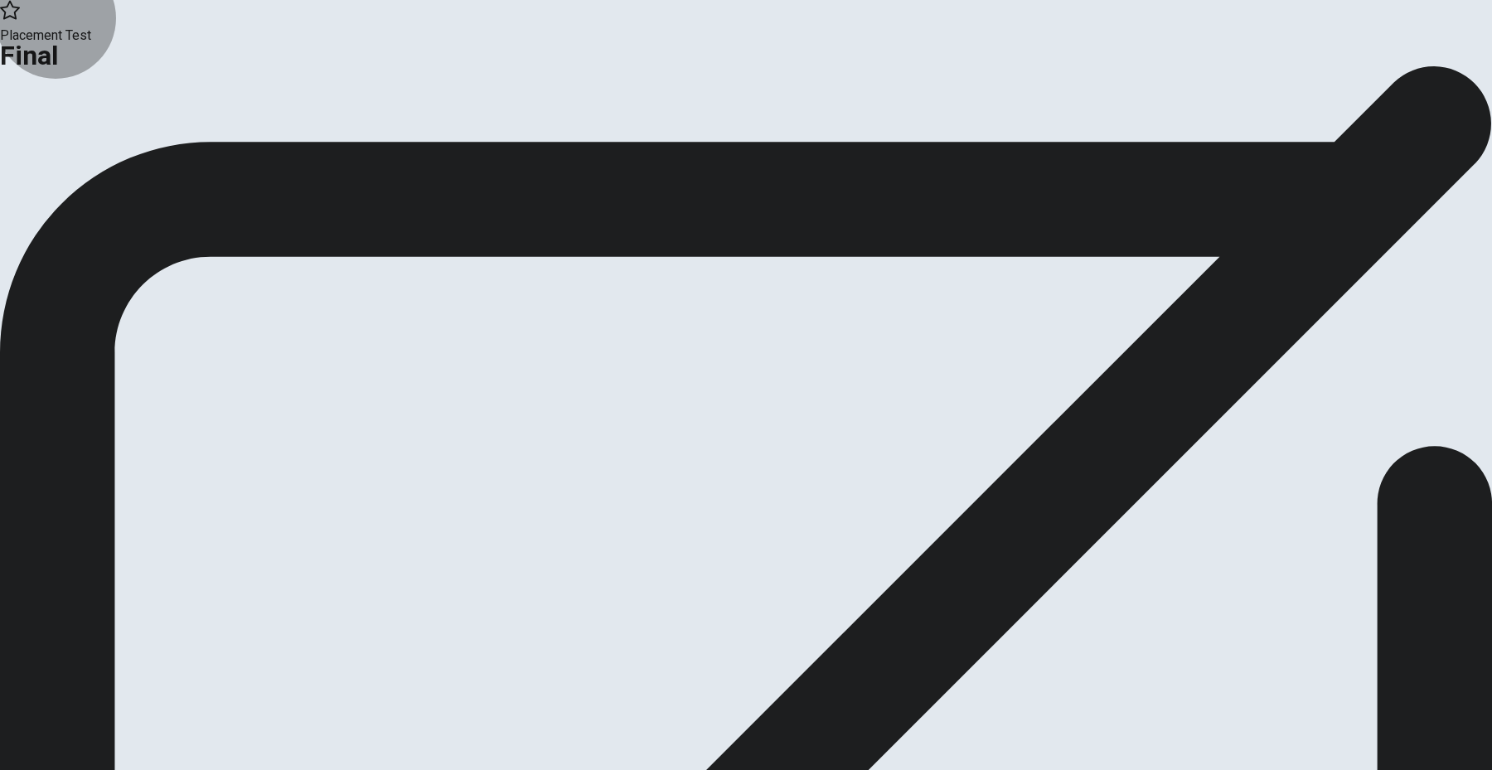
click at [67, 148] on button "Continue" at bounding box center [33, 136] width 67 height 22
